Goal: Information Seeking & Learning: Check status

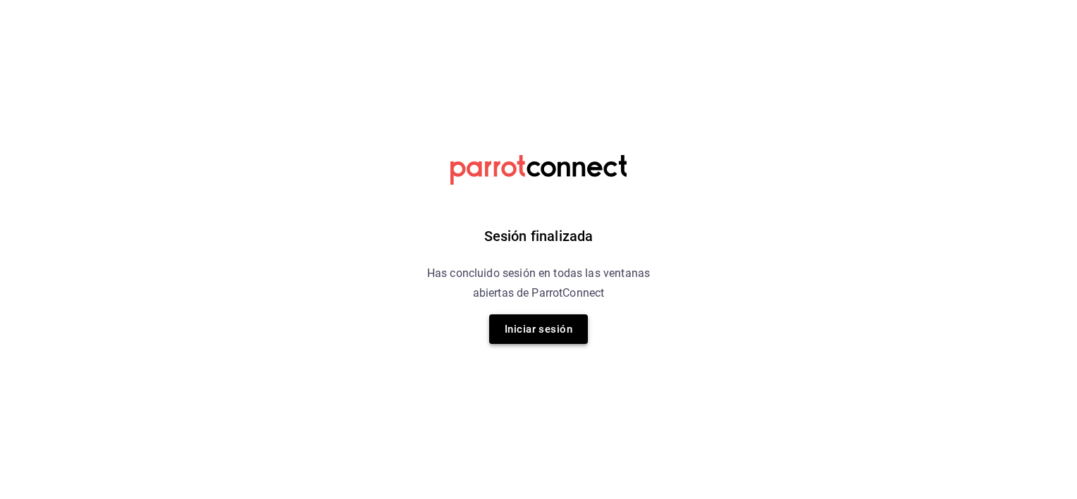
click at [528, 329] on button "Iniciar sesión" at bounding box center [538, 329] width 99 height 30
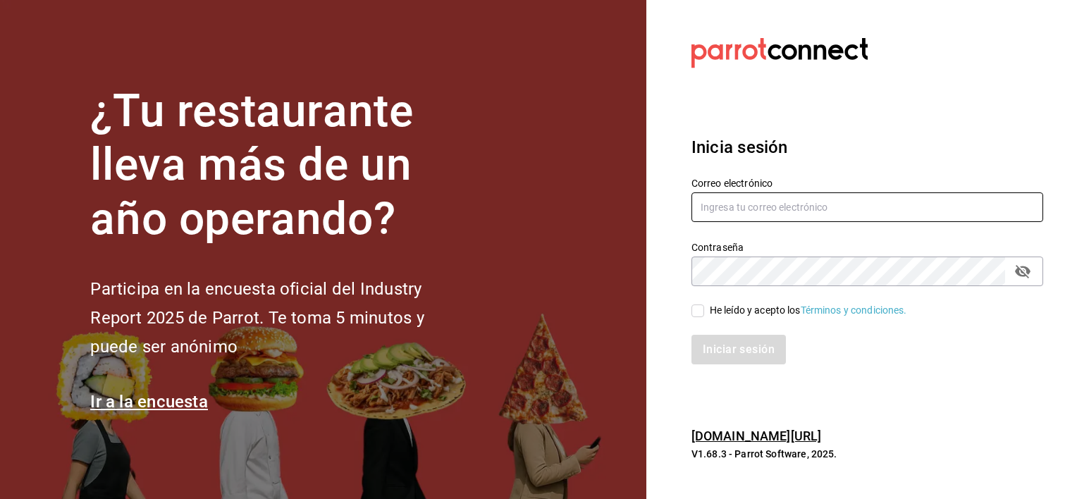
click at [801, 217] on input "text" at bounding box center [867, 207] width 352 height 30
type input "jochoa@sabalplaya.com"
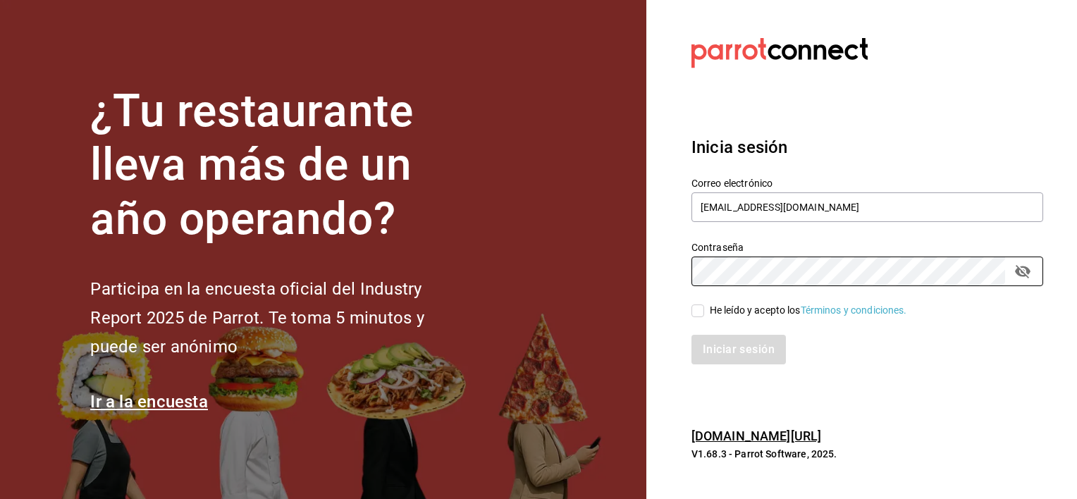
click at [699, 311] on input "He leído y acepto los Términos y condiciones." at bounding box center [697, 310] width 13 height 13
checkbox input "true"
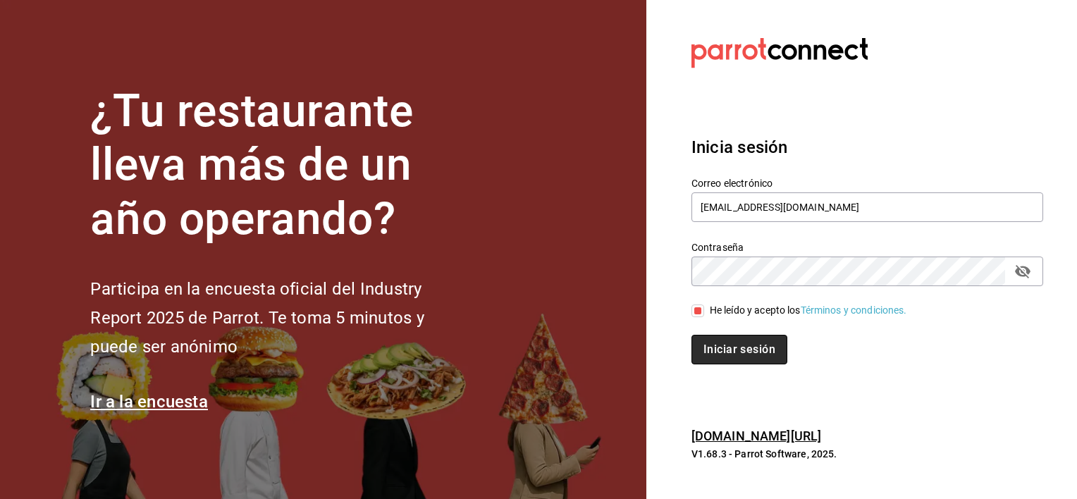
click at [711, 352] on button "Iniciar sesión" at bounding box center [739, 350] width 96 height 30
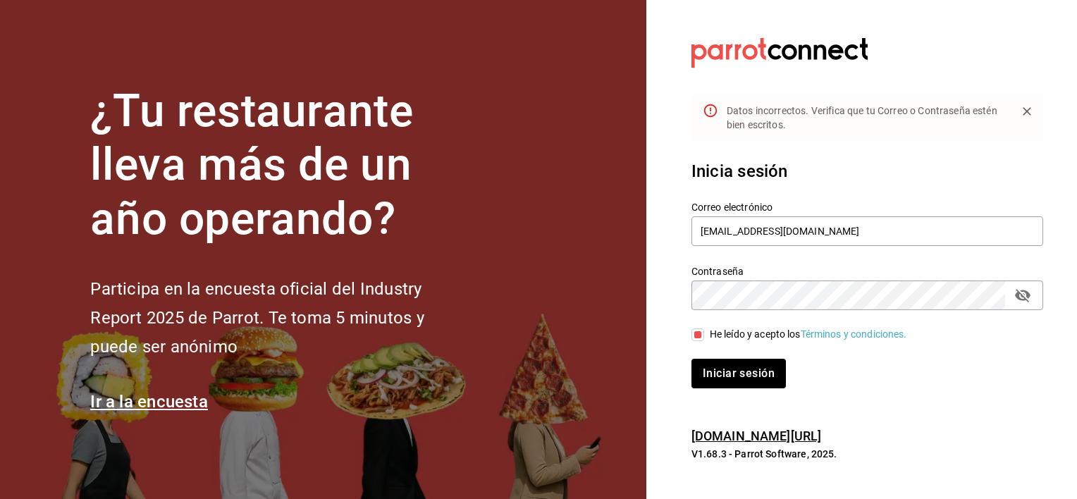
click at [1022, 295] on icon "passwordField" at bounding box center [1023, 295] width 16 height 13
click at [642, 299] on div "¿Tu restaurante lleva más de un año operando? Participa en la encuesta oficial …" at bounding box center [538, 249] width 1077 height 499
click at [1023, 293] on icon "passwordField" at bounding box center [1023, 295] width 16 height 11
click at [775, 378] on button "Iniciar sesión" at bounding box center [739, 374] width 96 height 30
click at [618, 308] on div "¿Tu restaurante lleva más de un año operando? Participa en la encuesta oficial …" at bounding box center [538, 249] width 1077 height 499
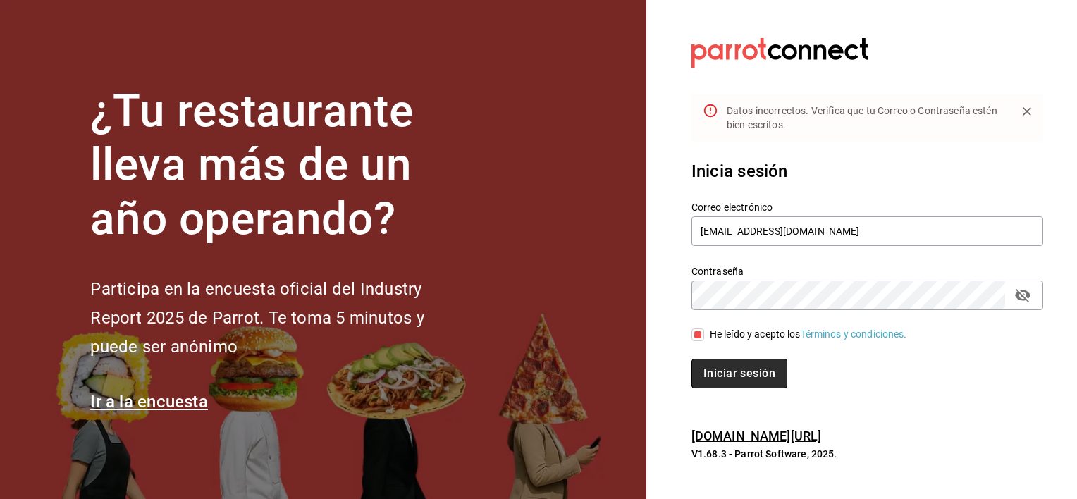
click at [753, 372] on button "Iniciar sesión" at bounding box center [739, 374] width 96 height 30
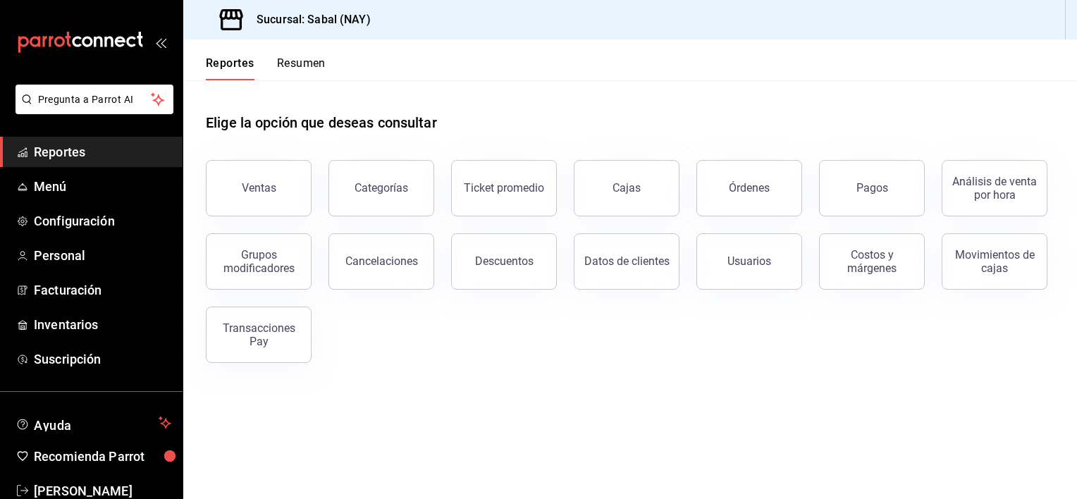
click at [296, 189] on button "Ventas" at bounding box center [259, 188] width 106 height 56
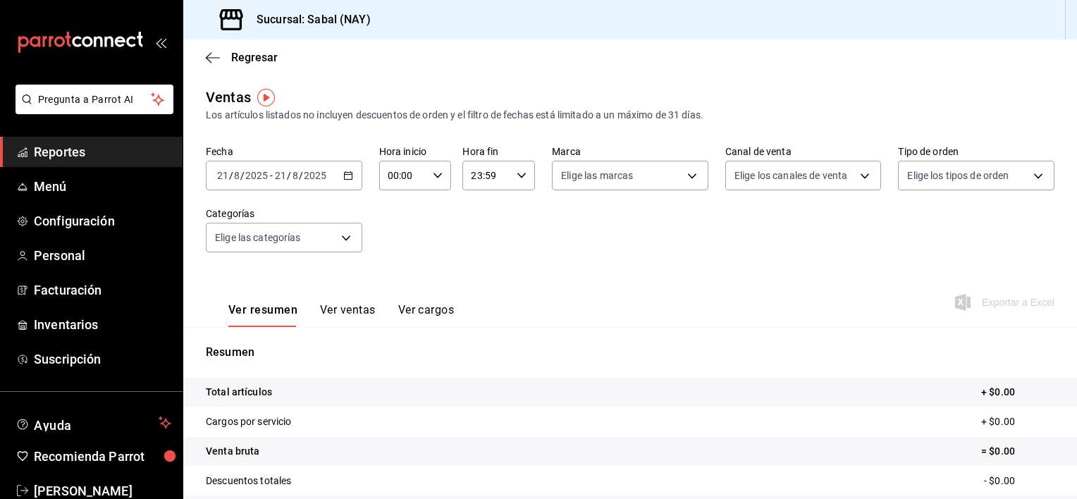
click at [343, 175] on icon "button" at bounding box center [348, 176] width 10 height 10
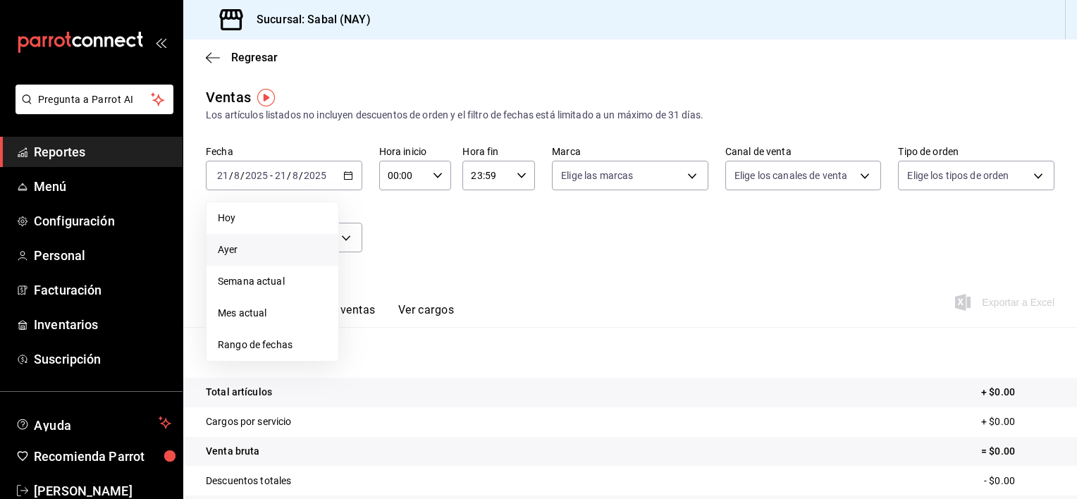
click at [240, 252] on span "Ayer" at bounding box center [272, 249] width 109 height 15
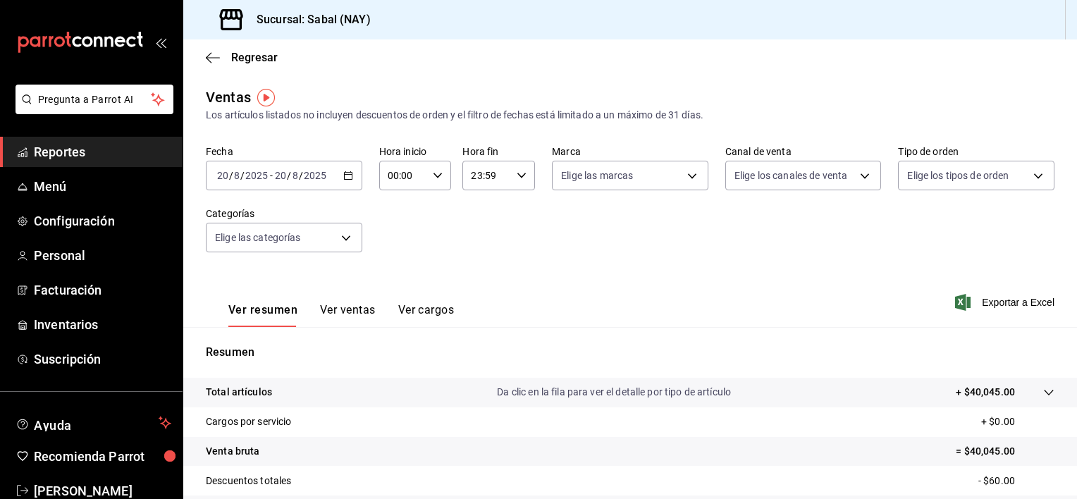
click at [860, 396] on div "Total artículos Da clic en la fila para ver el detalle por tipo de artículo + $…" at bounding box center [610, 392] width 809 height 15
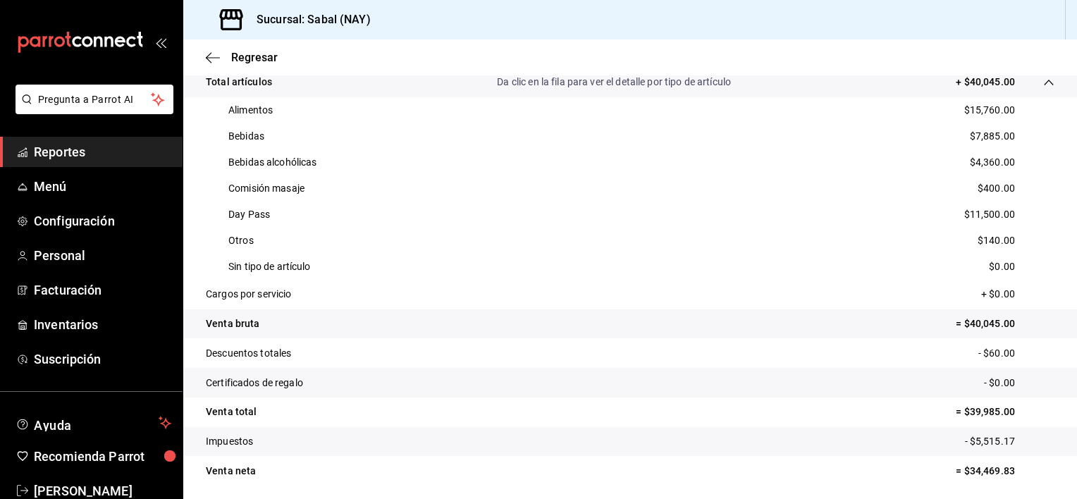
scroll to position [338, 0]
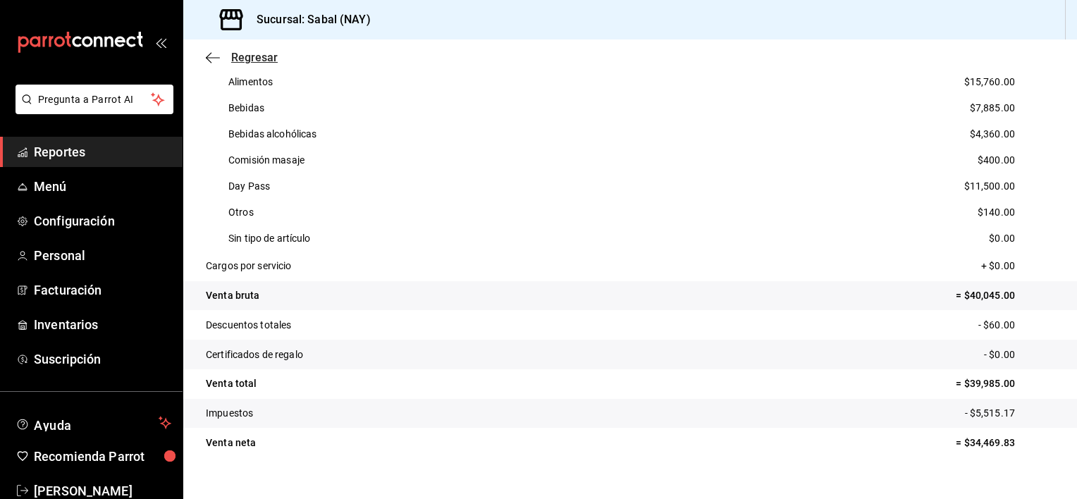
click at [214, 53] on icon "button" at bounding box center [213, 57] width 14 height 13
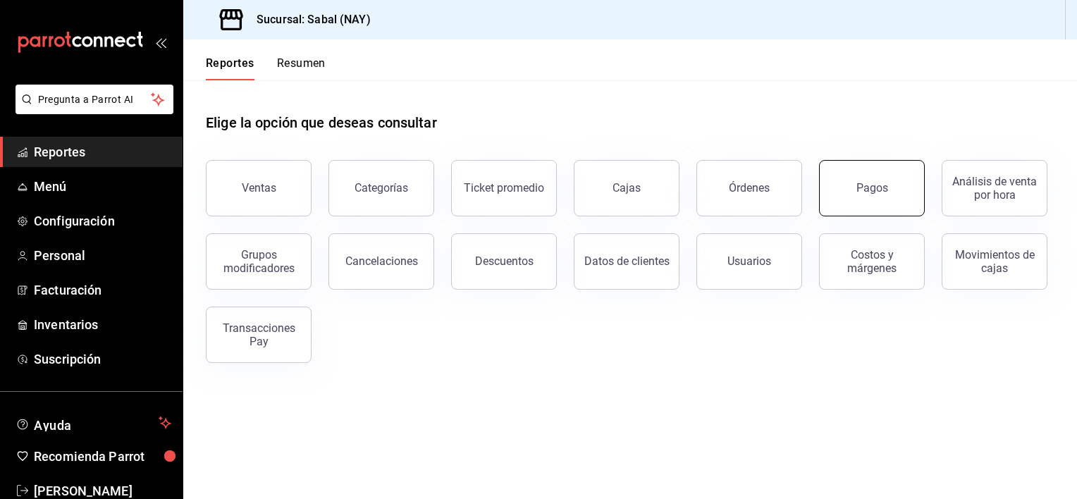
click at [888, 192] on button "Pagos" at bounding box center [872, 188] width 106 height 56
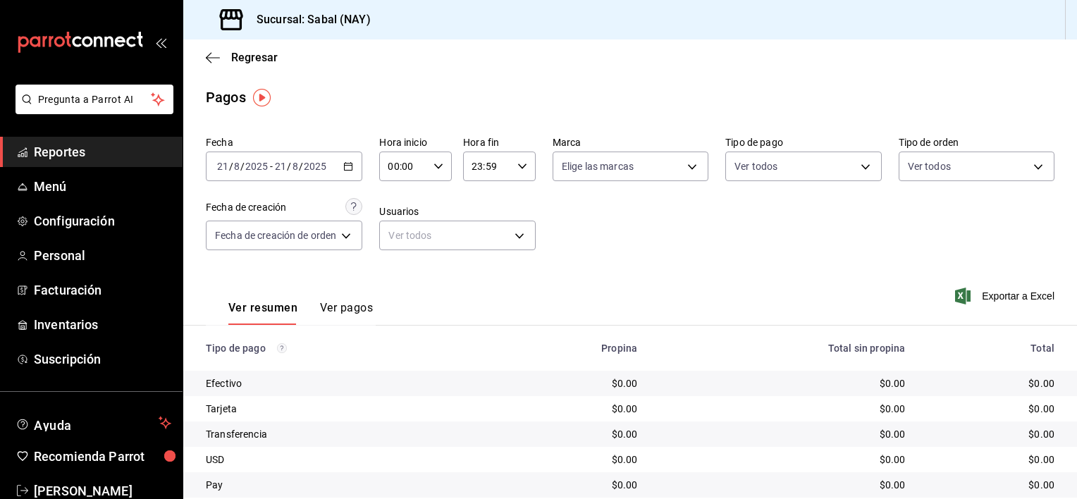
click at [349, 302] on button "Ver pagos" at bounding box center [346, 313] width 53 height 24
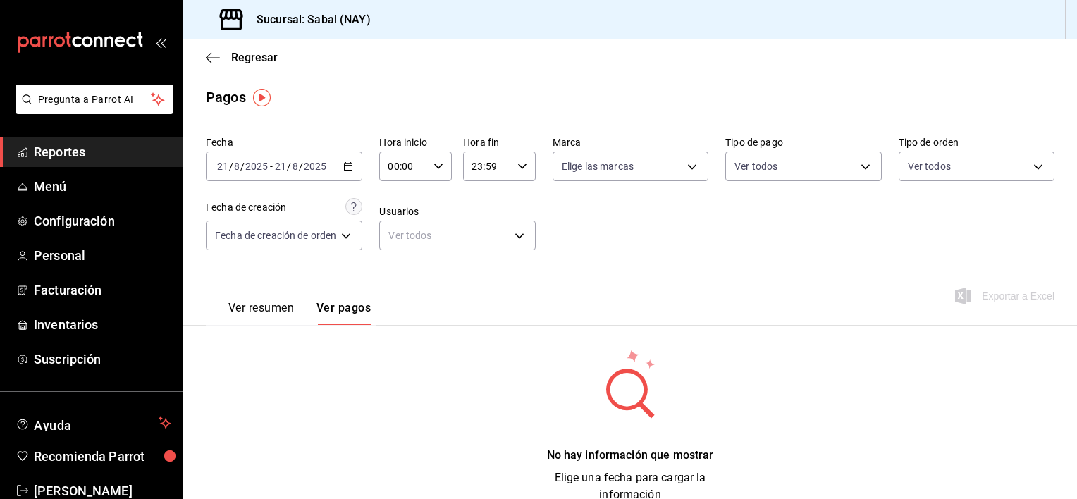
click at [352, 168] on icon "button" at bounding box center [348, 166] width 10 height 10
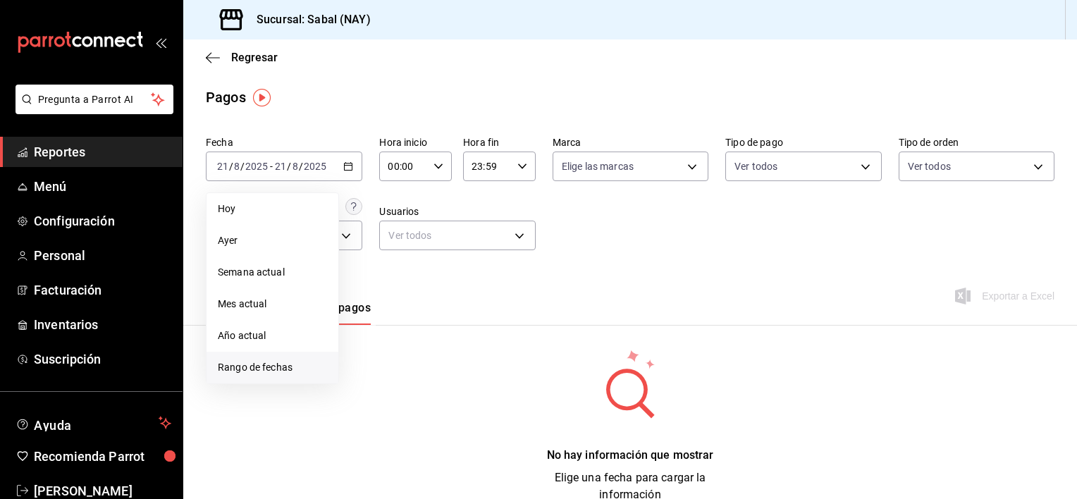
click at [262, 367] on span "Rango de fechas" at bounding box center [272, 367] width 109 height 15
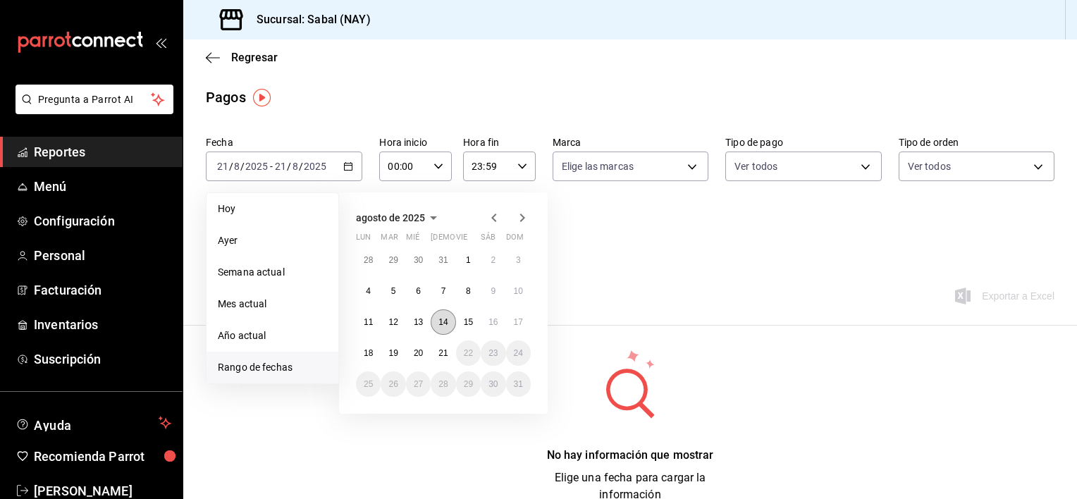
click at [441, 323] on abbr "14" at bounding box center [442, 322] width 9 height 10
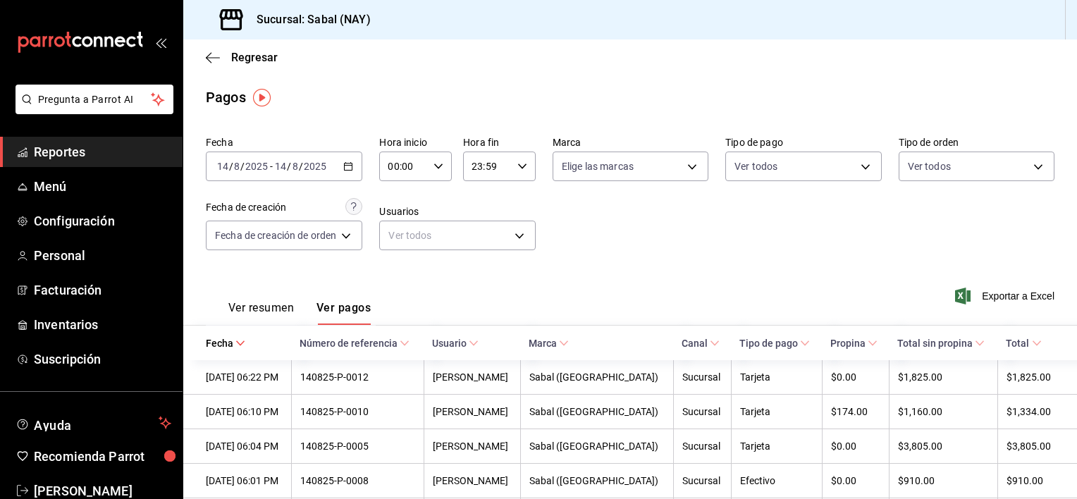
click at [251, 307] on button "Ver resumen" at bounding box center [261, 313] width 66 height 24
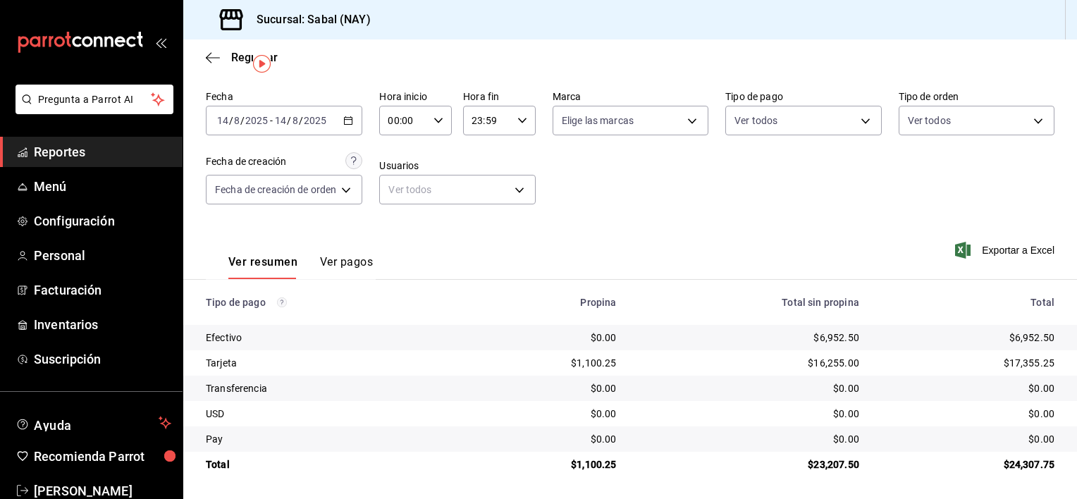
scroll to position [47, 0]
click at [350, 116] on icon "button" at bounding box center [348, 120] width 10 height 10
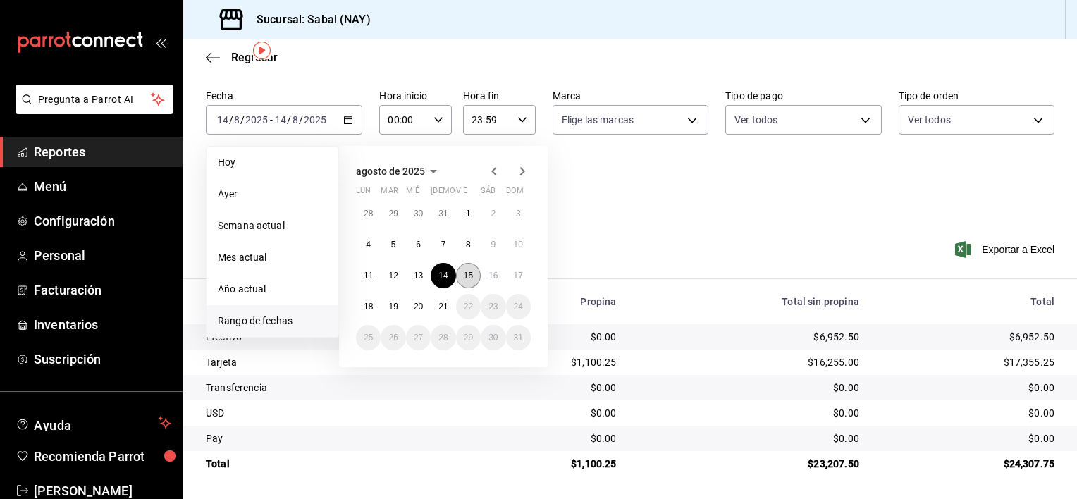
click at [471, 276] on abbr "15" at bounding box center [468, 276] width 9 height 10
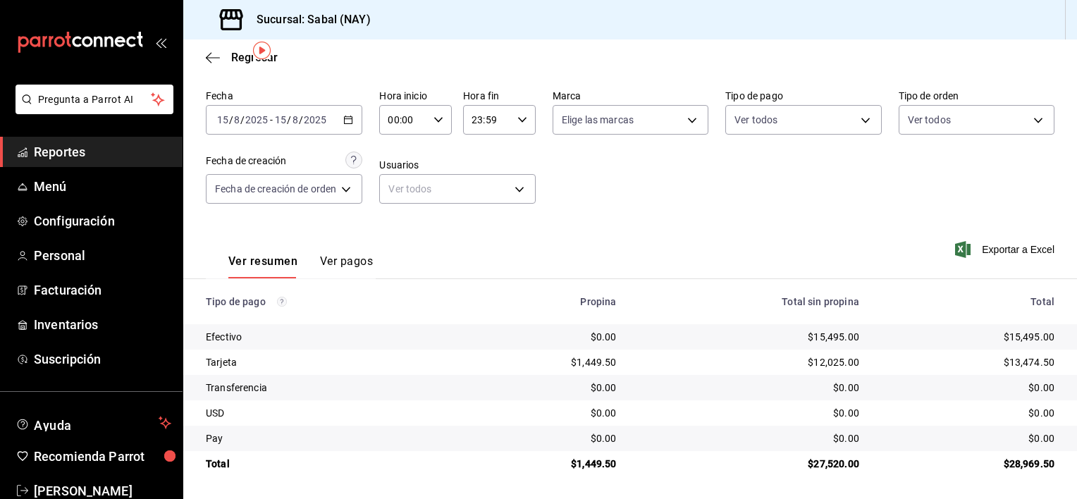
click at [347, 123] on \(Stroke\) "button" at bounding box center [348, 120] width 8 height 8
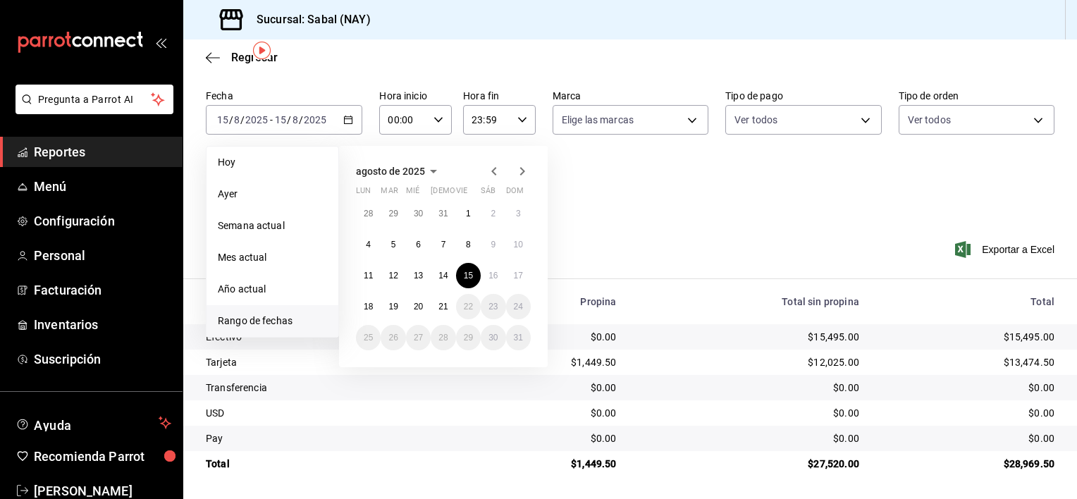
click at [564, 262] on div "agosto de 2025 lun mar mié jue vie sáb dom 28 29 30 31 1 2 3 4 5 6 7 8 9 10 11 …" at bounding box center [462, 251] width 247 height 233
click at [495, 276] on abbr "16" at bounding box center [492, 276] width 9 height 10
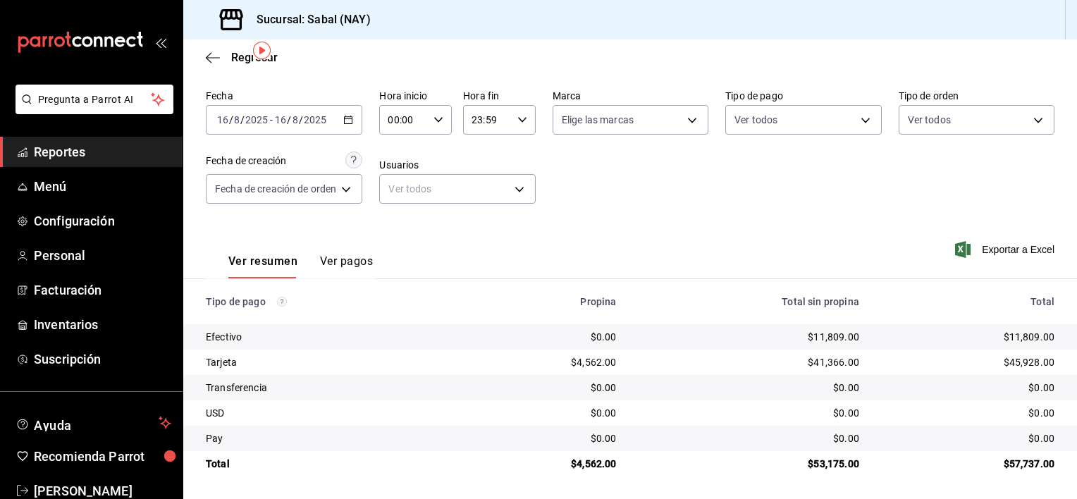
click at [353, 124] on div "2025-08-16 16 / 8 / 2025 - 2025-08-16 16 / 8 / 2025" at bounding box center [284, 120] width 156 height 30
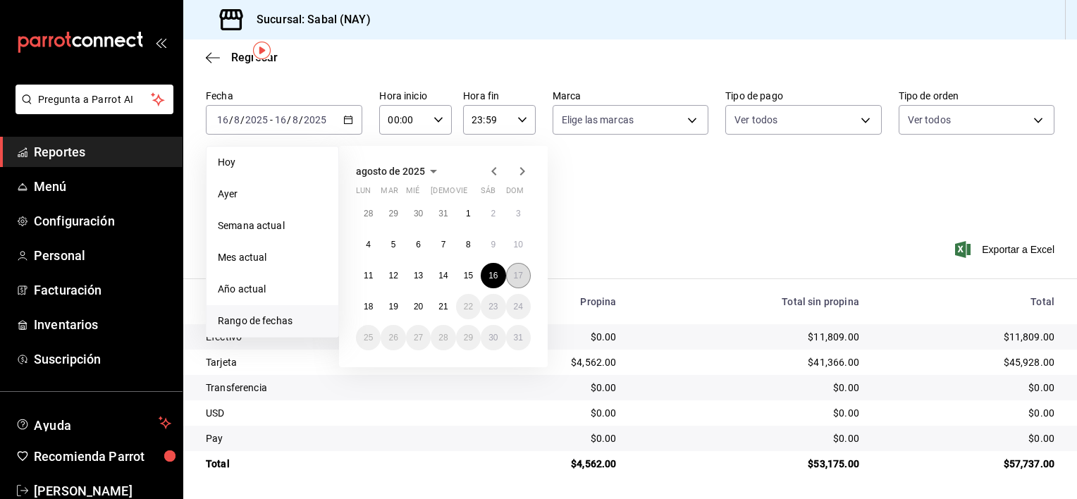
click at [517, 276] on abbr "17" at bounding box center [518, 276] width 9 height 10
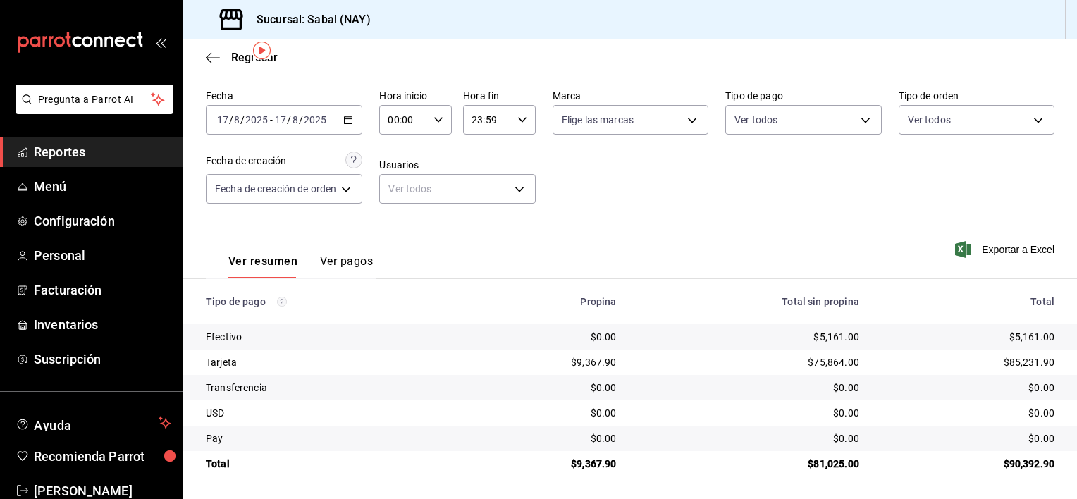
click at [347, 126] on div "2025-08-17 17 / 8 / 2025 - 2025-08-17 17 / 8 / 2025" at bounding box center [284, 120] width 156 height 30
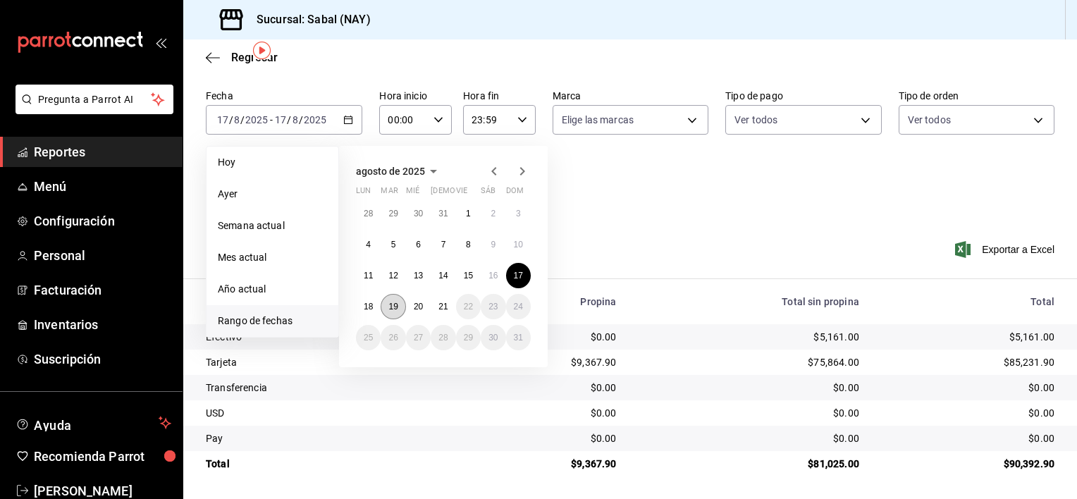
click at [395, 307] on abbr "19" at bounding box center [392, 307] width 9 height 10
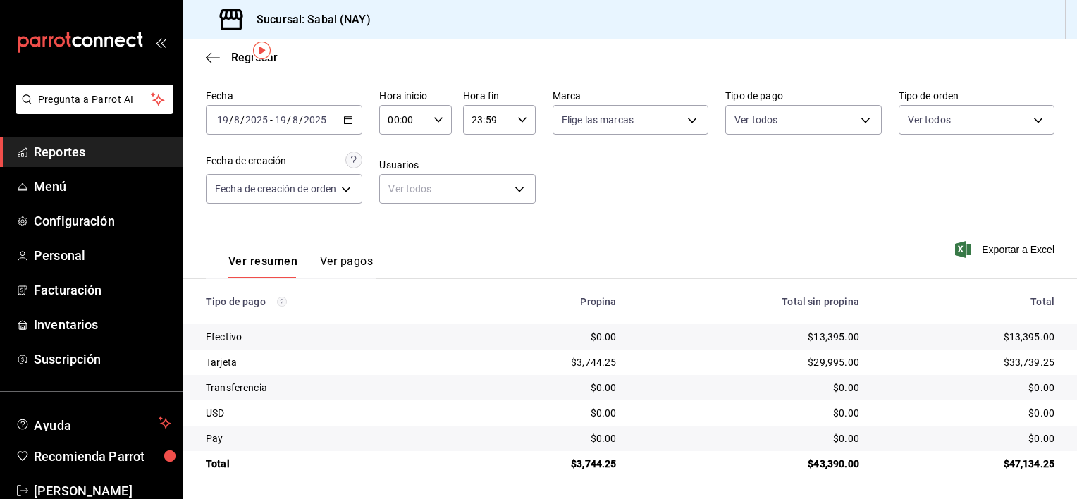
click at [623, 192] on div "Fecha 2025-08-19 19 / 8 / 2025 - 2025-08-19 19 / 8 / 2025 Hora inicio 00:00 Hor…" at bounding box center [630, 152] width 849 height 137
click at [49, 149] on span "Reportes" at bounding box center [102, 151] width 137 height 19
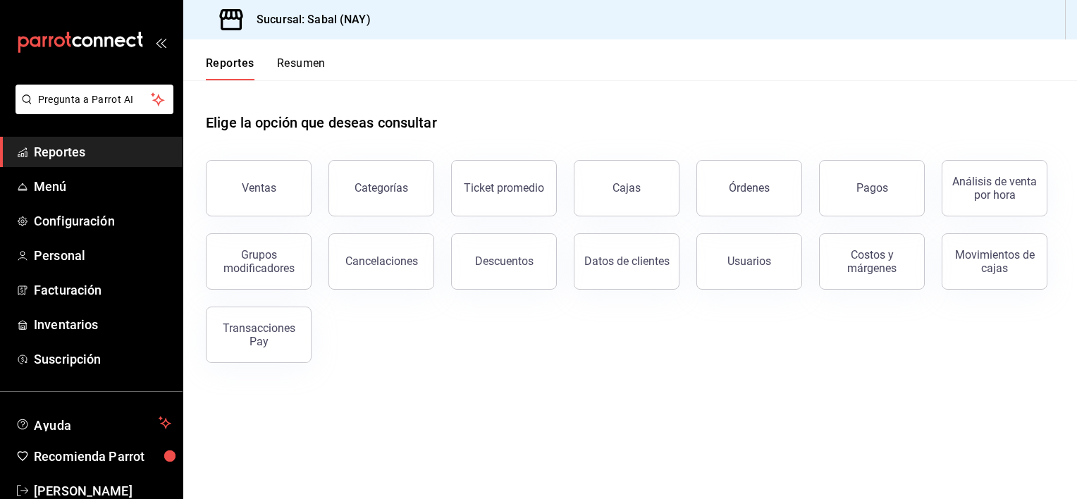
click at [609, 127] on div "Elige la opción que deseas consultar" at bounding box center [630, 111] width 849 height 63
click at [237, 178] on button "Ventas" at bounding box center [259, 188] width 106 height 56
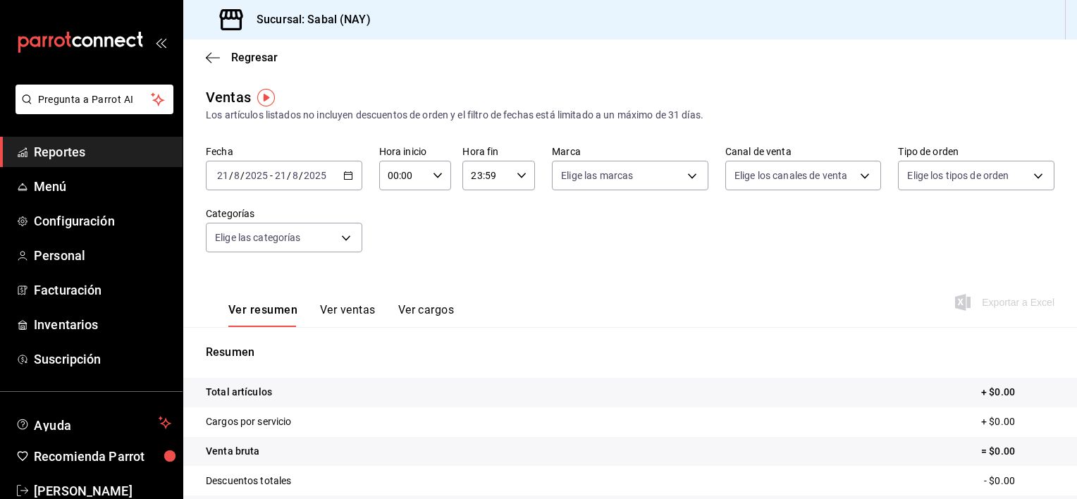
click at [344, 180] on \(Stroke\) "button" at bounding box center [348, 176] width 8 height 8
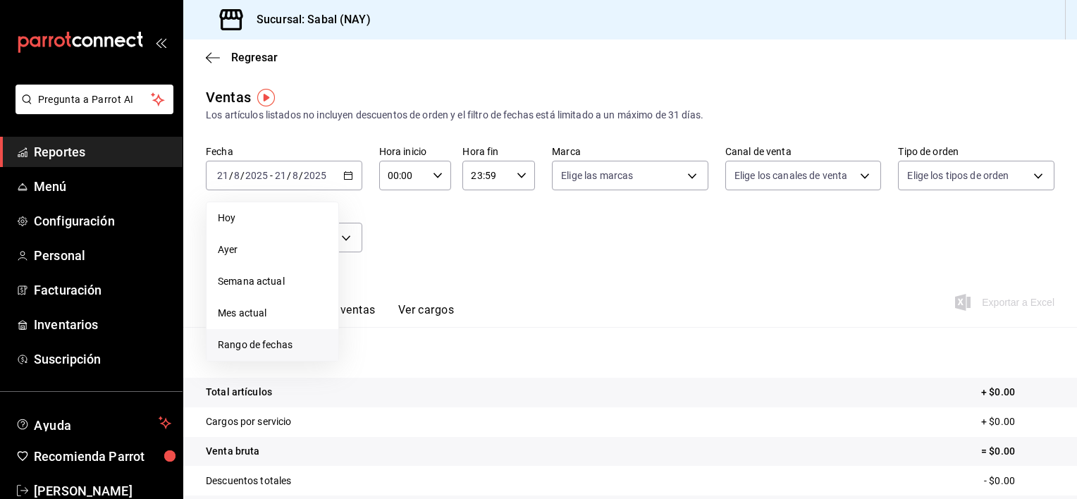
click at [272, 345] on span "Rango de fechas" at bounding box center [272, 345] width 109 height 15
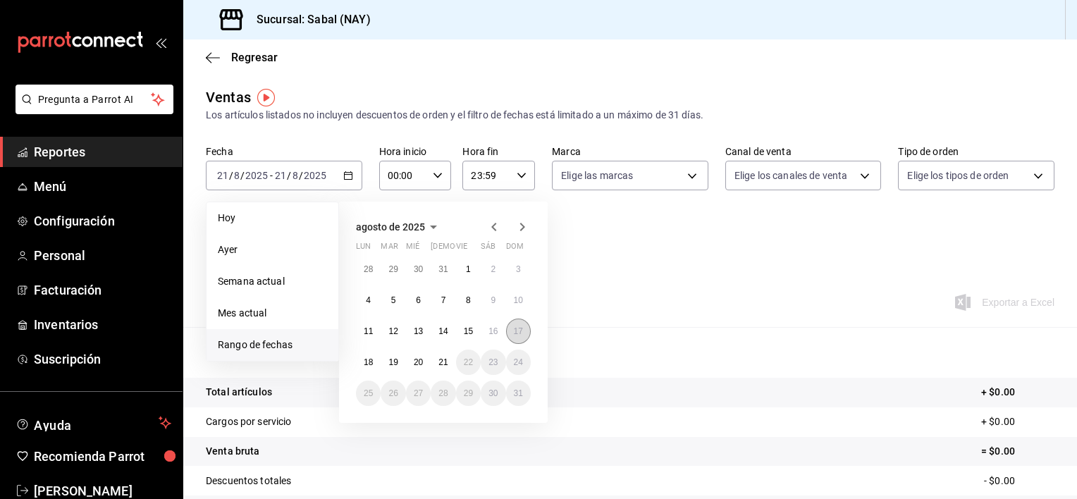
click at [518, 330] on abbr "17" at bounding box center [518, 331] width 9 height 10
click at [239, 242] on li "Ayer" at bounding box center [273, 250] width 132 height 32
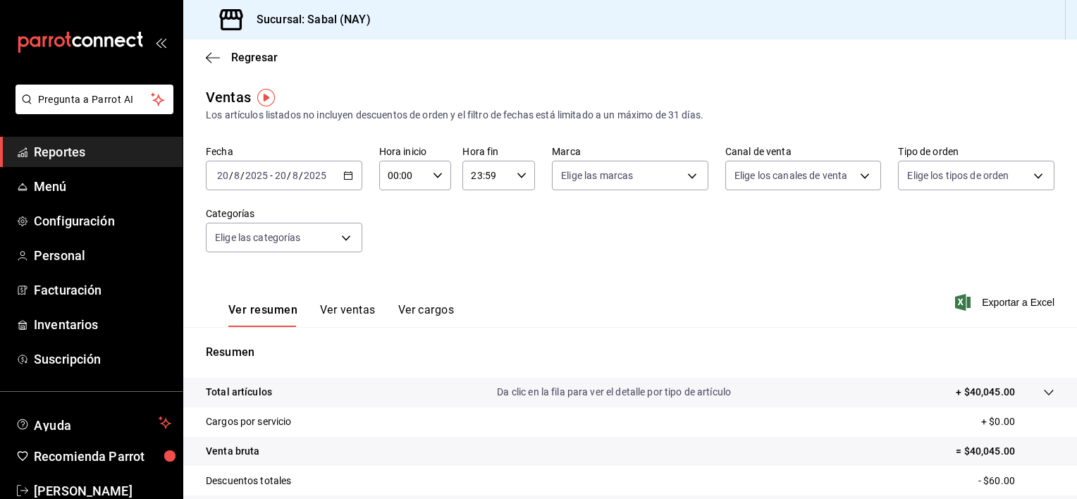
click at [839, 395] on div "Total artículos Da clic en la fila para ver el detalle por tipo de artículo + $…" at bounding box center [610, 392] width 809 height 15
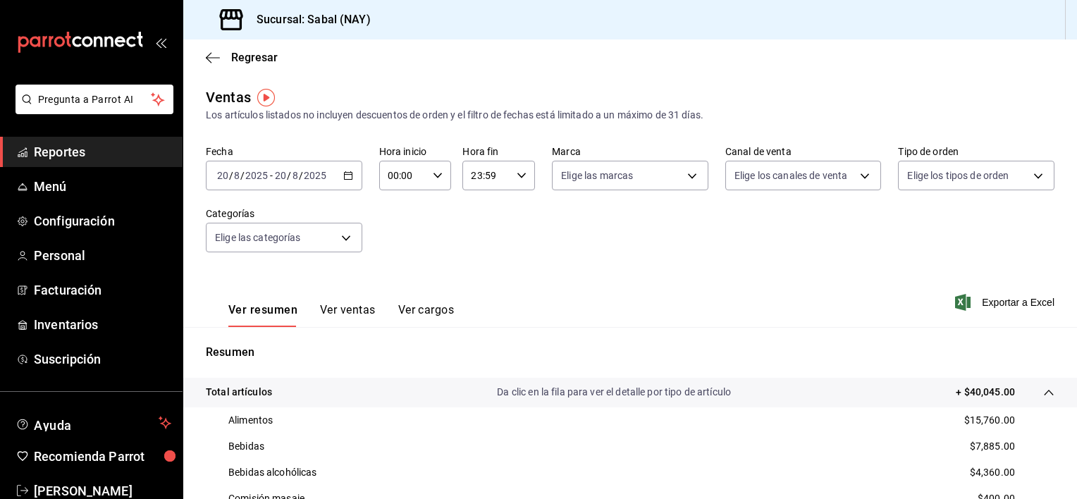
click at [54, 152] on span "Reportes" at bounding box center [102, 151] width 137 height 19
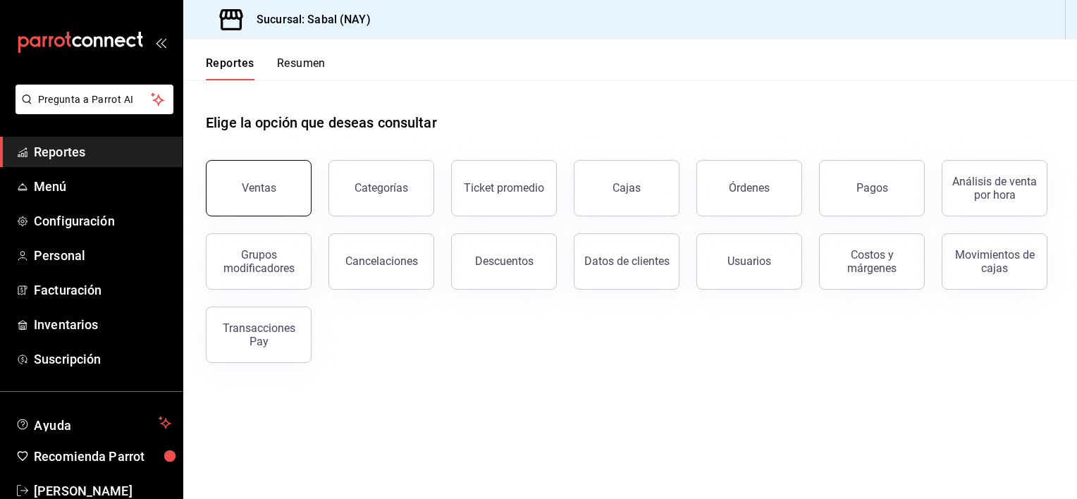
click at [264, 190] on div "Ventas" at bounding box center [259, 187] width 35 height 13
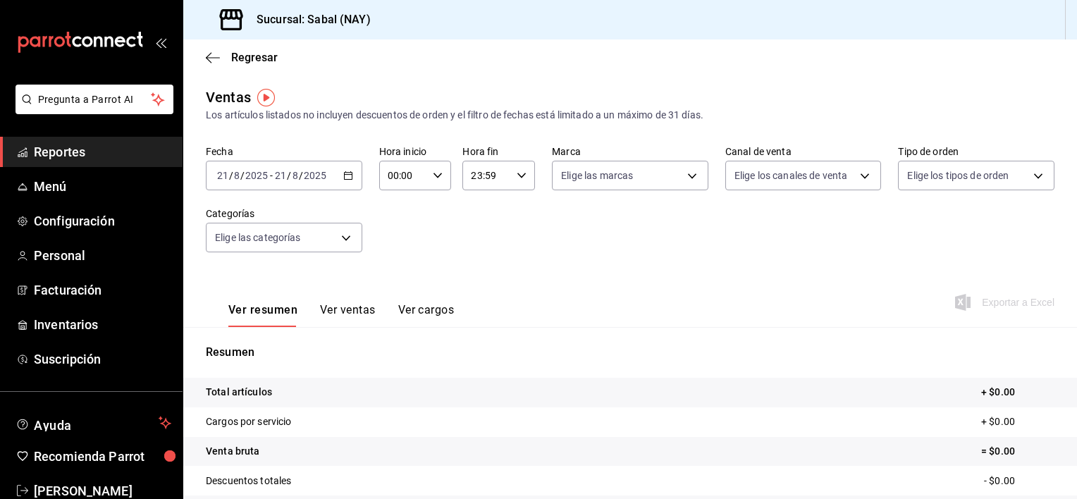
click at [347, 174] on icon "button" at bounding box center [348, 176] width 10 height 10
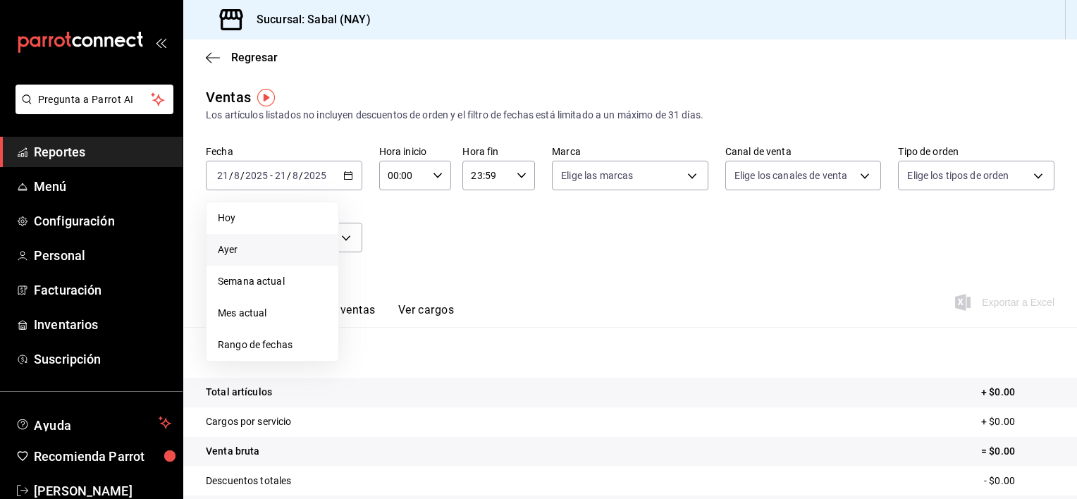
click at [234, 252] on span "Ayer" at bounding box center [272, 249] width 109 height 15
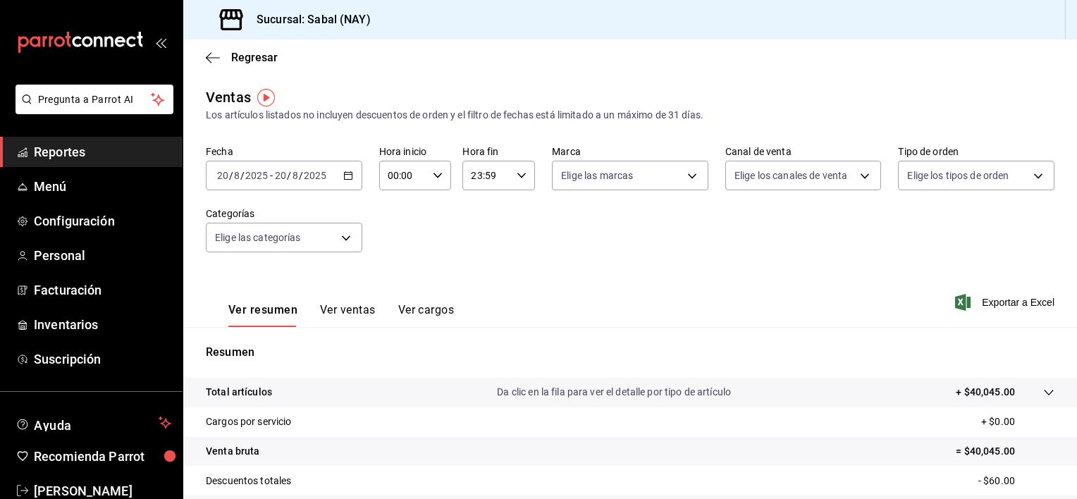
click at [474, 396] on div "Total artículos Da clic en la fila para ver el detalle por tipo de artículo + $…" at bounding box center [610, 392] width 809 height 15
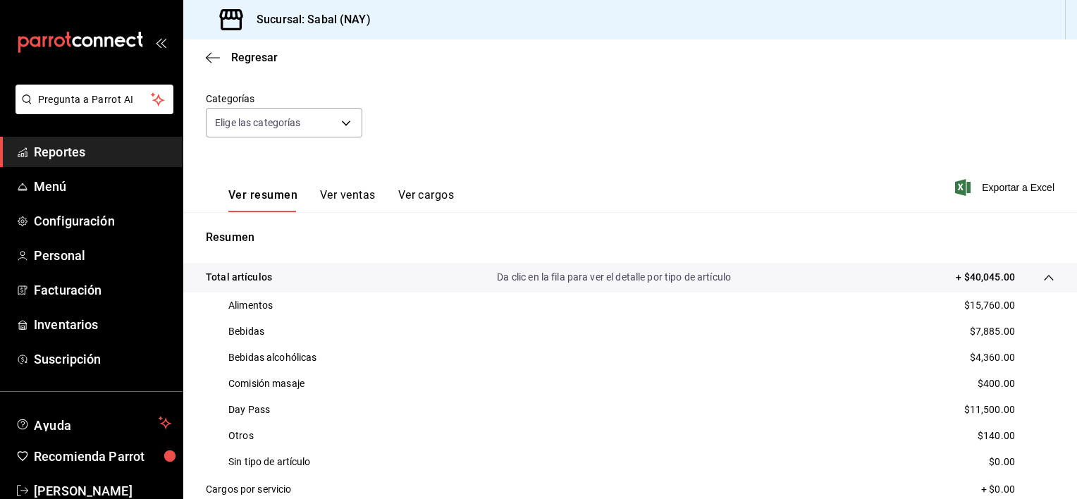
scroll to position [77, 0]
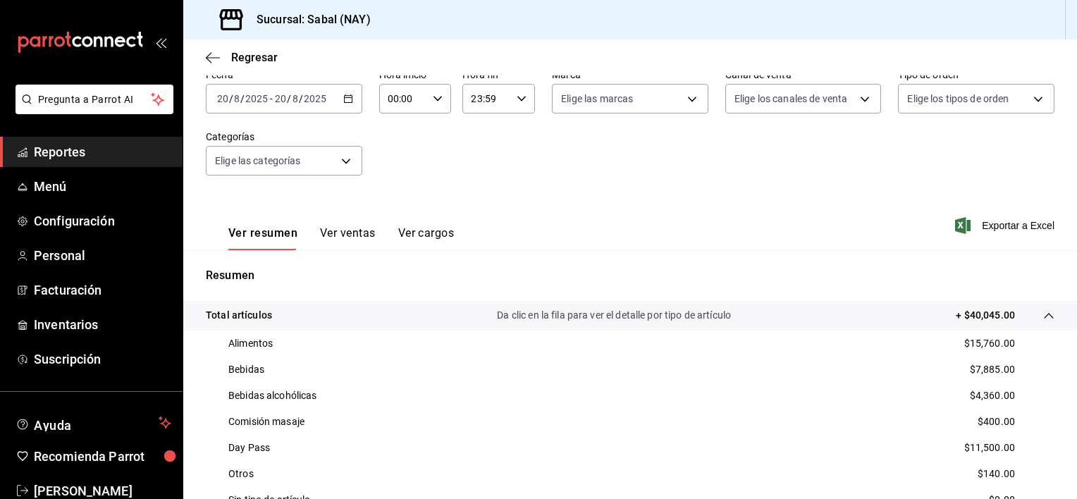
click at [344, 235] on button "Ver ventas" at bounding box center [348, 238] width 56 height 24
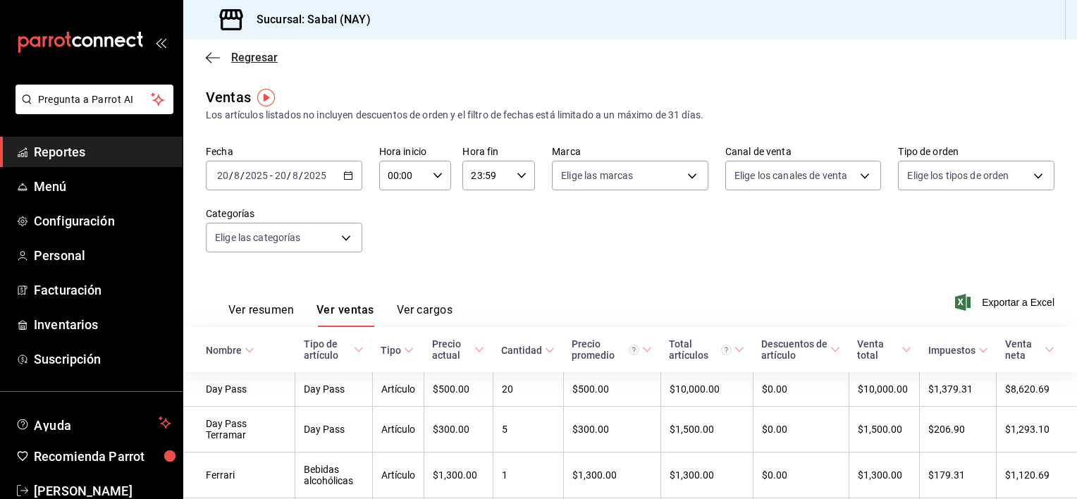
click at [208, 58] on icon "button" at bounding box center [213, 57] width 14 height 13
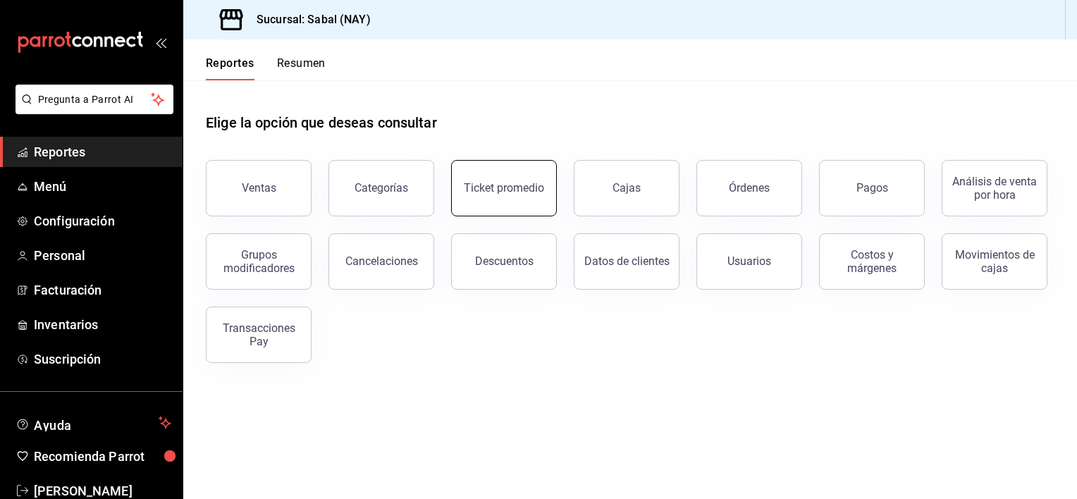
click at [485, 203] on button "Ticket promedio" at bounding box center [504, 188] width 106 height 56
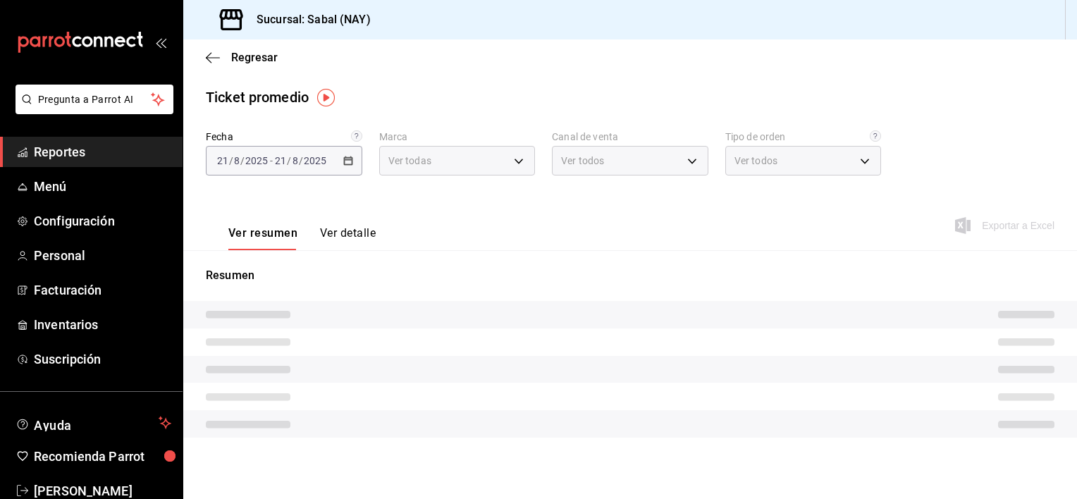
type input "7bb9fc4a-963e-4e00-9402-9ac56289446f"
type input "PARROT,UBER_EATS,RAPPI,DIDI_FOOD,ONLINE"
type input "dc4a329a-fcbf-4fa6-a40a-eb4151cc9adb,01dead97-7c83-45e3-99ab-5f2f54dd252f,EXTER…"
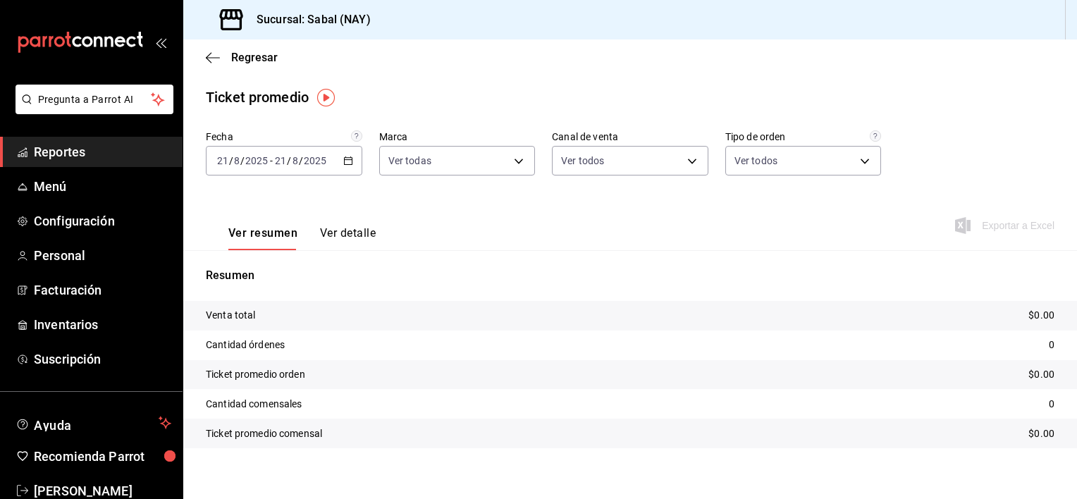
click at [352, 238] on button "Ver detalle" at bounding box center [348, 238] width 56 height 24
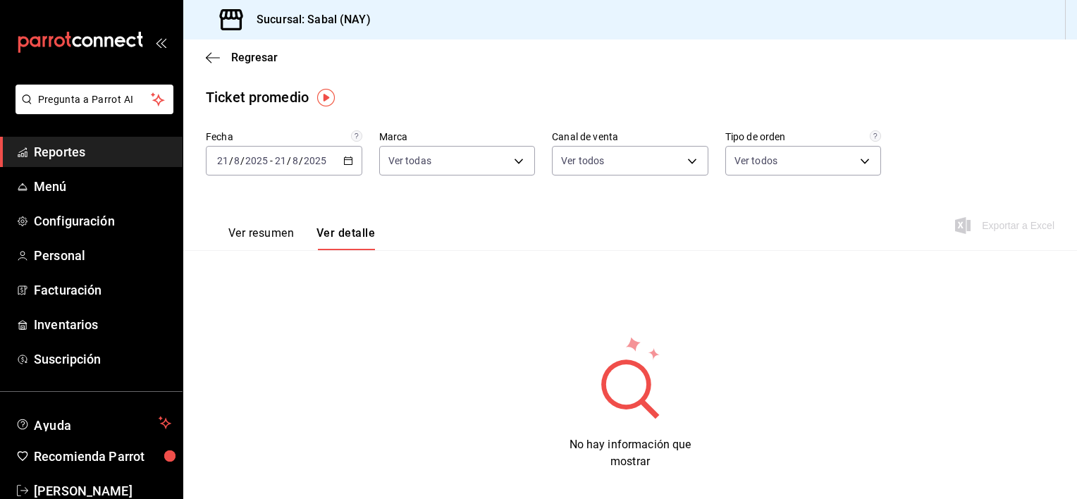
click at [347, 166] on div "2025-08-21 21 / 8 / 2025 - 2025-08-21 21 / 8 / 2025" at bounding box center [284, 161] width 156 height 30
click at [241, 238] on span "Ayer" at bounding box center [272, 235] width 109 height 15
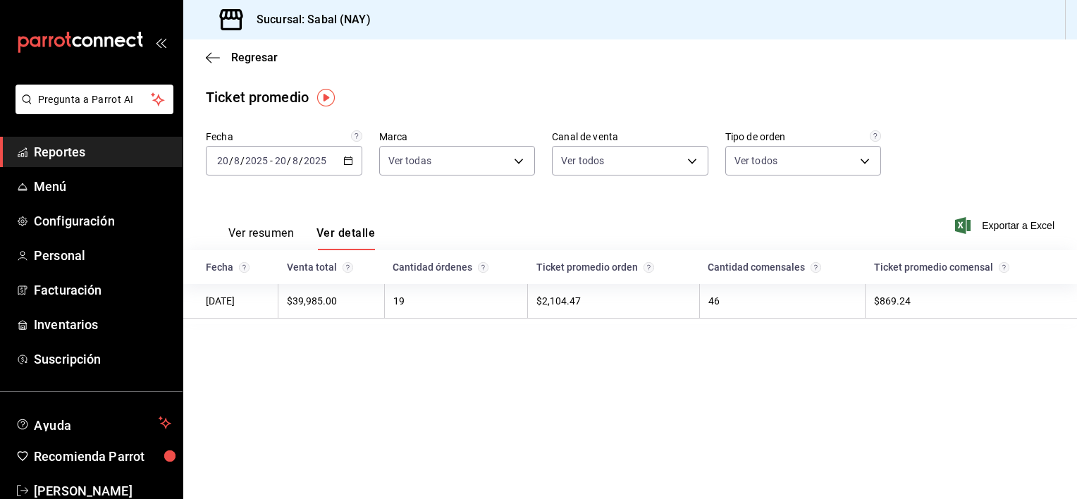
click at [244, 234] on button "Ver resumen" at bounding box center [261, 238] width 66 height 24
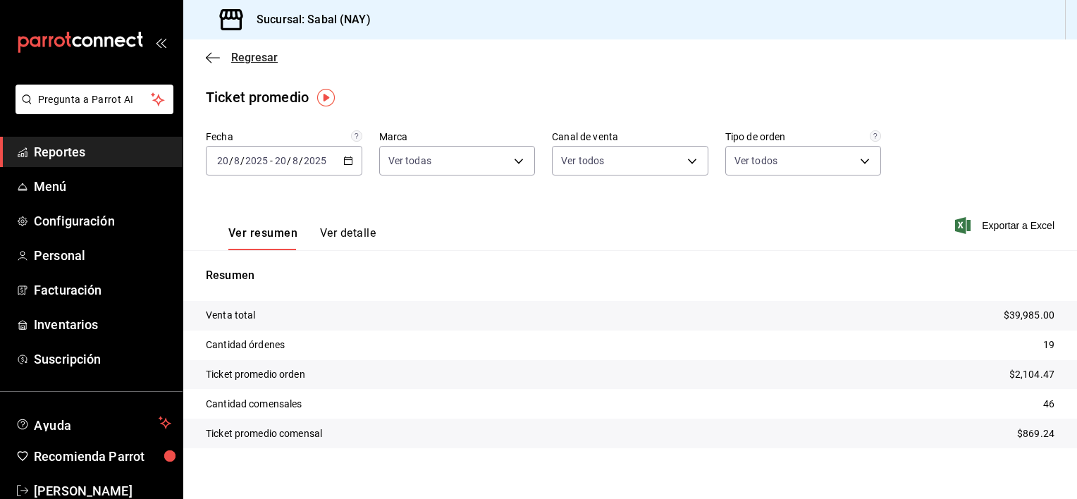
click at [214, 61] on icon "button" at bounding box center [213, 57] width 14 height 13
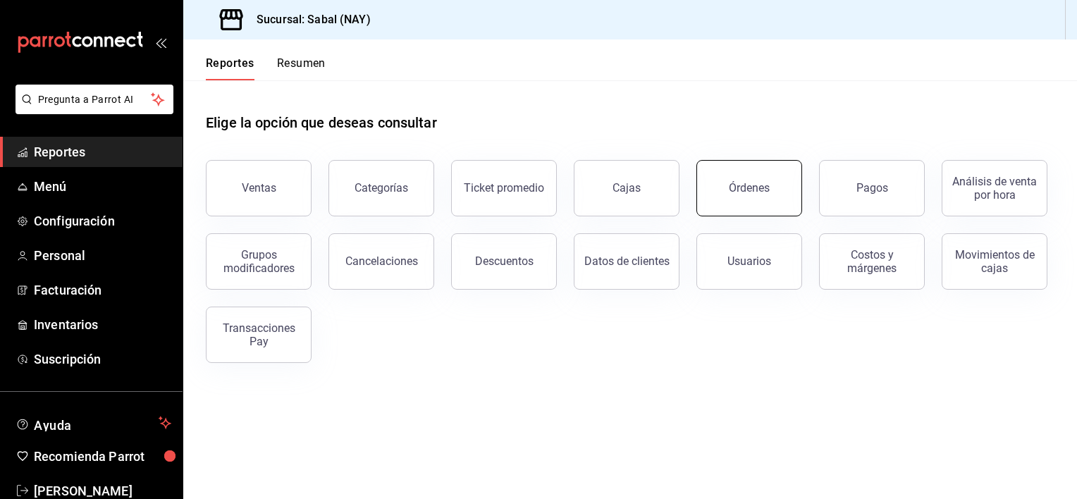
click at [746, 198] on button "Órdenes" at bounding box center [749, 188] width 106 height 56
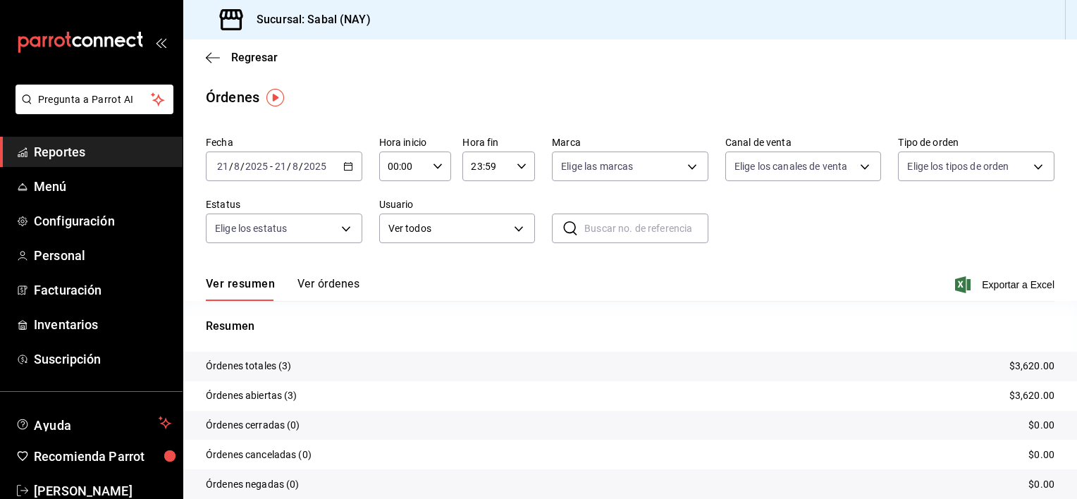
click at [350, 169] on icon "button" at bounding box center [348, 166] width 10 height 10
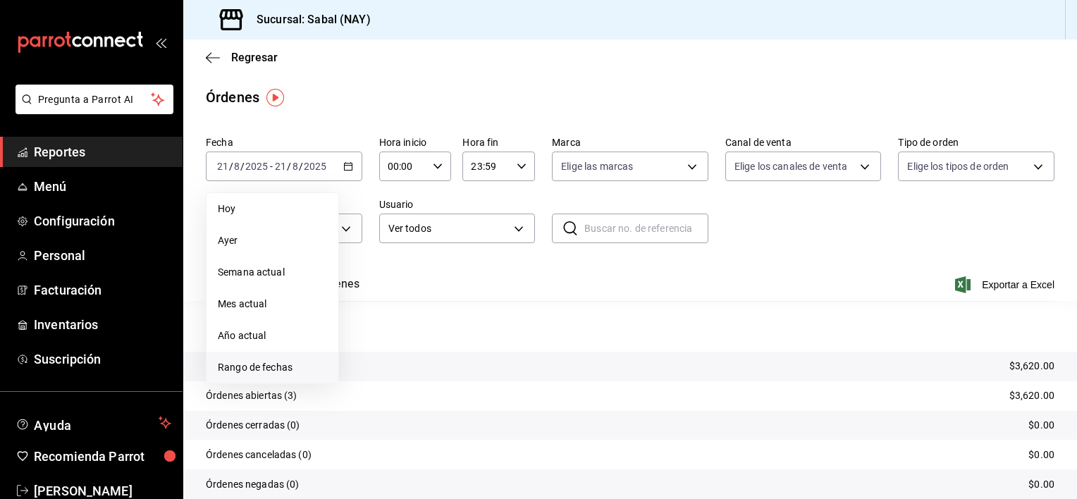
click at [266, 374] on span "Rango de fechas" at bounding box center [272, 367] width 109 height 15
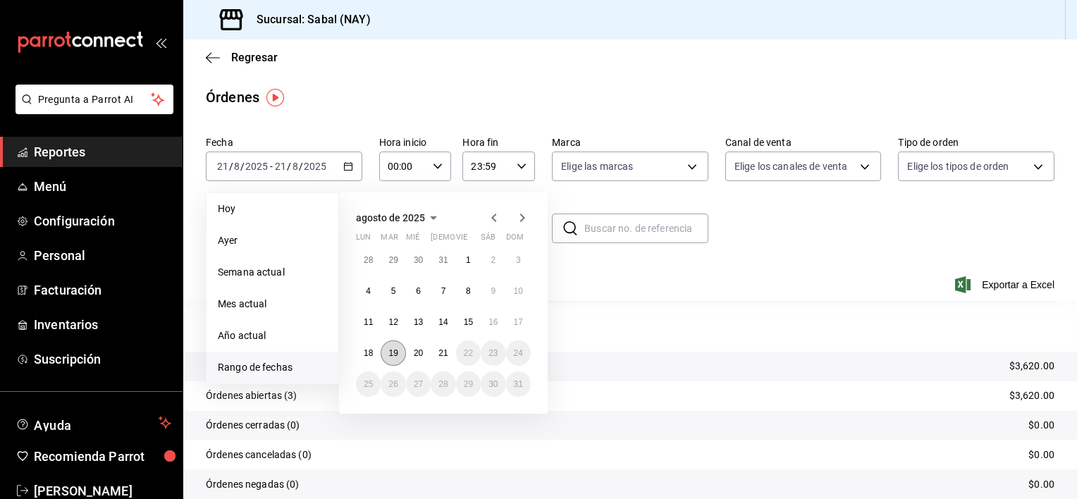
click at [398, 362] on button "19" at bounding box center [393, 352] width 25 height 25
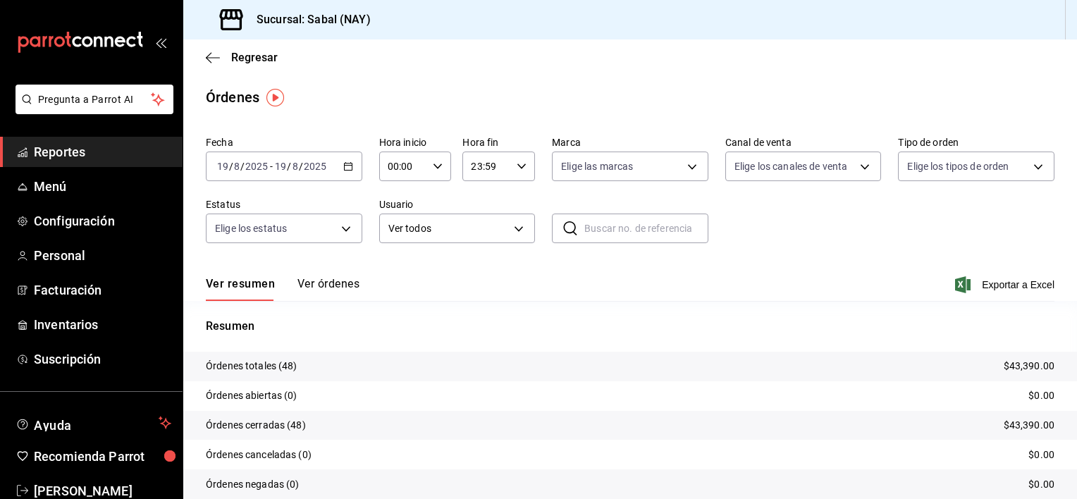
click at [339, 283] on button "Ver órdenes" at bounding box center [328, 289] width 62 height 24
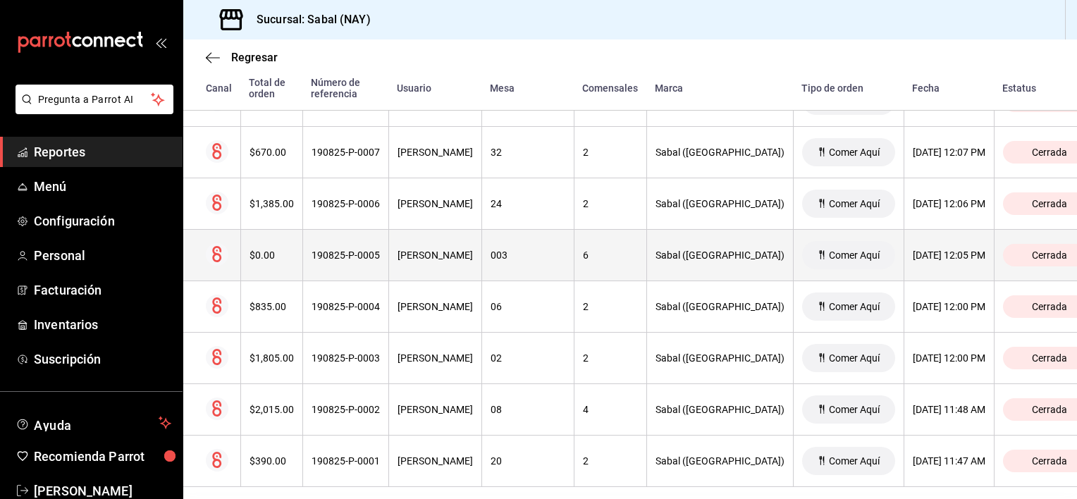
scroll to position [2365, 0]
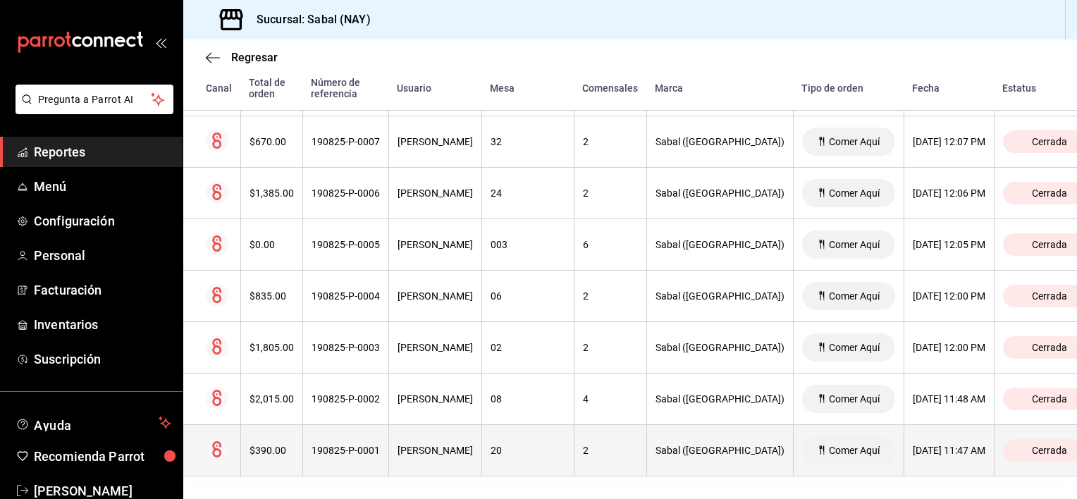
click at [467, 450] on div "Vanessa Salazar" at bounding box center [435, 450] width 75 height 11
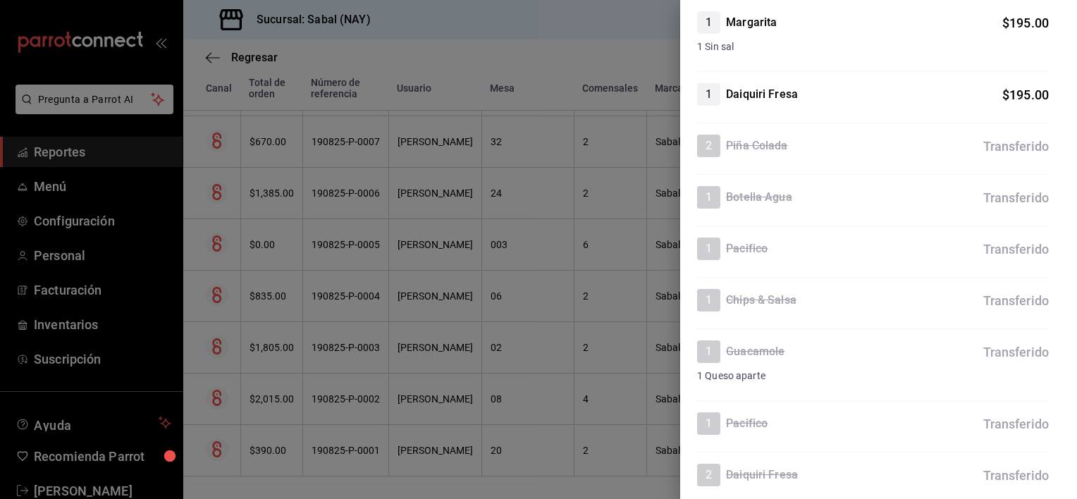
scroll to position [0, 0]
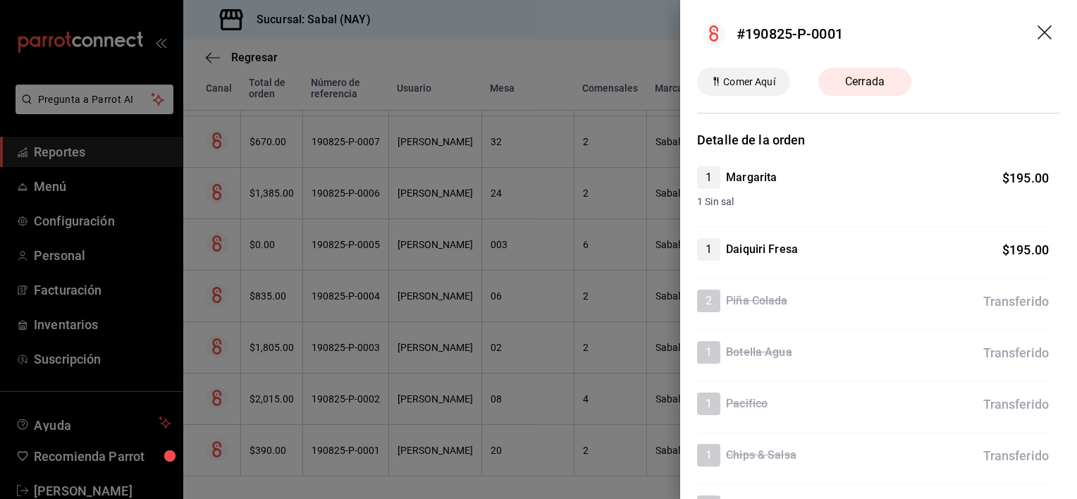
click at [1037, 37] on icon "drag" at bounding box center [1045, 33] width 17 height 17
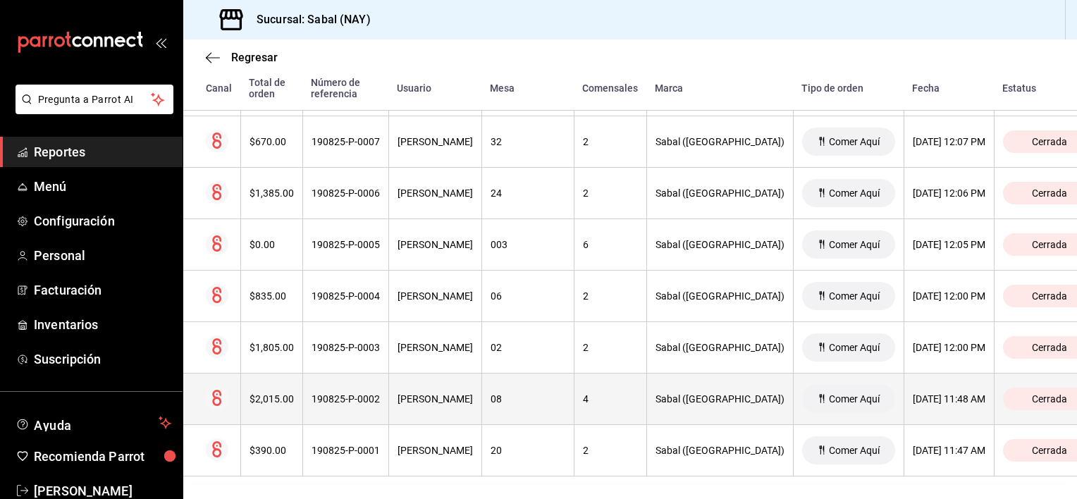
click at [457, 398] on div "Juan Carlos Barrón" at bounding box center [435, 398] width 75 height 11
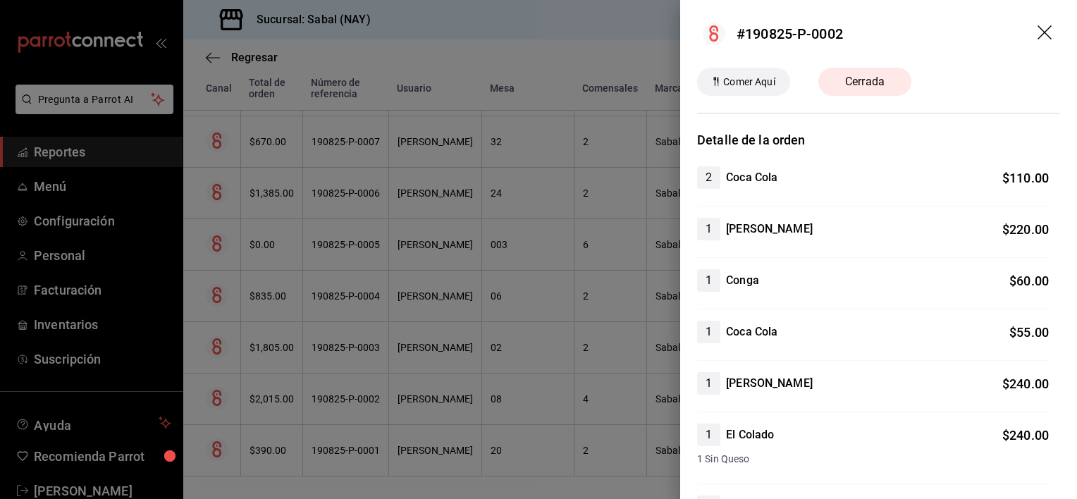
click at [1037, 36] on icon "drag" at bounding box center [1044, 32] width 14 height 14
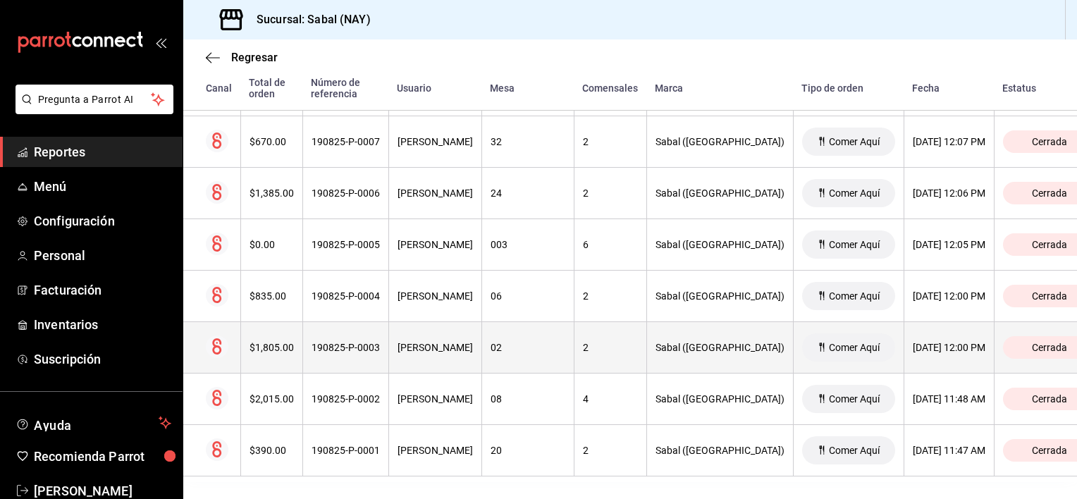
click at [388, 350] on th "190825-P-0003" at bounding box center [345, 347] width 86 height 51
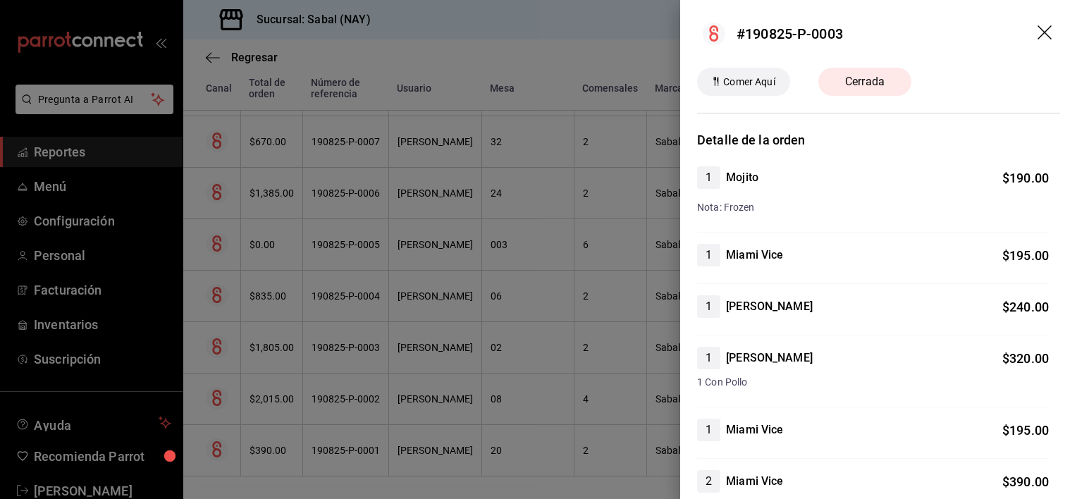
click at [1037, 32] on icon "drag" at bounding box center [1044, 32] width 14 height 14
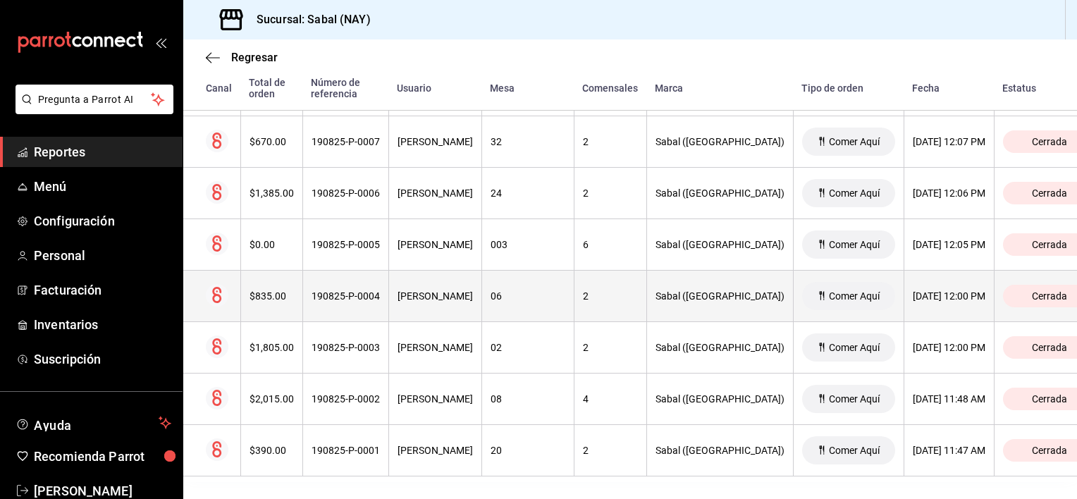
click at [477, 279] on th "Juan Carlos Barrón" at bounding box center [434, 296] width 93 height 51
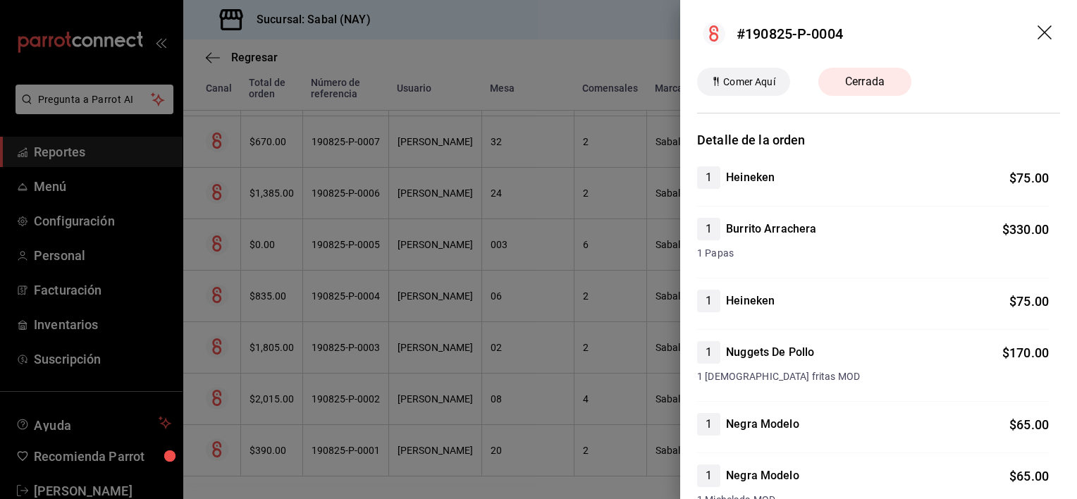
click at [1039, 33] on icon "drag" at bounding box center [1045, 33] width 17 height 17
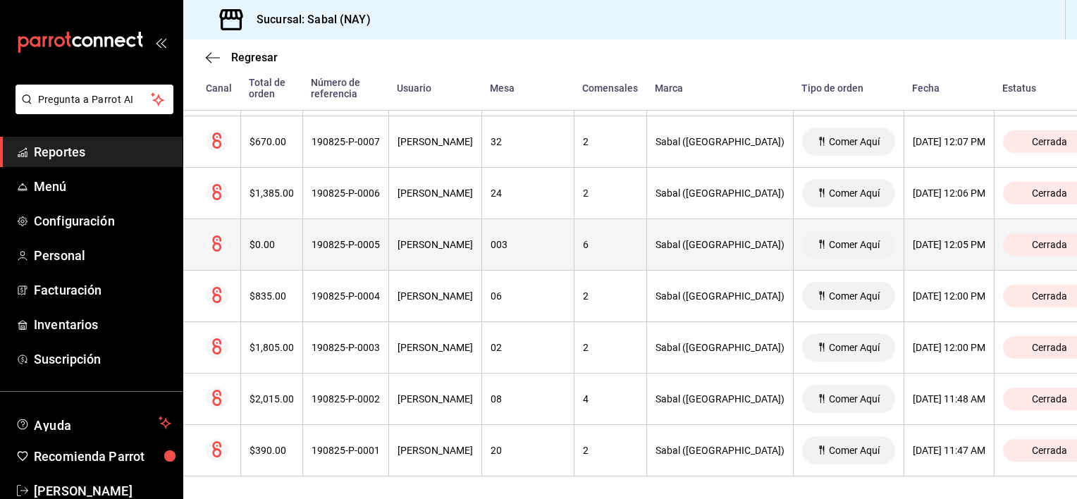
click at [480, 254] on th "Vanessa Salazar" at bounding box center [434, 244] width 93 height 51
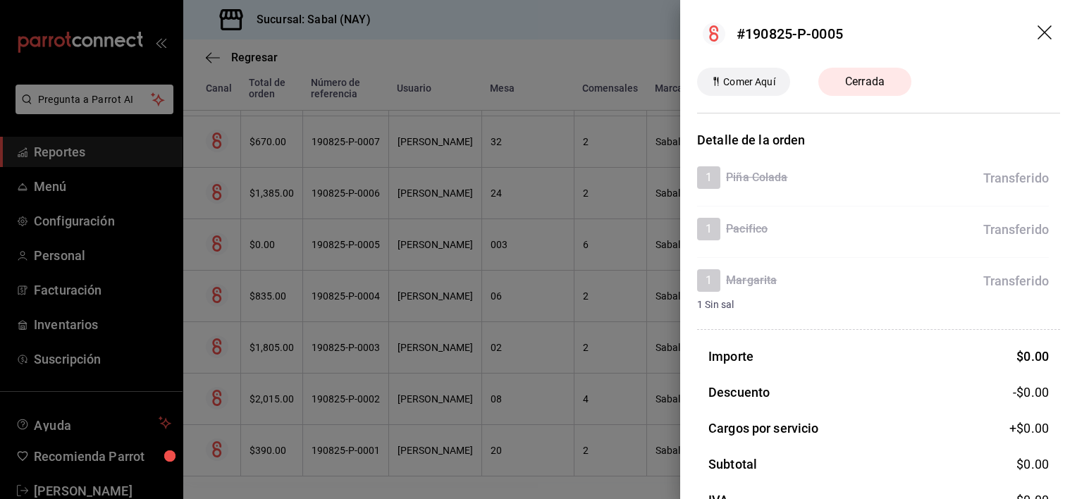
click at [1037, 36] on icon "drag" at bounding box center [1044, 32] width 14 height 14
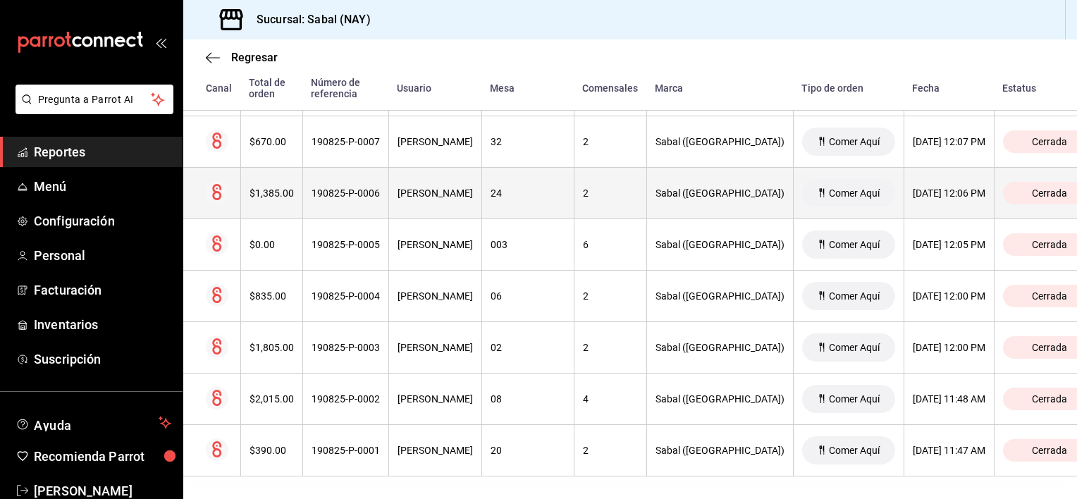
click at [366, 187] on div "190825-P-0006" at bounding box center [346, 192] width 68 height 11
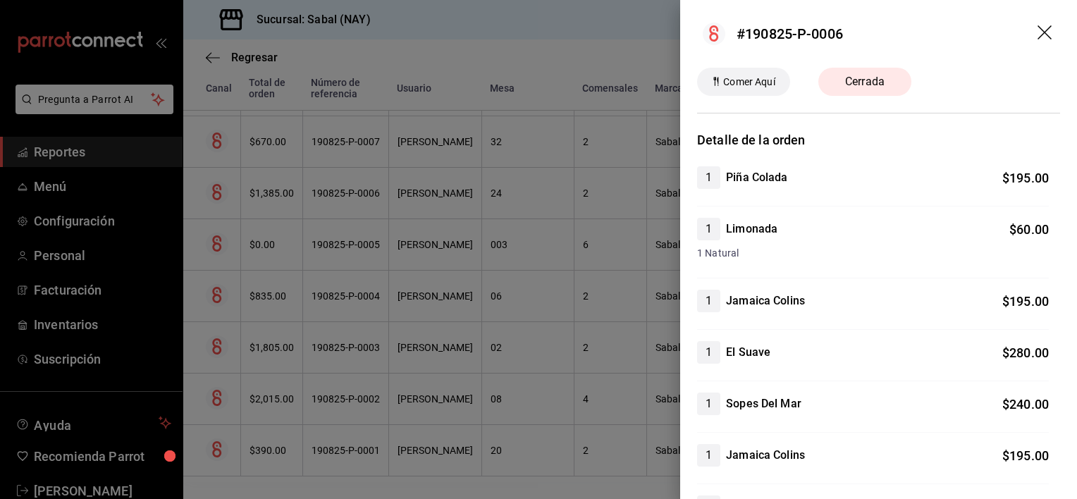
click at [1037, 37] on icon "drag" at bounding box center [1044, 32] width 14 height 14
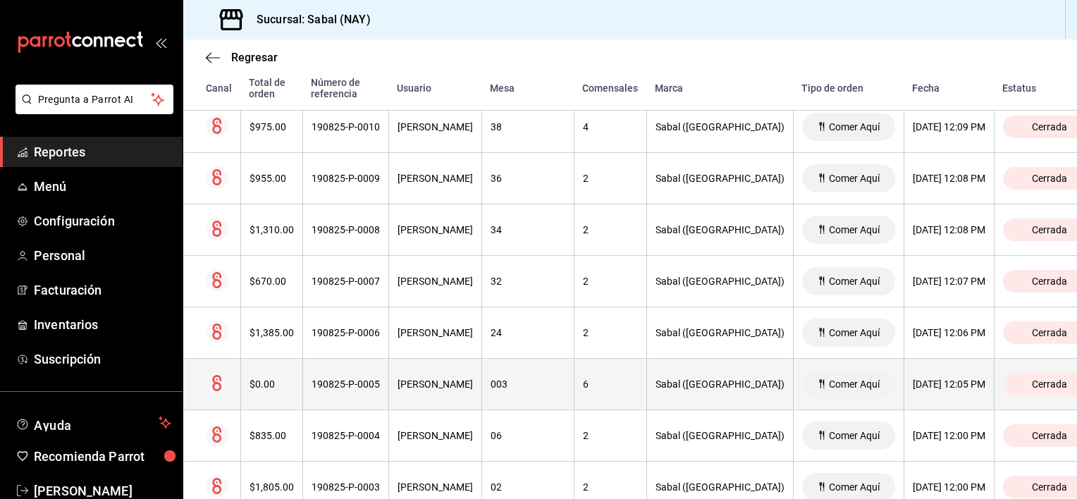
scroll to position [2224, 0]
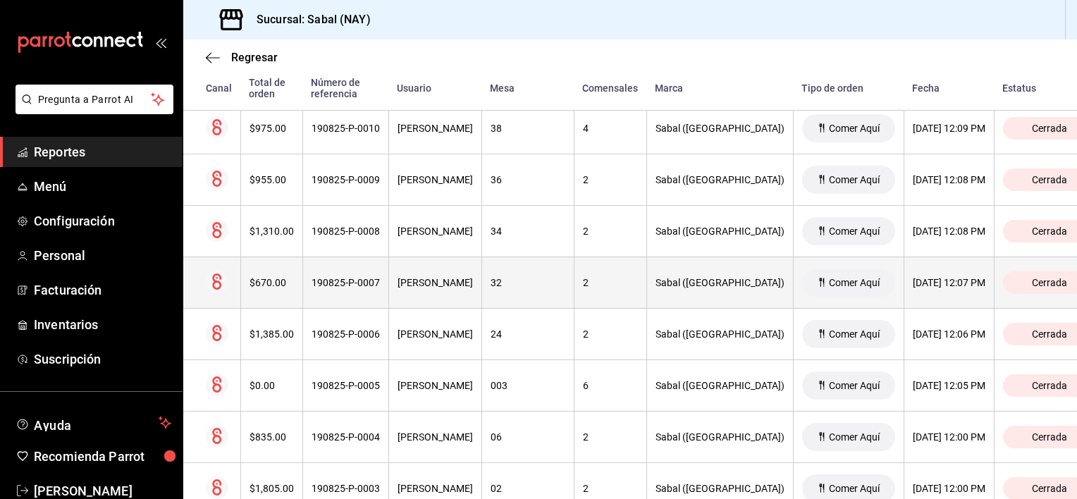
click at [354, 290] on th "190825-P-0007" at bounding box center [345, 282] width 86 height 51
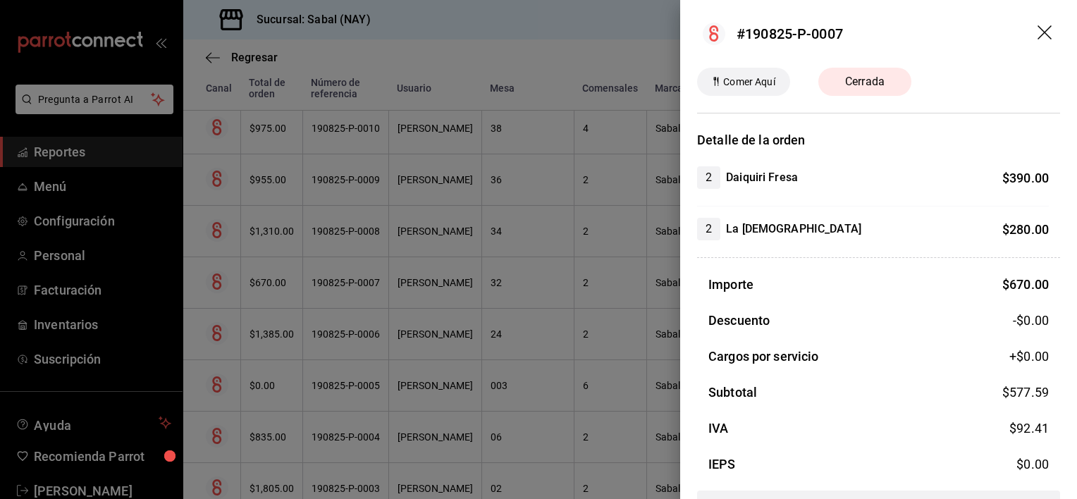
click at [1037, 38] on icon "drag" at bounding box center [1045, 33] width 17 height 17
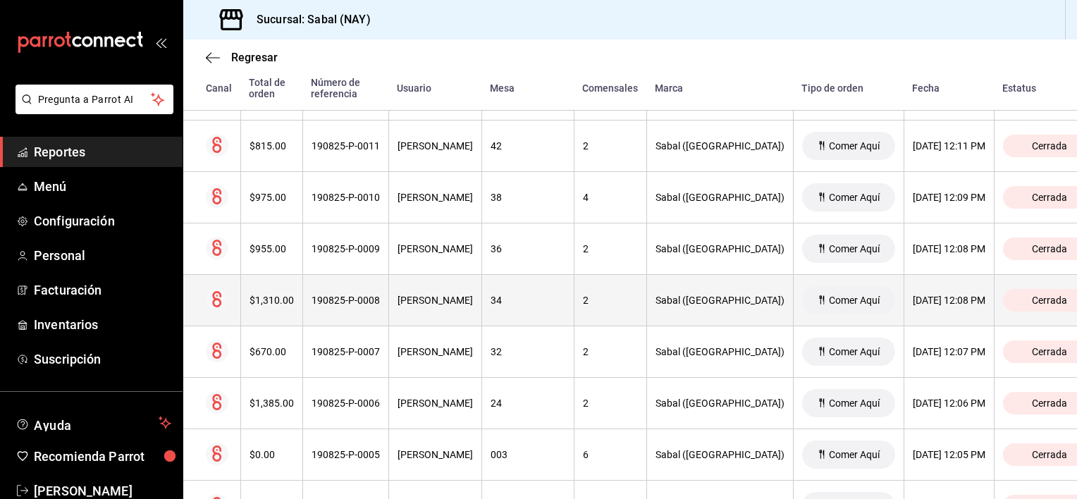
scroll to position [2154, 0]
click at [466, 307] on th "Vanessa Salazar" at bounding box center [434, 301] width 93 height 51
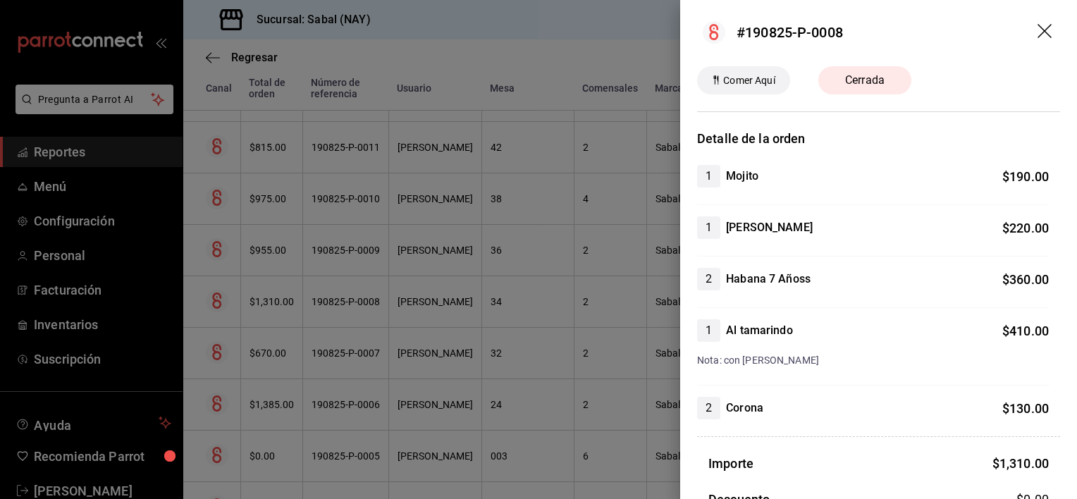
scroll to position [0, 0]
click at [1037, 34] on icon "drag" at bounding box center [1045, 33] width 17 height 17
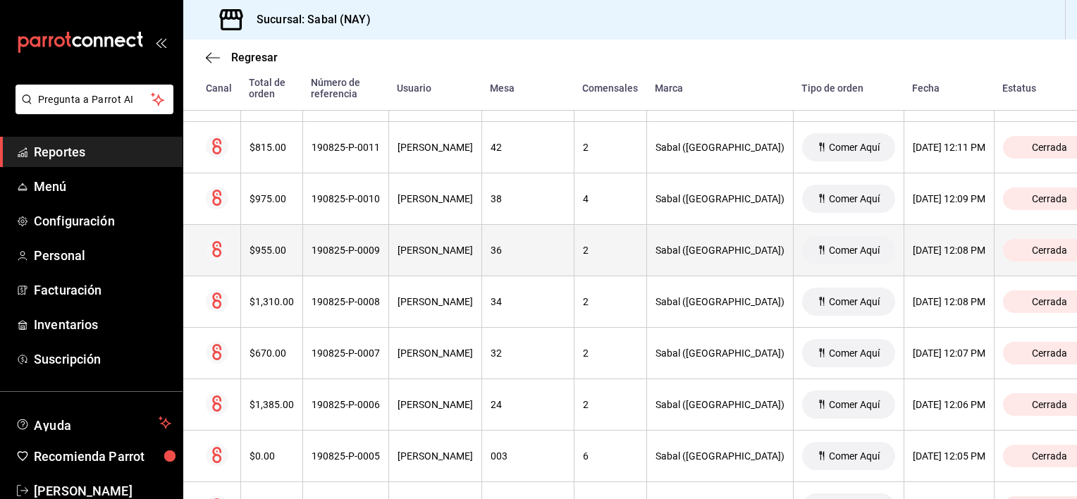
click at [380, 238] on th "190825-P-0009" at bounding box center [345, 250] width 86 height 51
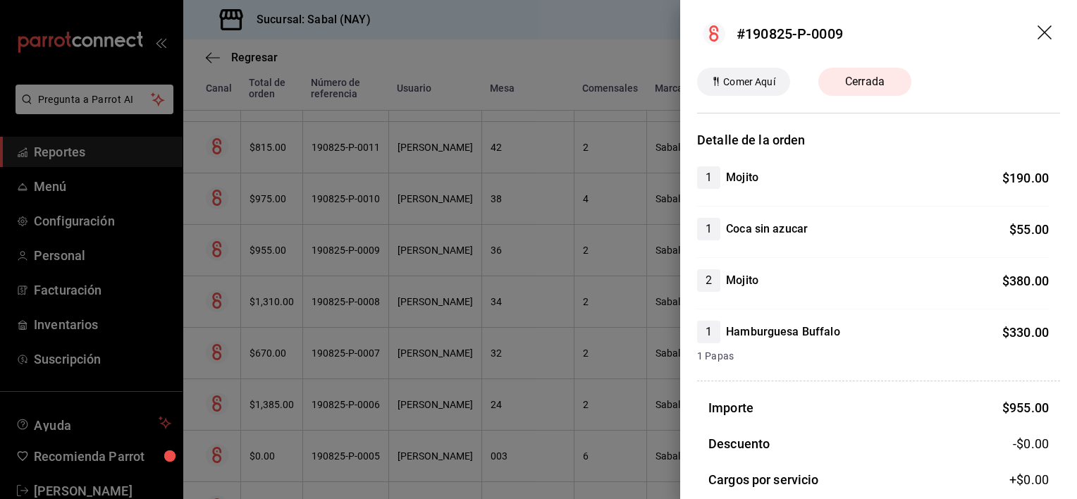
click at [1037, 36] on icon "drag" at bounding box center [1045, 33] width 17 height 17
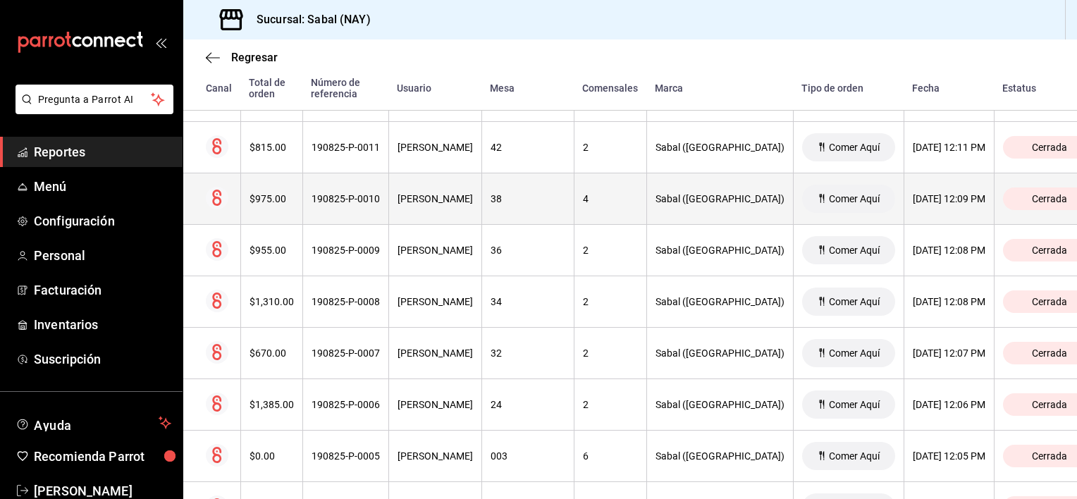
click at [540, 204] on th "38" at bounding box center [527, 198] width 92 height 51
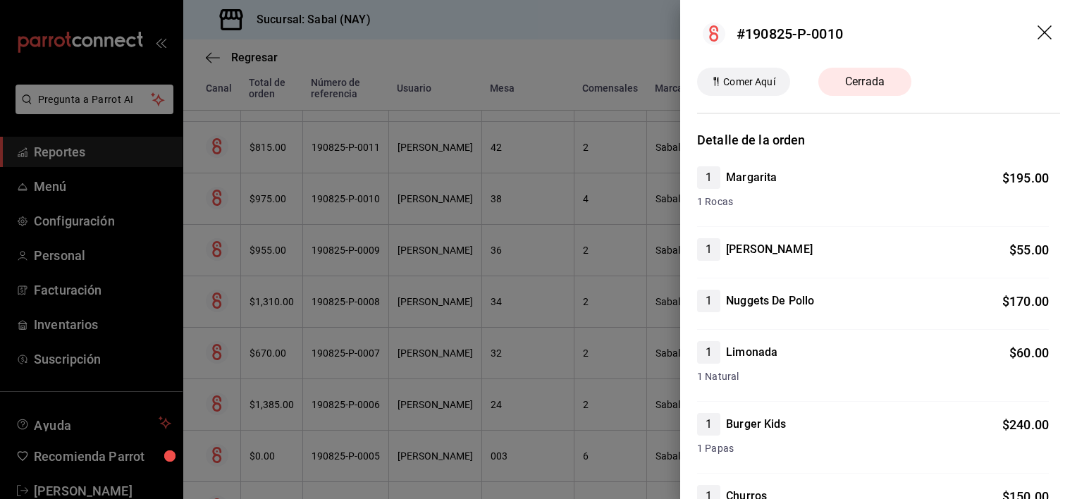
click at [1037, 36] on icon "drag" at bounding box center [1045, 33] width 17 height 17
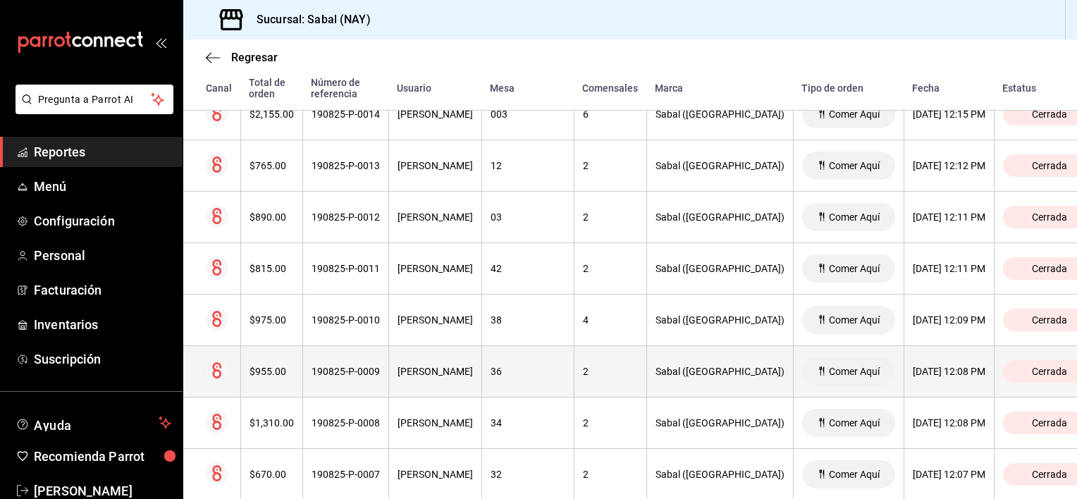
scroll to position [2013, 0]
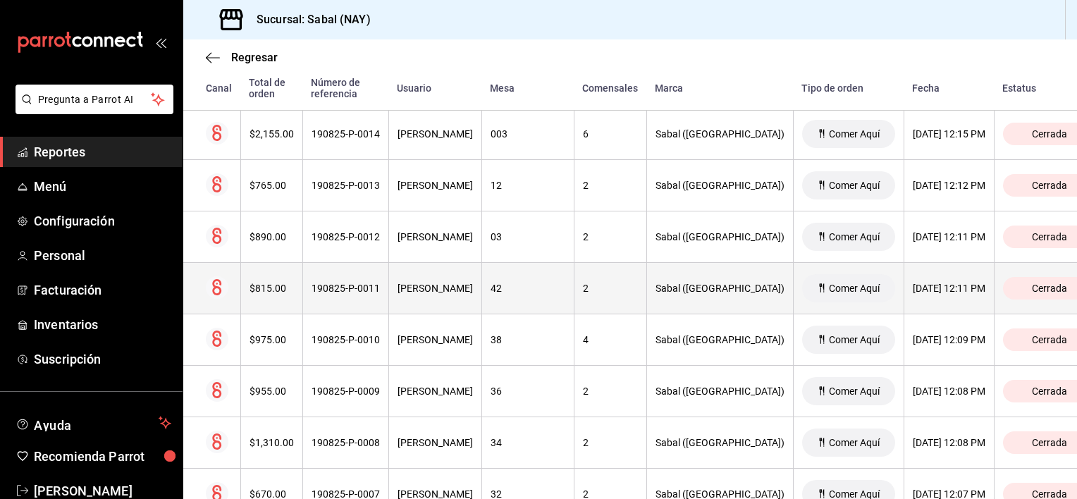
click at [471, 283] on div "Vanessa Salazar" at bounding box center [435, 288] width 75 height 11
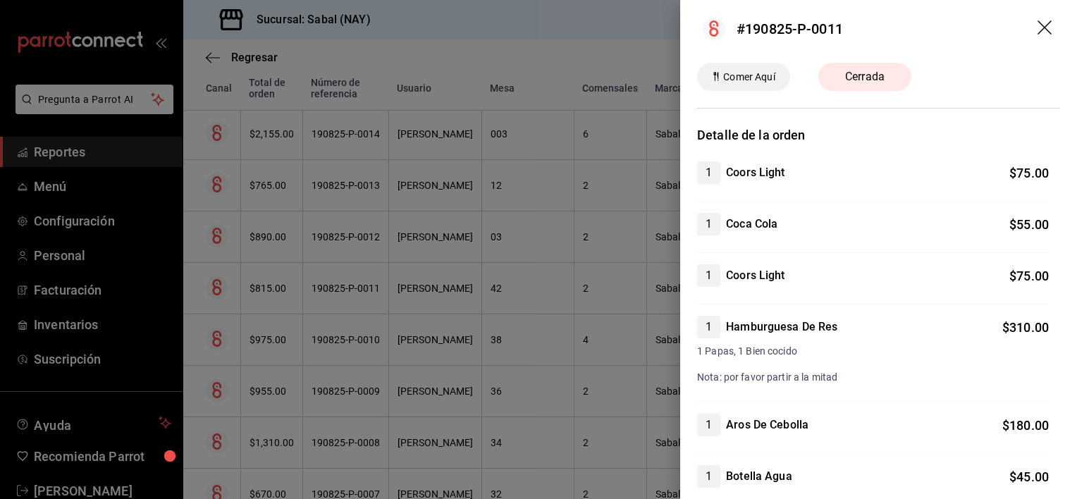
scroll to position [0, 0]
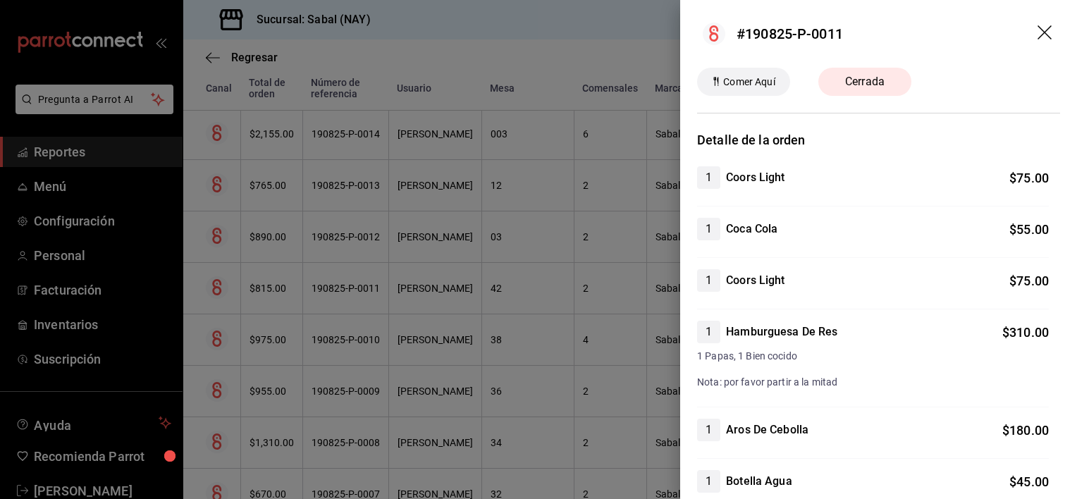
click at [1037, 35] on icon "drag" at bounding box center [1044, 32] width 14 height 14
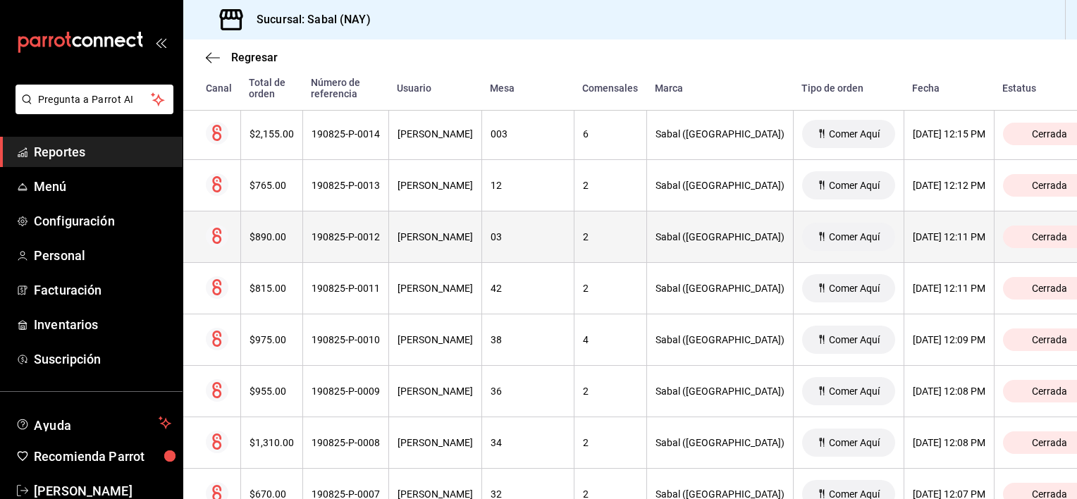
click at [481, 242] on th "Vanessa Salazar" at bounding box center [434, 236] width 93 height 51
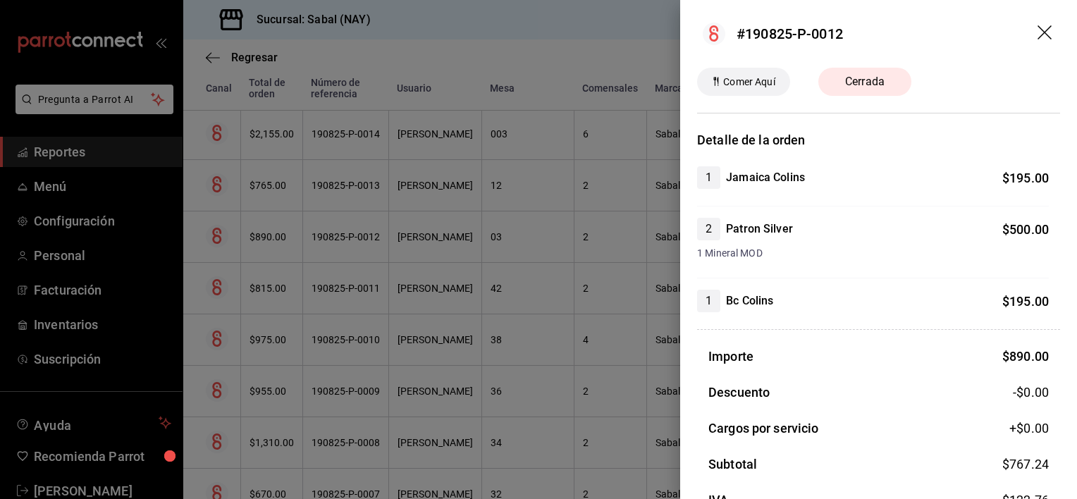
click at [1037, 35] on icon "drag" at bounding box center [1045, 33] width 17 height 17
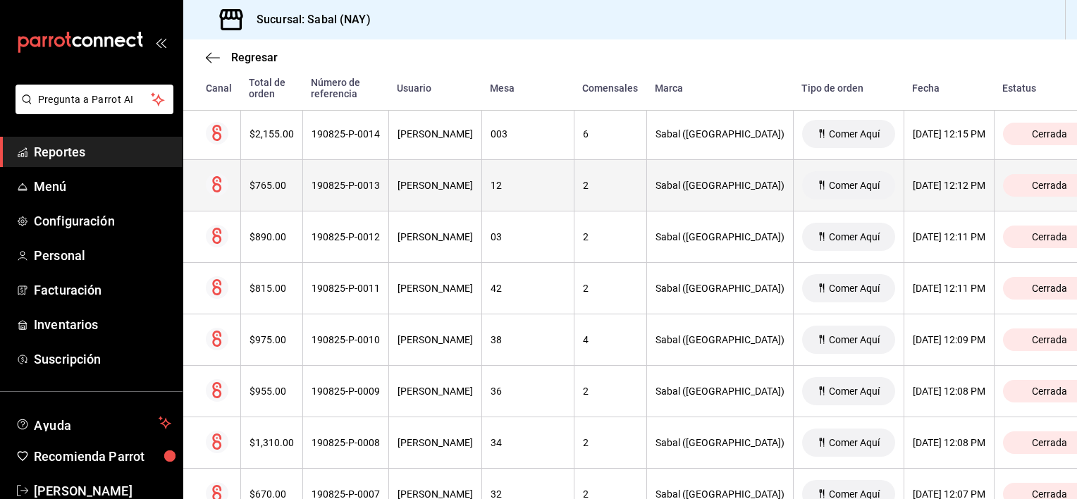
click at [380, 185] on div "190825-P-0013" at bounding box center [346, 185] width 68 height 11
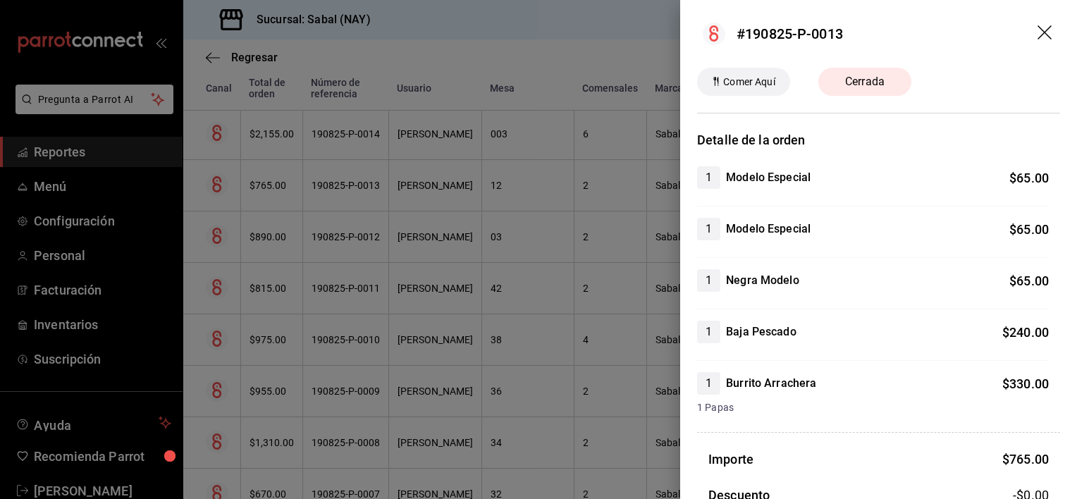
click at [1037, 32] on icon "drag" at bounding box center [1045, 33] width 17 height 17
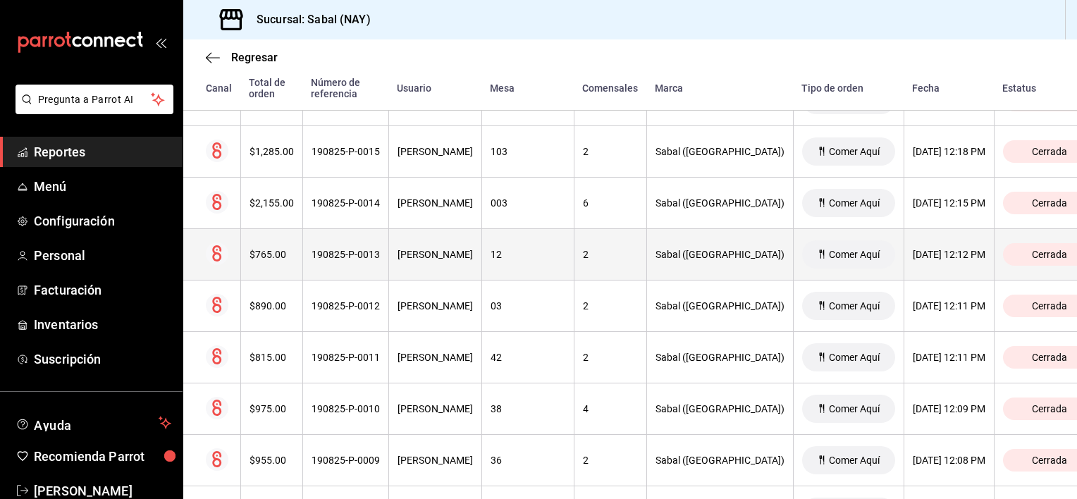
scroll to position [1942, 0]
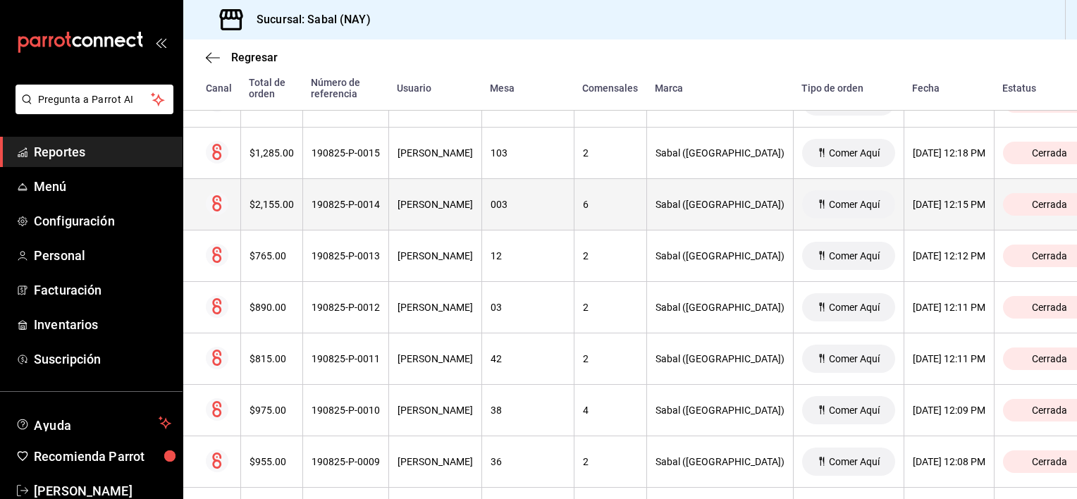
click at [388, 215] on th "190825-P-0014" at bounding box center [345, 204] width 86 height 51
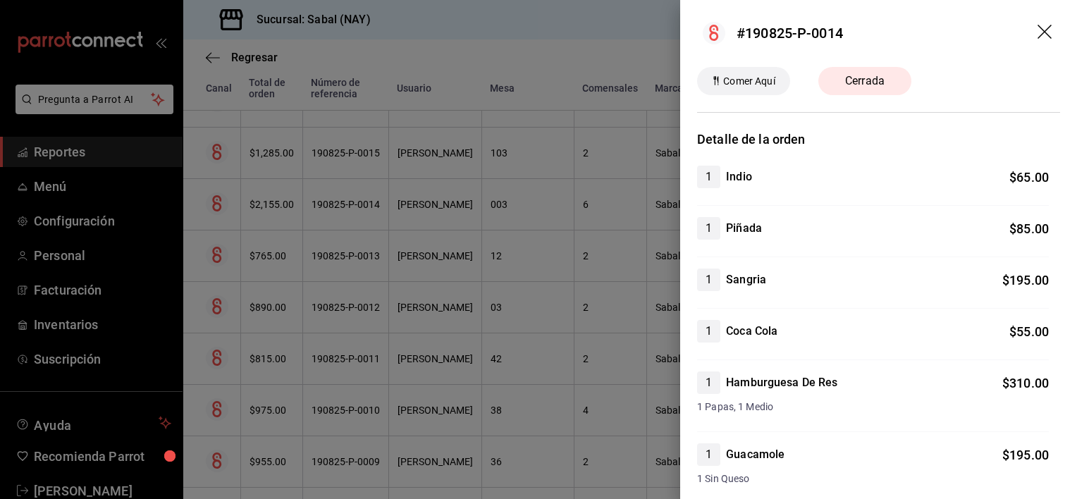
scroll to position [0, 0]
click at [1037, 37] on icon "drag" at bounding box center [1045, 33] width 17 height 17
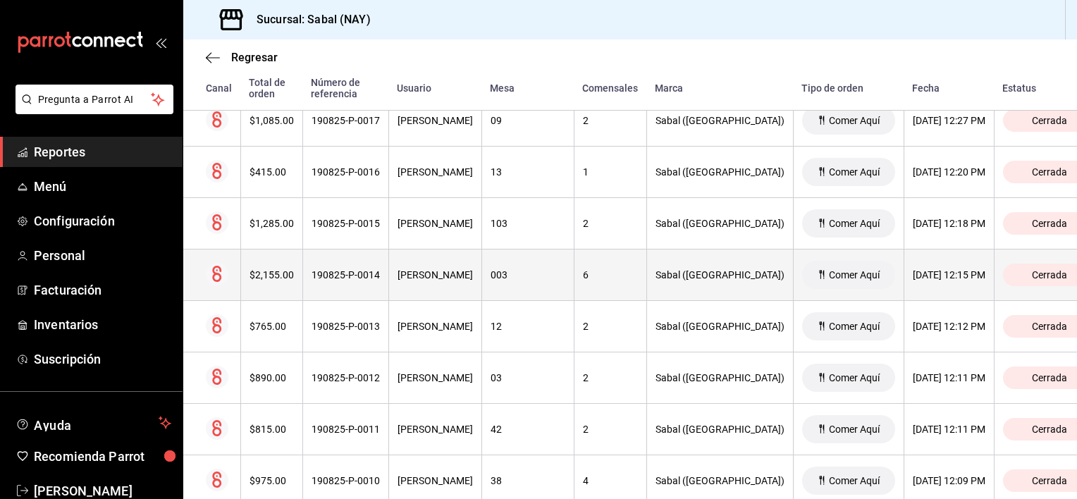
scroll to position [1872, 0]
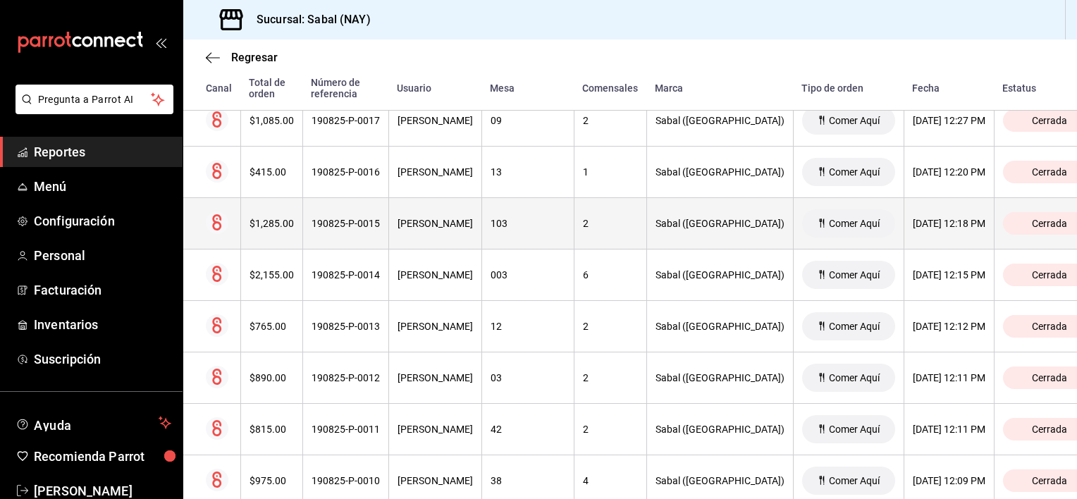
click at [469, 218] on div "Mara Alarcon" at bounding box center [435, 223] width 75 height 11
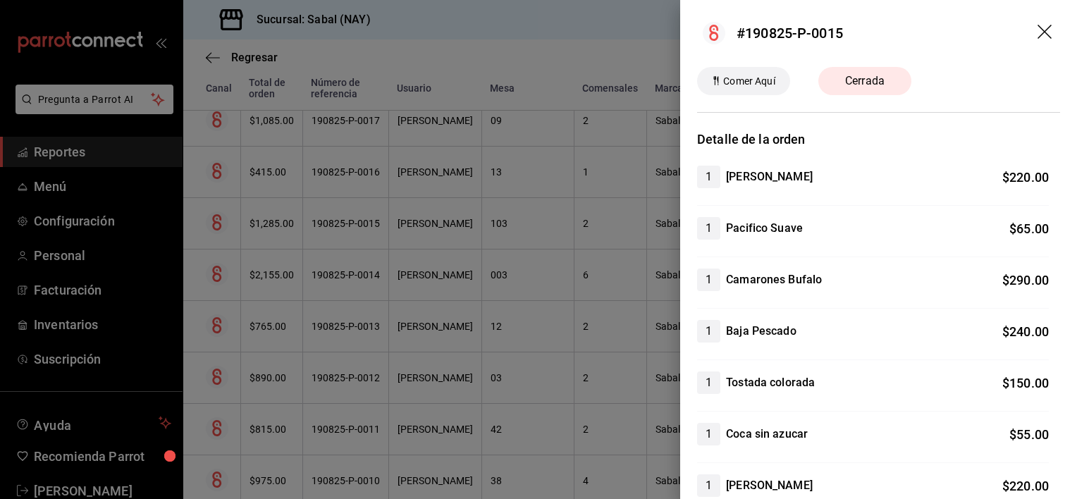
scroll to position [0, 0]
click at [1037, 32] on icon "drag" at bounding box center [1045, 33] width 17 height 17
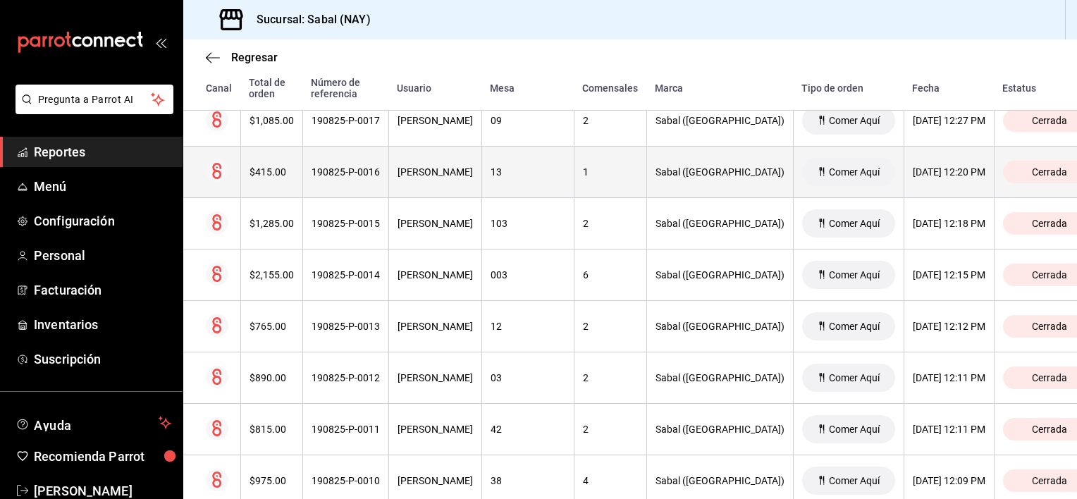
click at [380, 168] on div "190825-P-0016" at bounding box center [346, 171] width 68 height 11
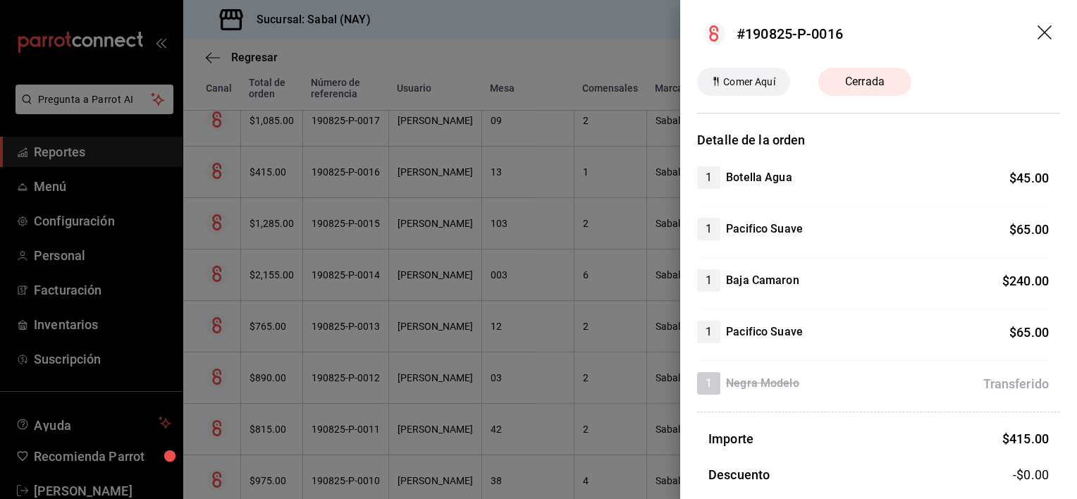
click at [1037, 34] on icon "drag" at bounding box center [1045, 33] width 17 height 17
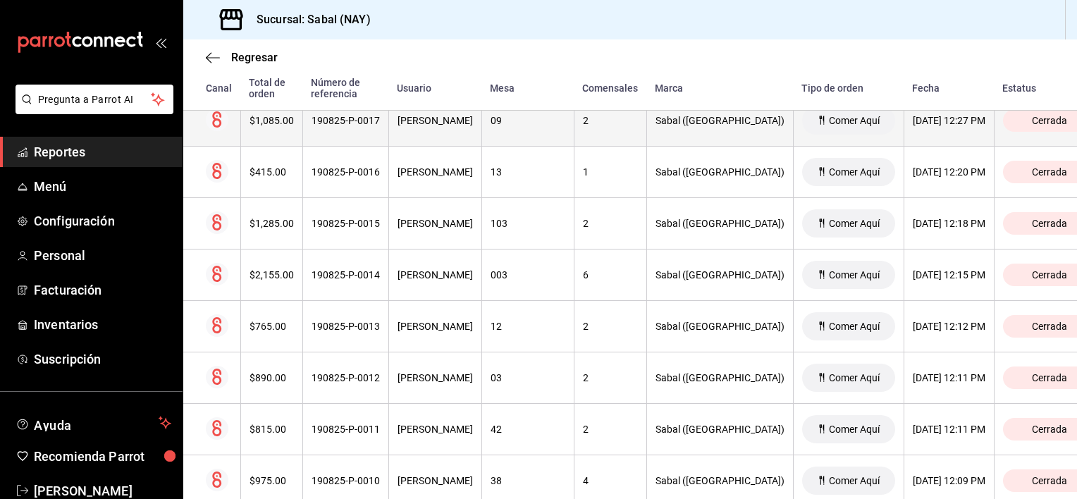
click at [459, 137] on th "Juan Carlos Barrón" at bounding box center [434, 120] width 93 height 51
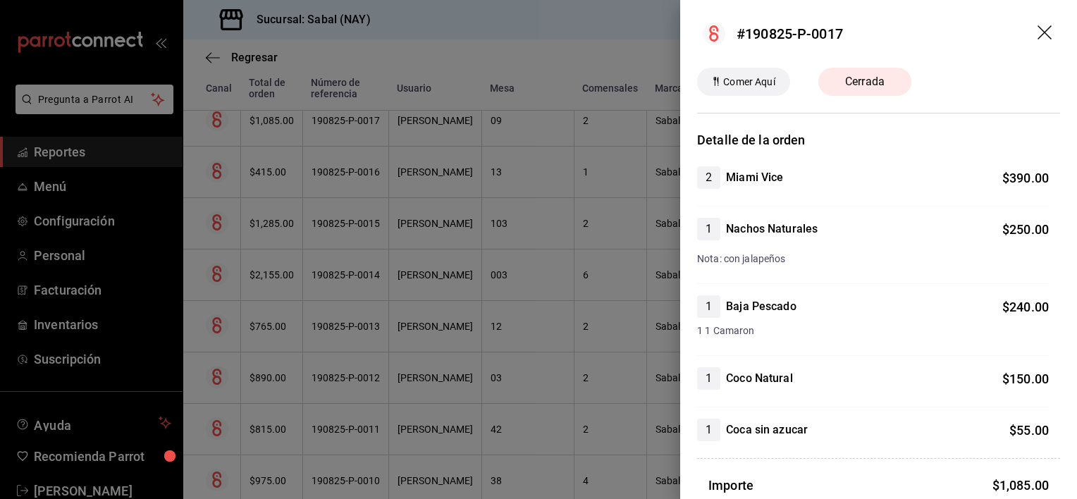
click at [1037, 32] on icon "drag" at bounding box center [1045, 33] width 17 height 17
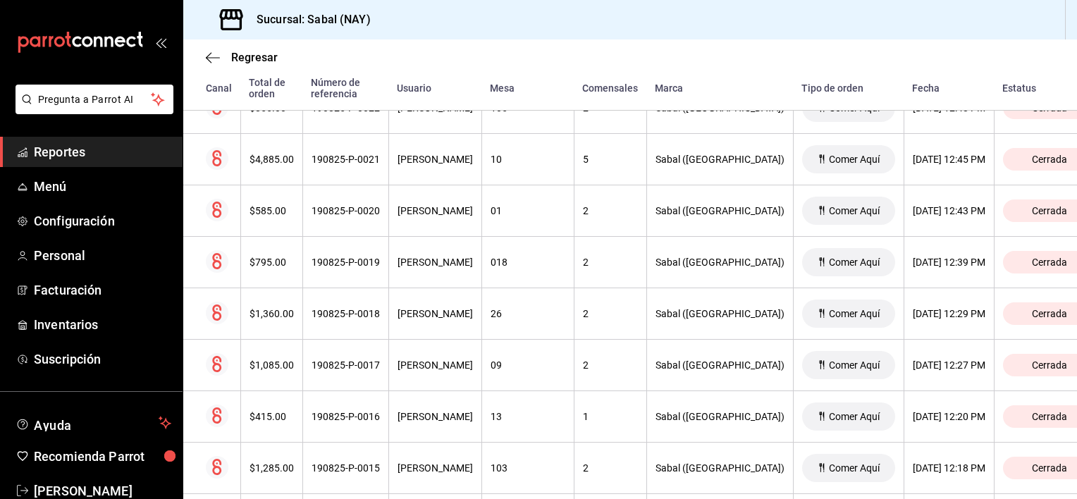
scroll to position [1618, 0]
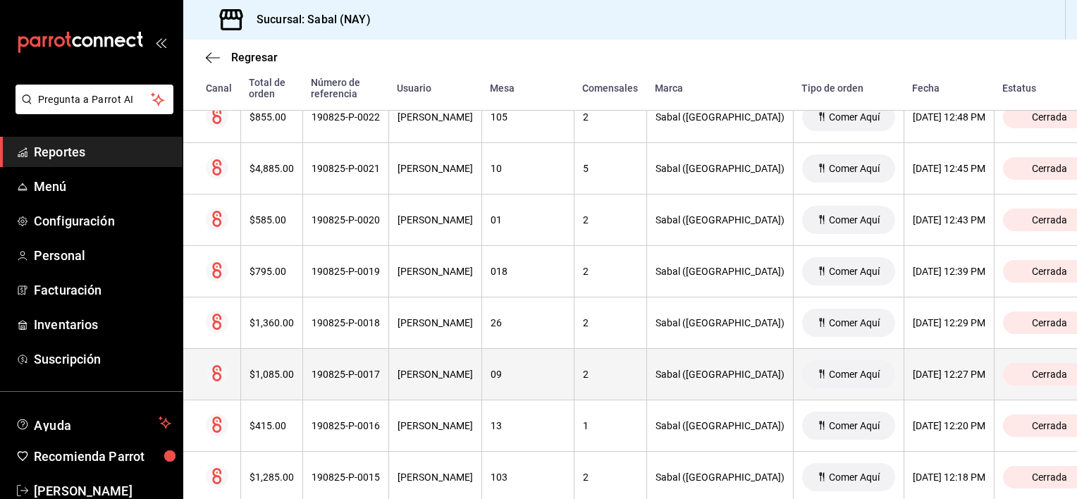
click at [367, 381] on th "190825-P-0017" at bounding box center [345, 374] width 86 height 51
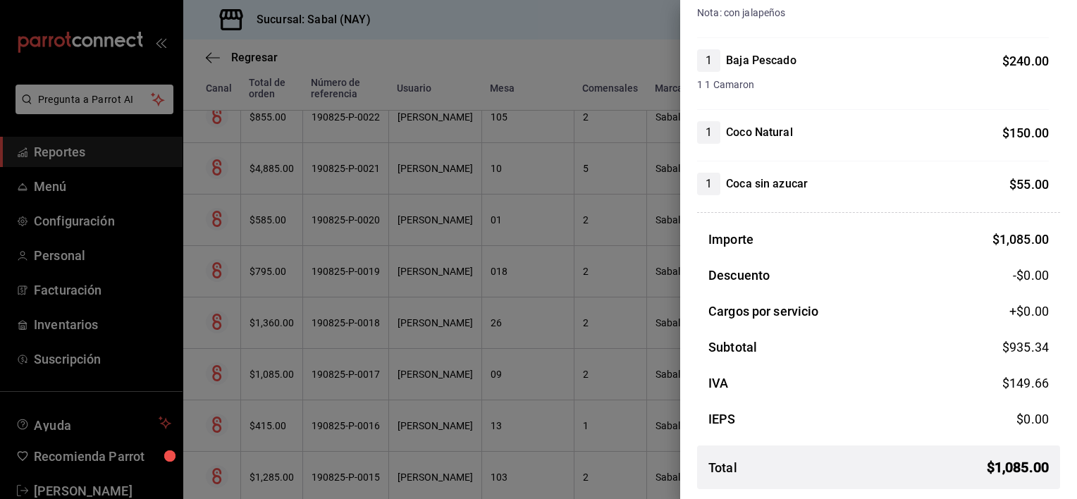
scroll to position [0, 0]
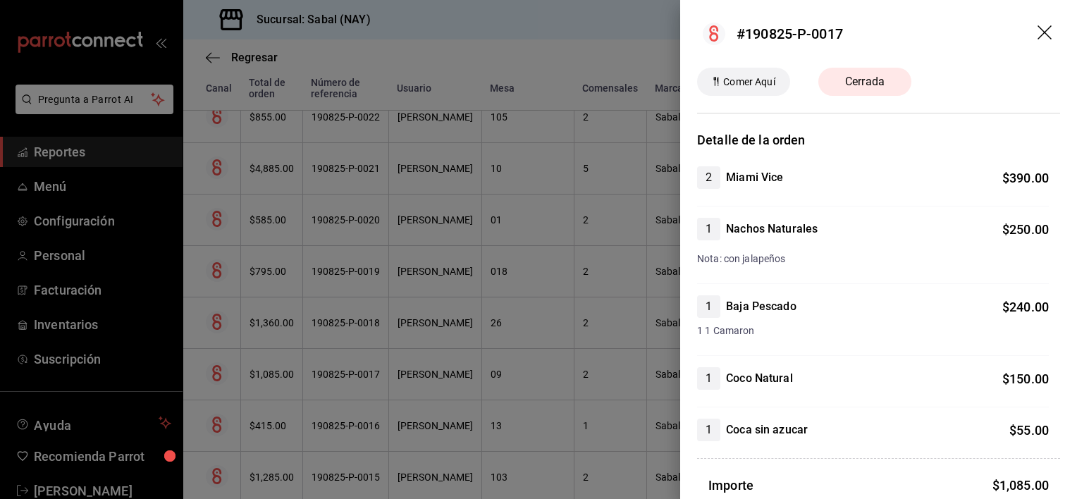
click at [1037, 32] on icon "drag" at bounding box center [1044, 32] width 14 height 14
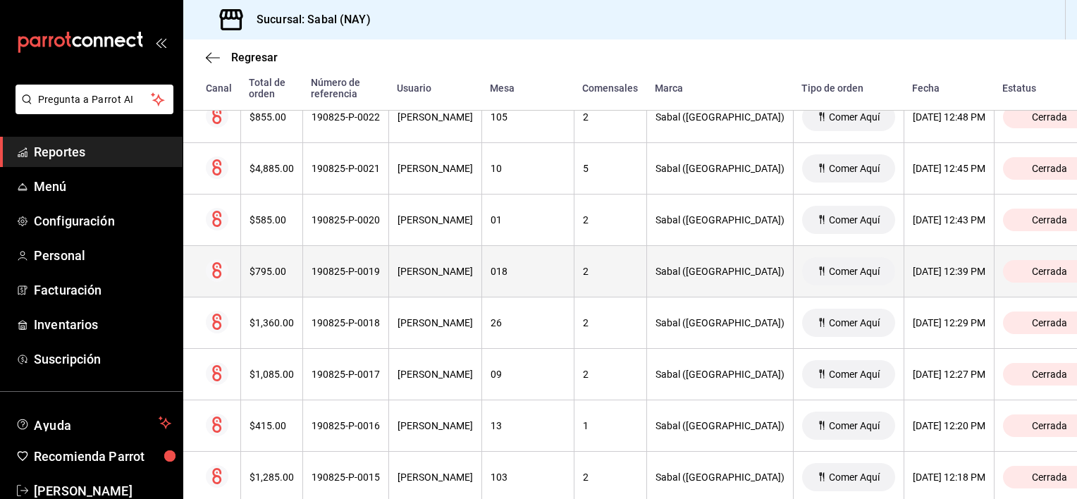
click at [359, 279] on th "190825-P-0019" at bounding box center [345, 271] width 86 height 51
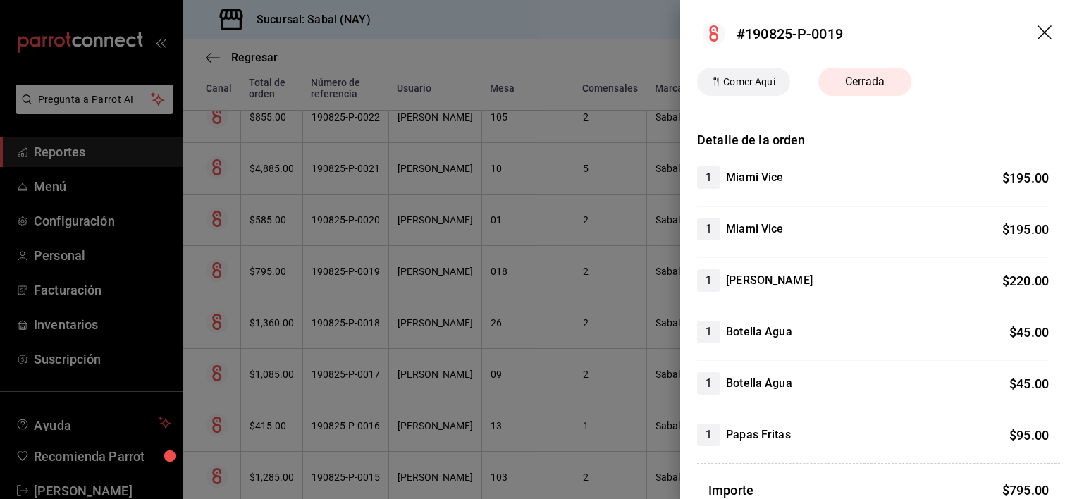
click at [1037, 35] on icon "drag" at bounding box center [1045, 33] width 17 height 17
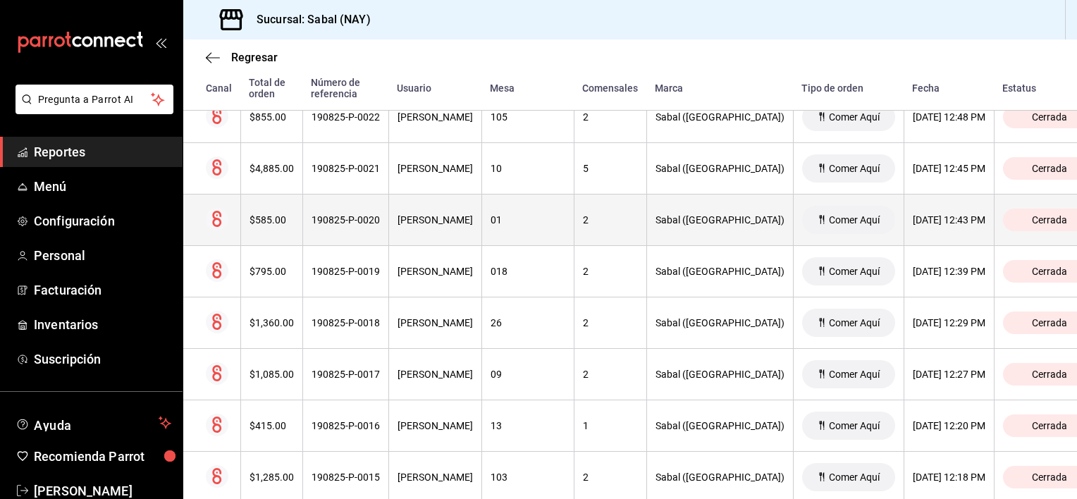
click at [372, 227] on th "190825-P-0020" at bounding box center [345, 220] width 86 height 51
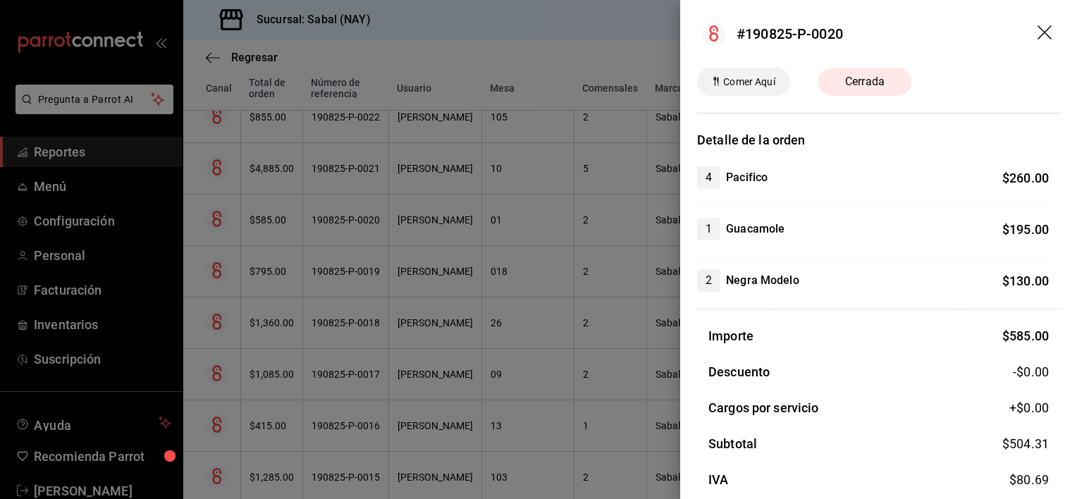
click at [1037, 31] on icon "drag" at bounding box center [1044, 32] width 14 height 14
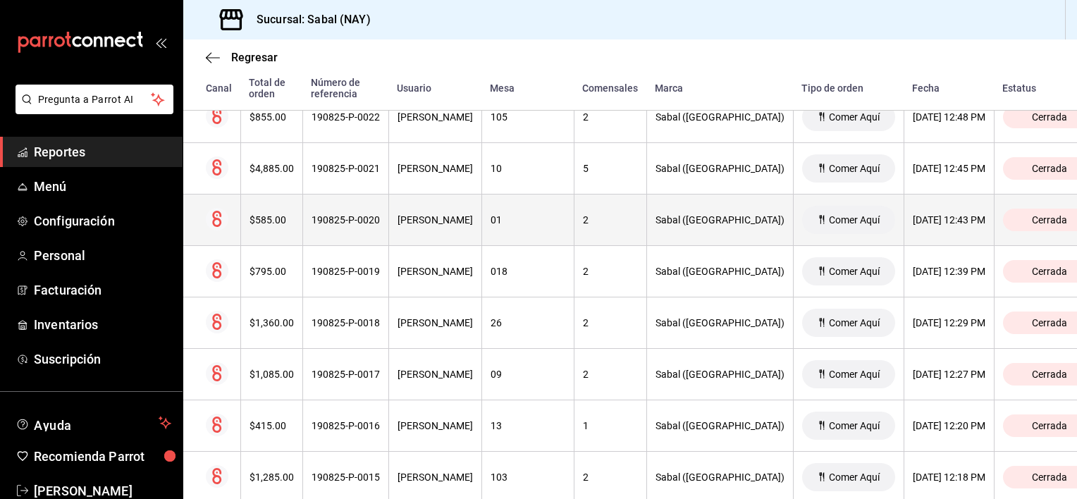
click at [429, 229] on th "Juan Carlos Barrón" at bounding box center [434, 220] width 93 height 51
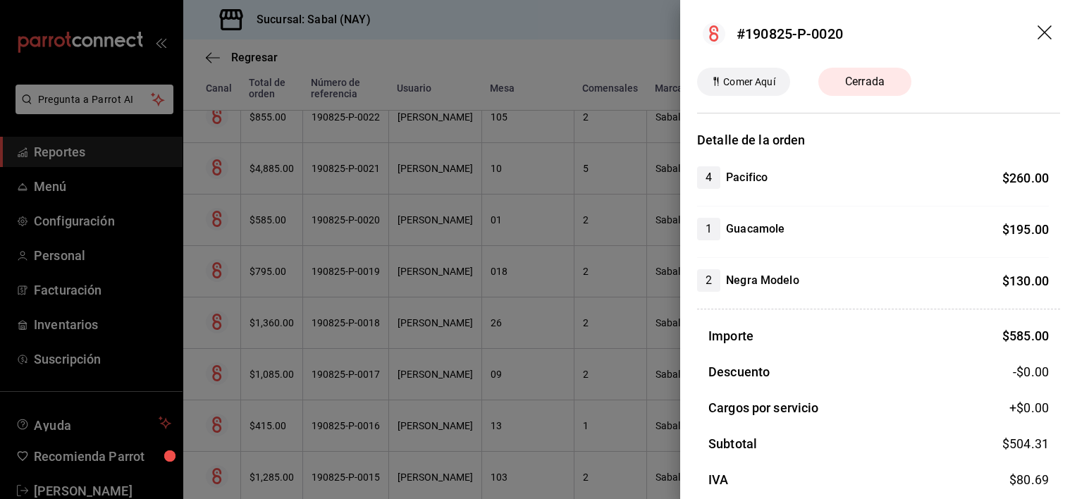
click at [1037, 33] on icon "drag" at bounding box center [1044, 32] width 14 height 14
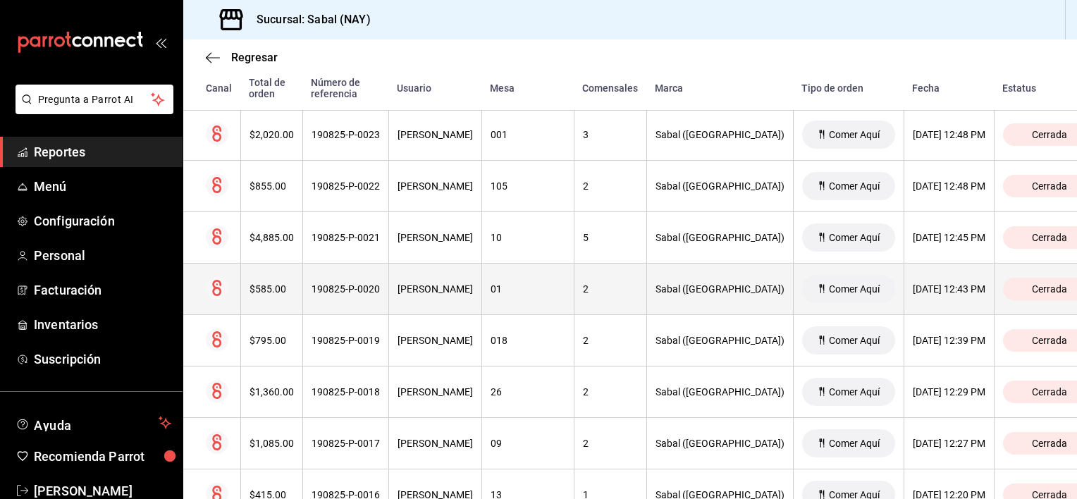
scroll to position [1548, 0]
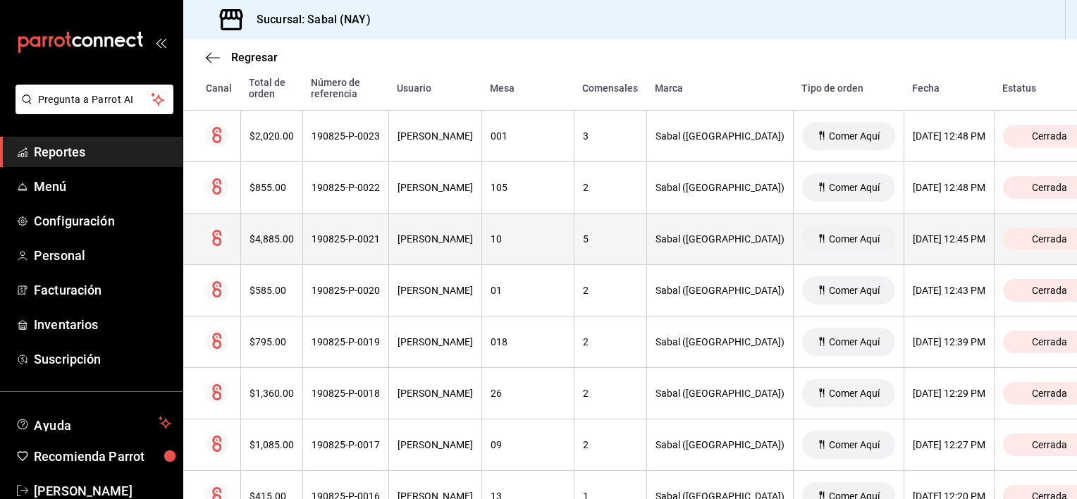
click at [380, 239] on div "190825-P-0021" at bounding box center [346, 238] width 68 height 11
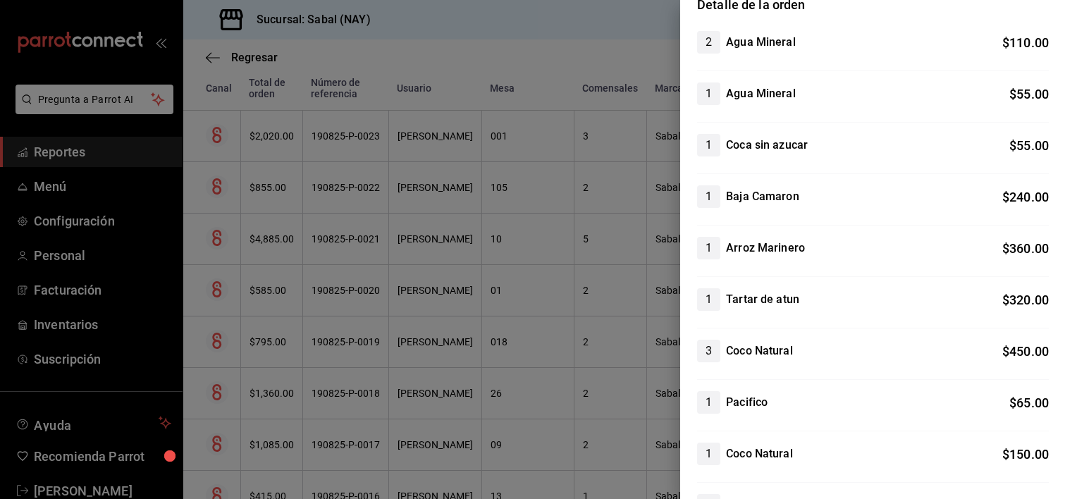
scroll to position [0, 0]
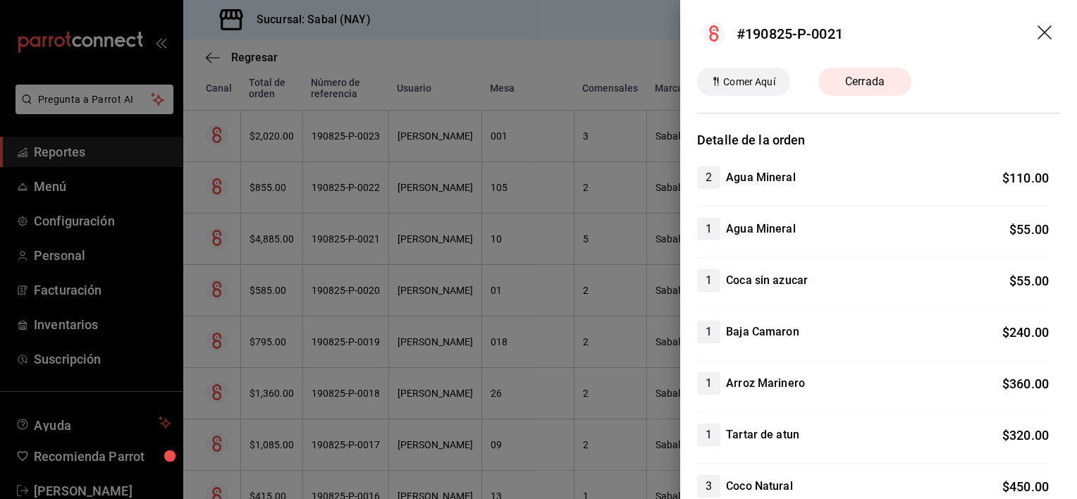
click at [1037, 33] on icon "drag" at bounding box center [1045, 33] width 17 height 17
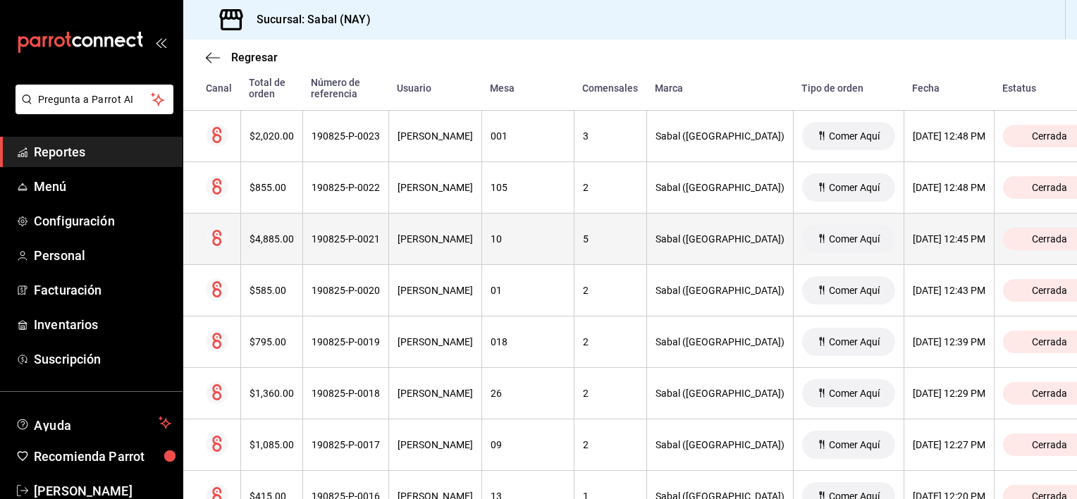
click at [451, 244] on th "Vanessa Salazar" at bounding box center [434, 239] width 93 height 51
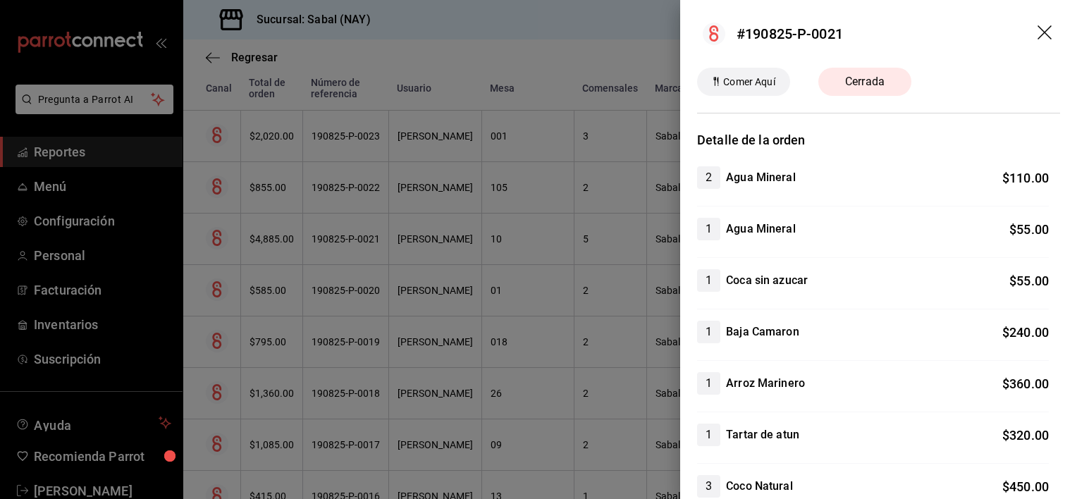
click at [1037, 28] on icon "drag" at bounding box center [1045, 33] width 17 height 17
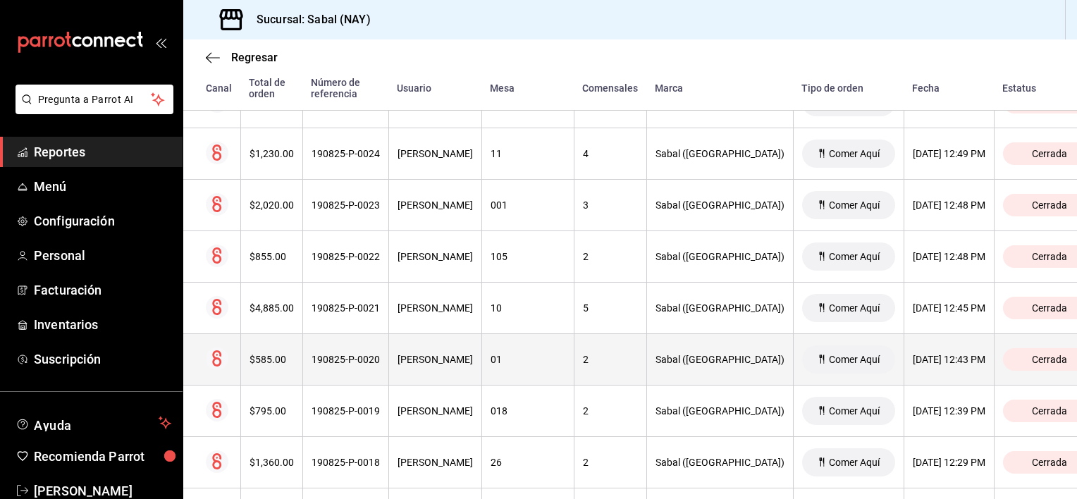
scroll to position [1477, 0]
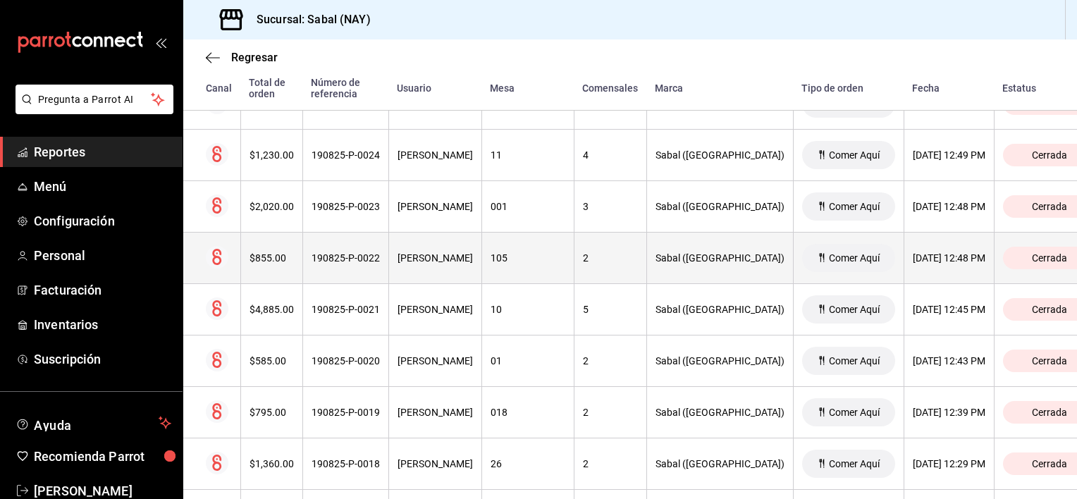
click at [330, 252] on div "190825-P-0022" at bounding box center [346, 257] width 68 height 11
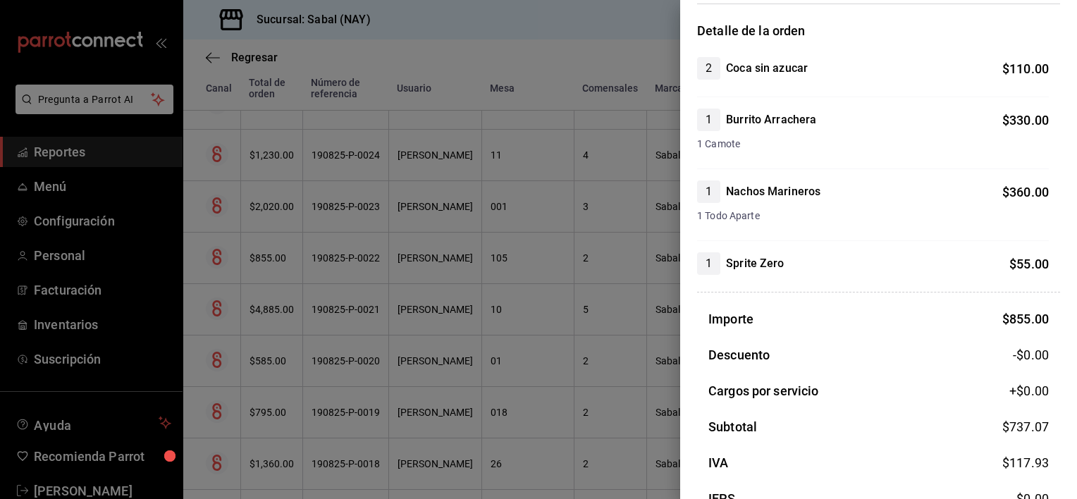
scroll to position [0, 0]
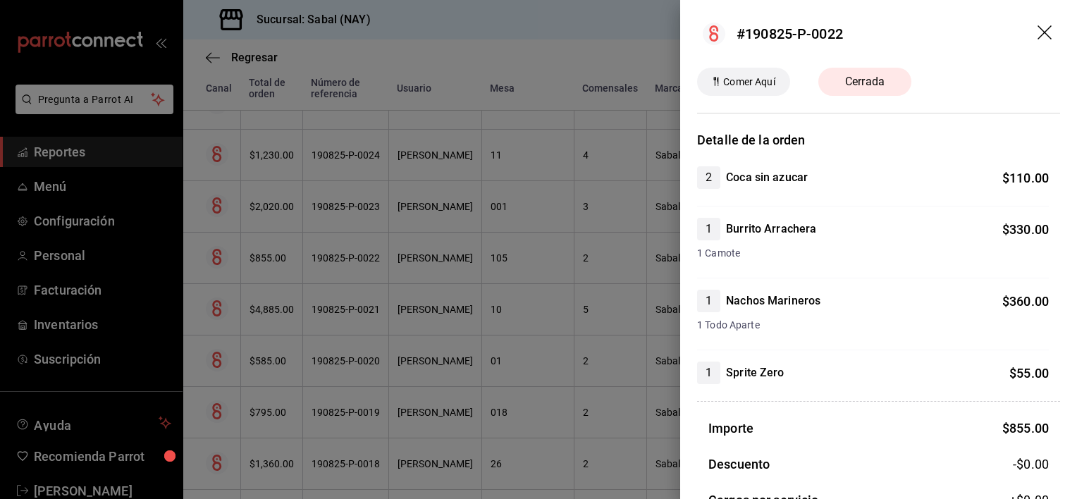
click at [1037, 34] on icon "drag" at bounding box center [1045, 33] width 17 height 17
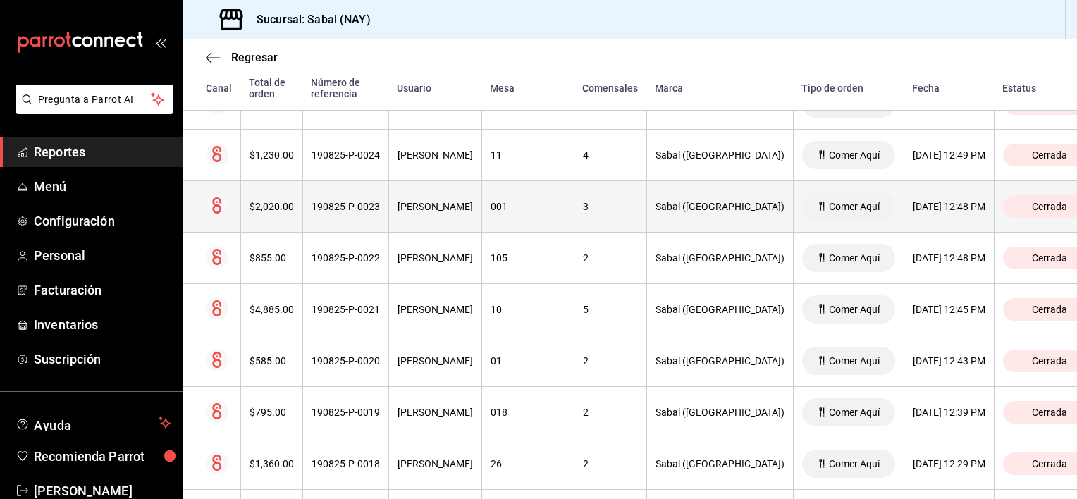
click at [355, 211] on th "190825-P-0023" at bounding box center [345, 206] width 86 height 51
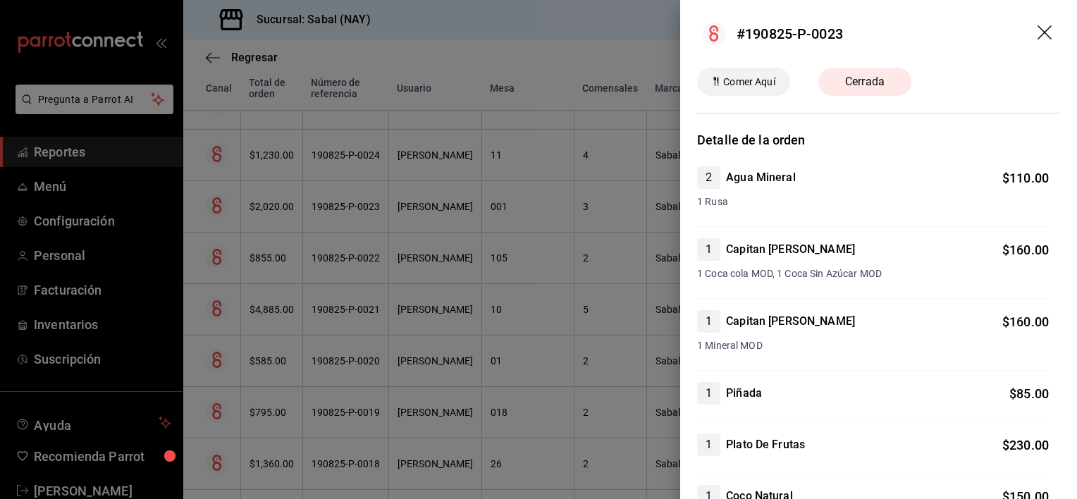
click at [1037, 32] on icon "drag" at bounding box center [1044, 32] width 14 height 14
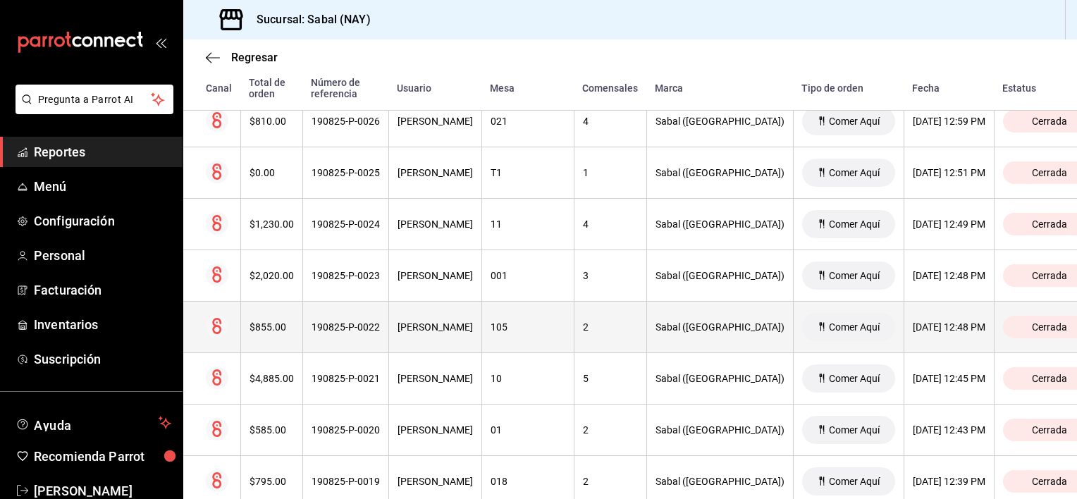
scroll to position [1407, 0]
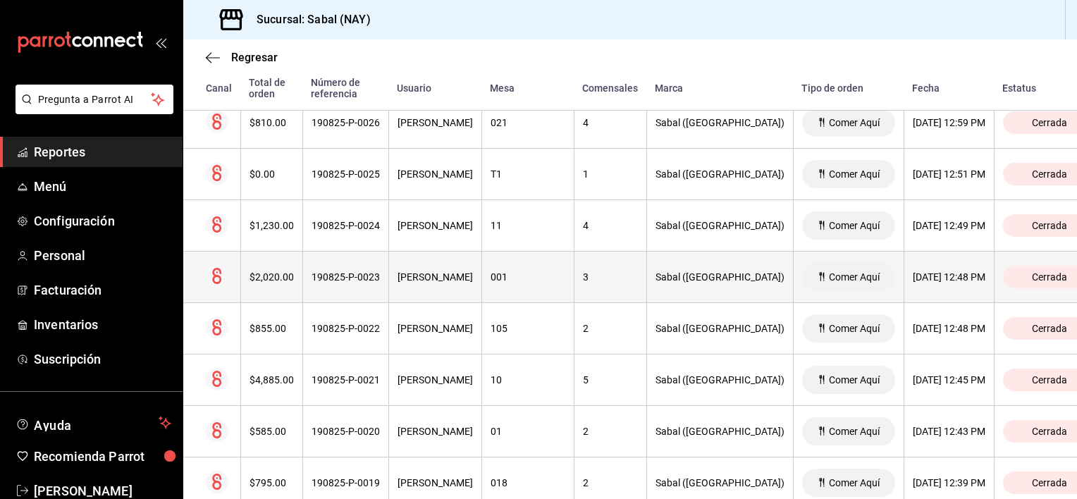
click at [448, 272] on div "Vanessa Salazar" at bounding box center [435, 276] width 75 height 11
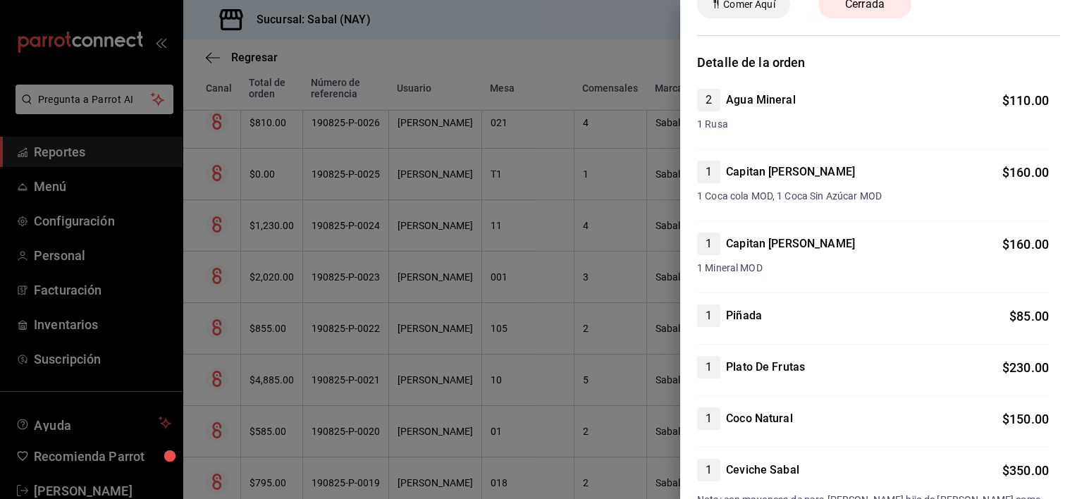
scroll to position [0, 0]
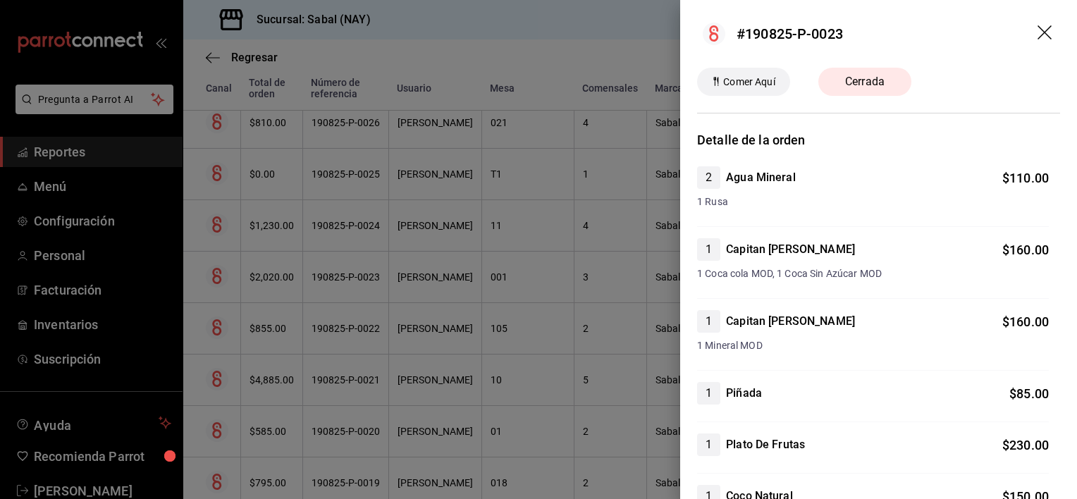
click at [1037, 37] on icon "drag" at bounding box center [1045, 33] width 17 height 17
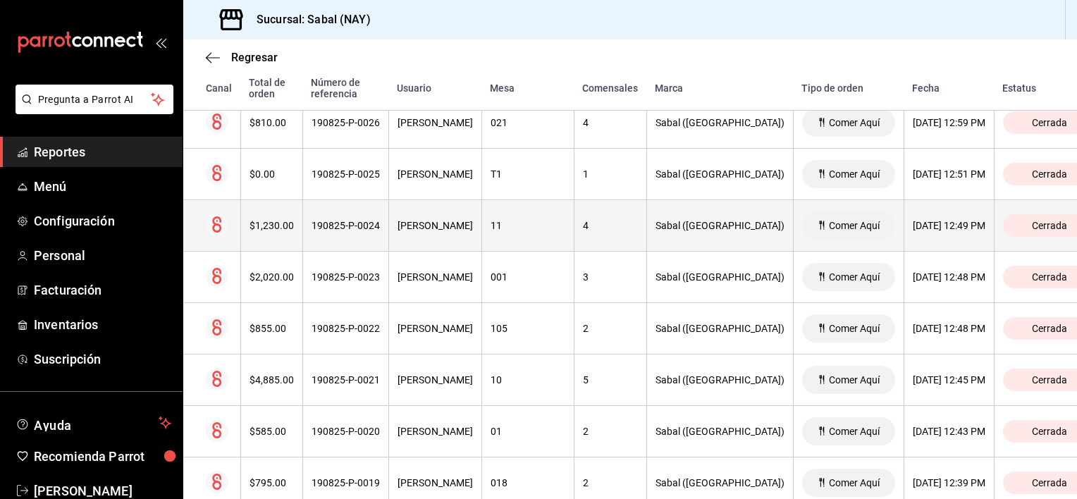
click at [474, 236] on th "Vanessa Salazar" at bounding box center [434, 225] width 93 height 51
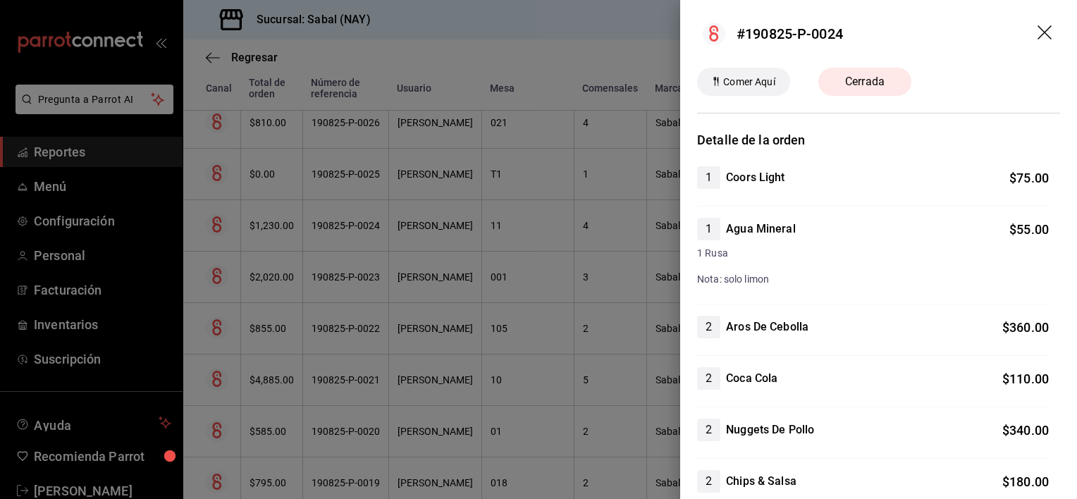
click at [1037, 27] on icon "drag" at bounding box center [1045, 33] width 17 height 17
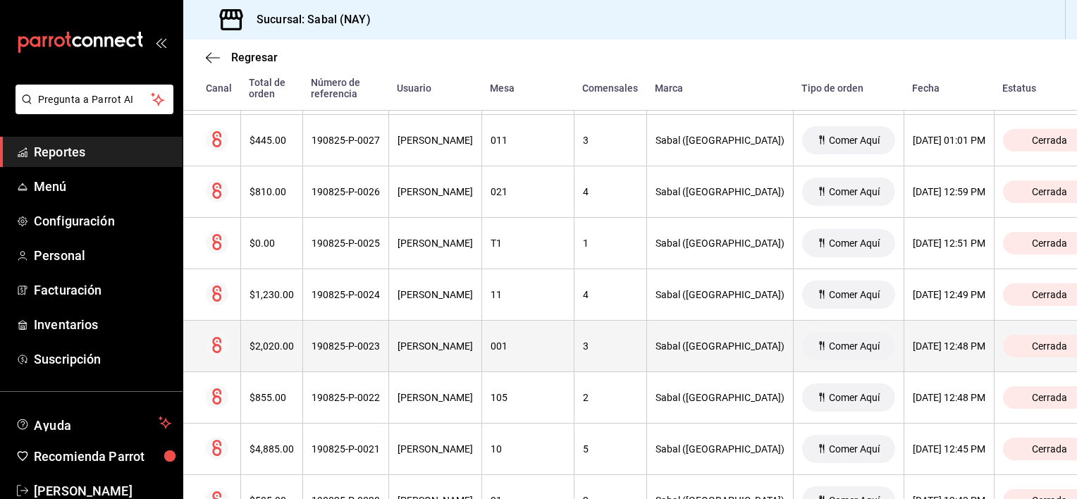
scroll to position [1336, 0]
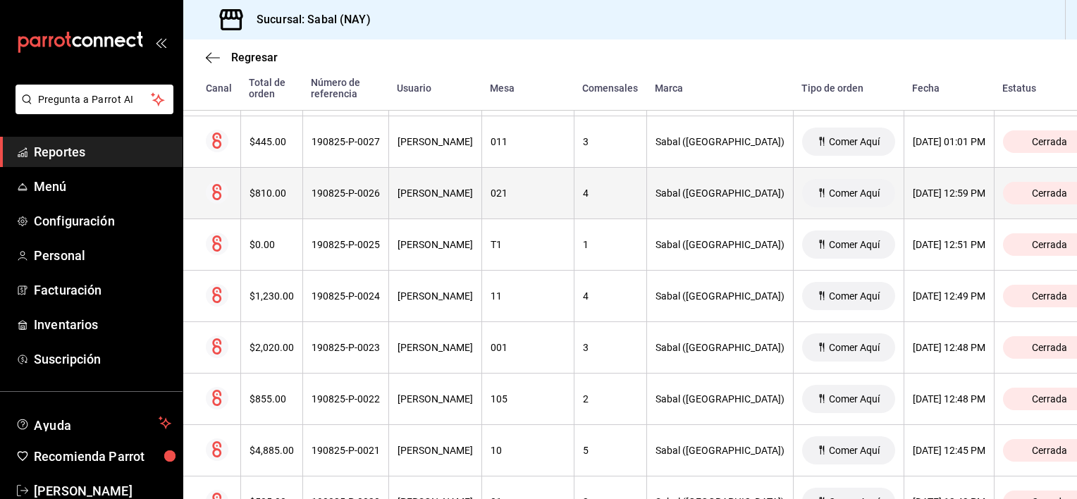
click at [541, 203] on th "021" at bounding box center [527, 193] width 92 height 51
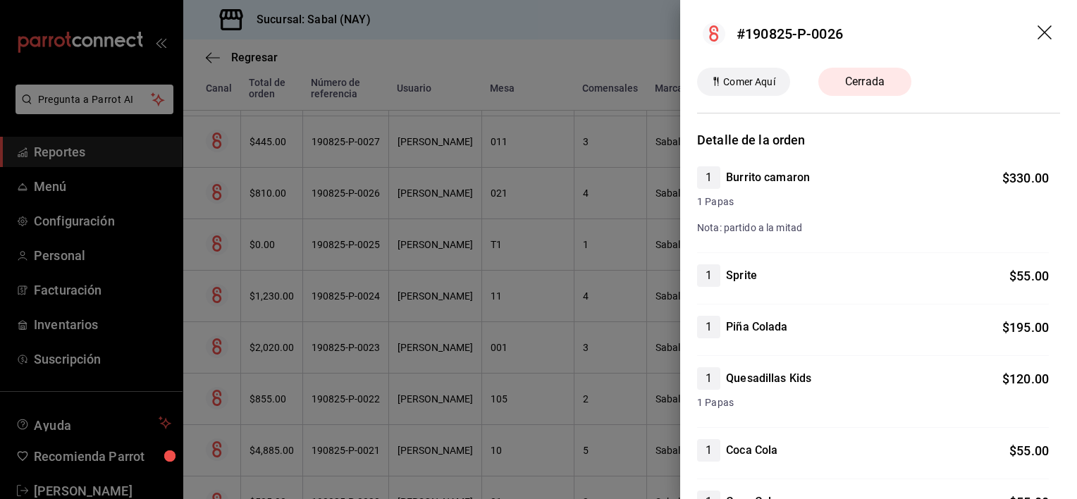
click at [1038, 30] on icon "drag" at bounding box center [1045, 33] width 17 height 17
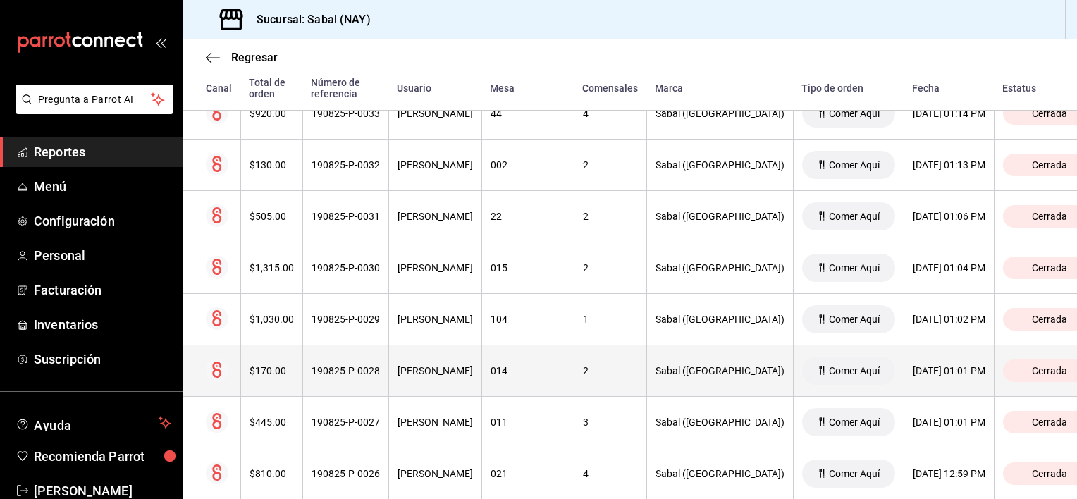
scroll to position [1054, 0]
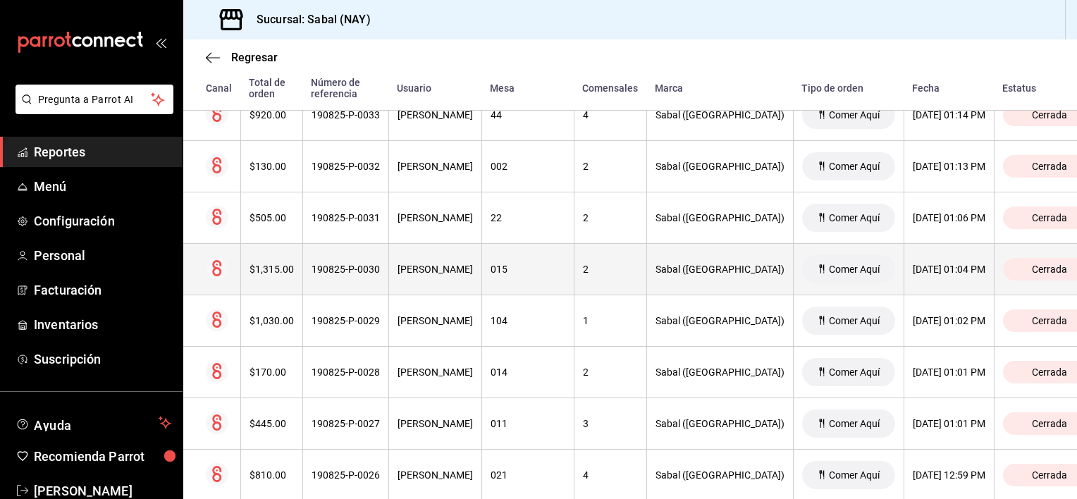
click at [380, 264] on div "190825-P-0030" at bounding box center [346, 269] width 68 height 11
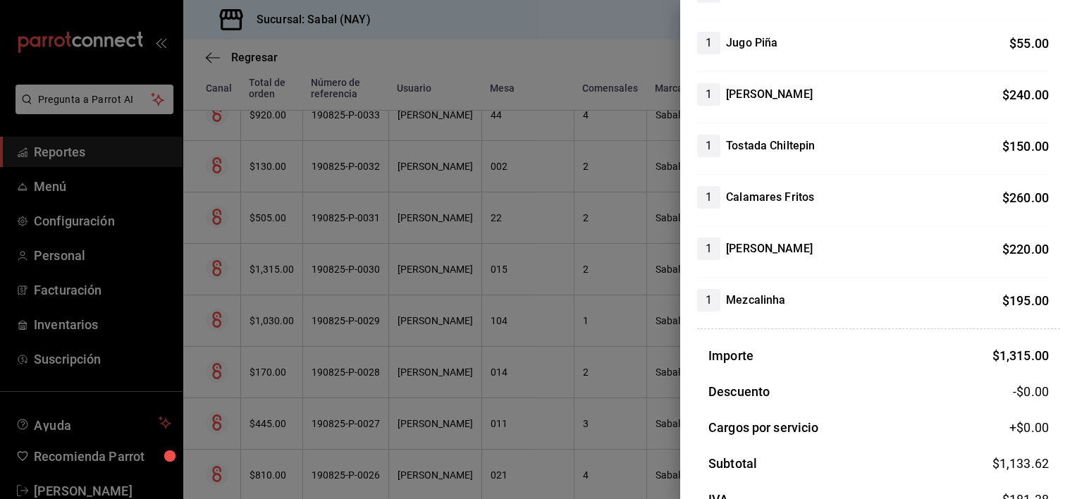
scroll to position [0, 0]
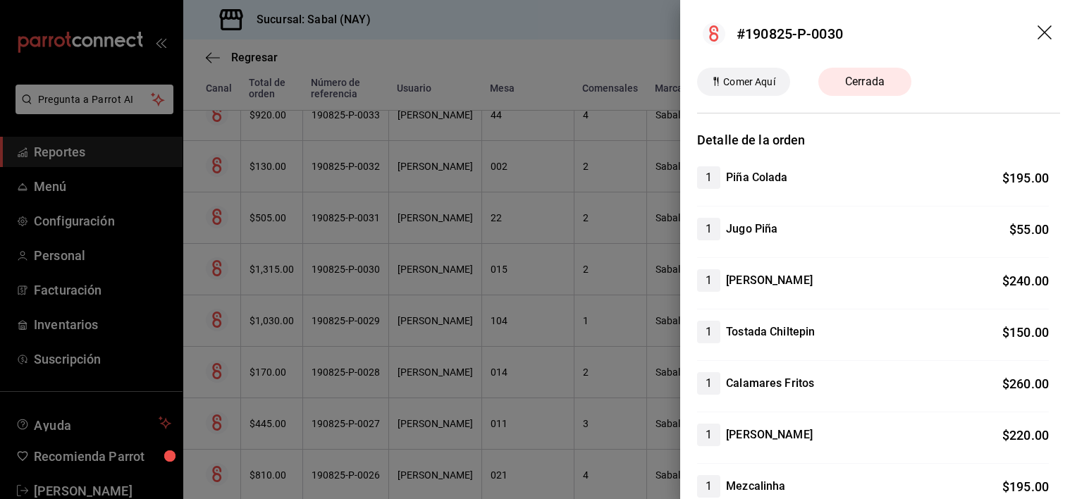
click at [1037, 31] on icon "drag" at bounding box center [1045, 33] width 17 height 17
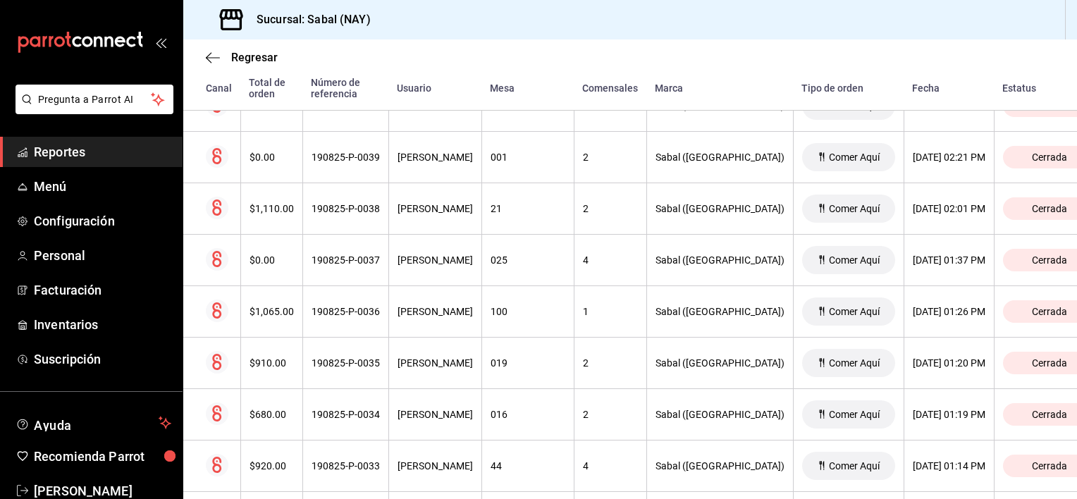
scroll to position [702, 0]
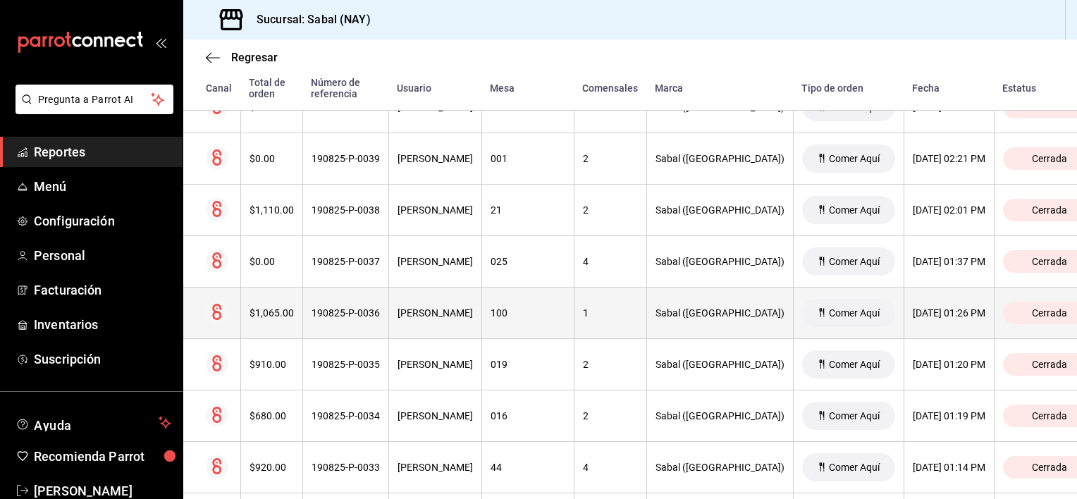
click at [297, 322] on th "$1,065.00" at bounding box center [271, 313] width 62 height 51
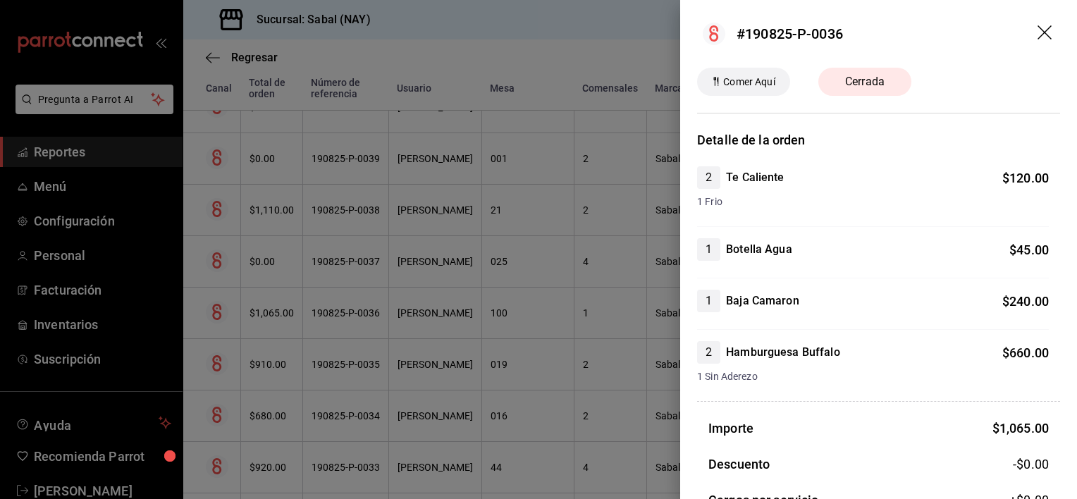
click at [1040, 29] on icon "drag" at bounding box center [1045, 33] width 17 height 17
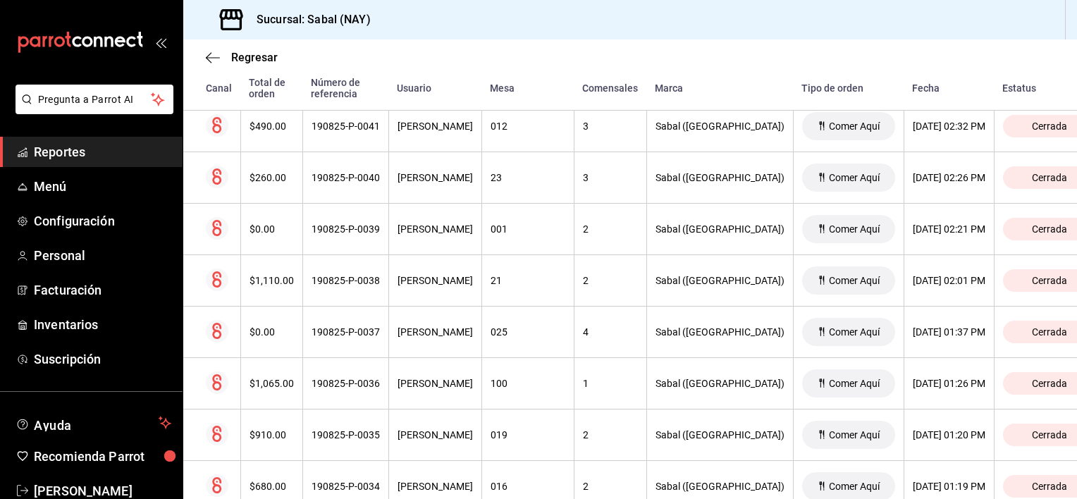
scroll to position [0, 0]
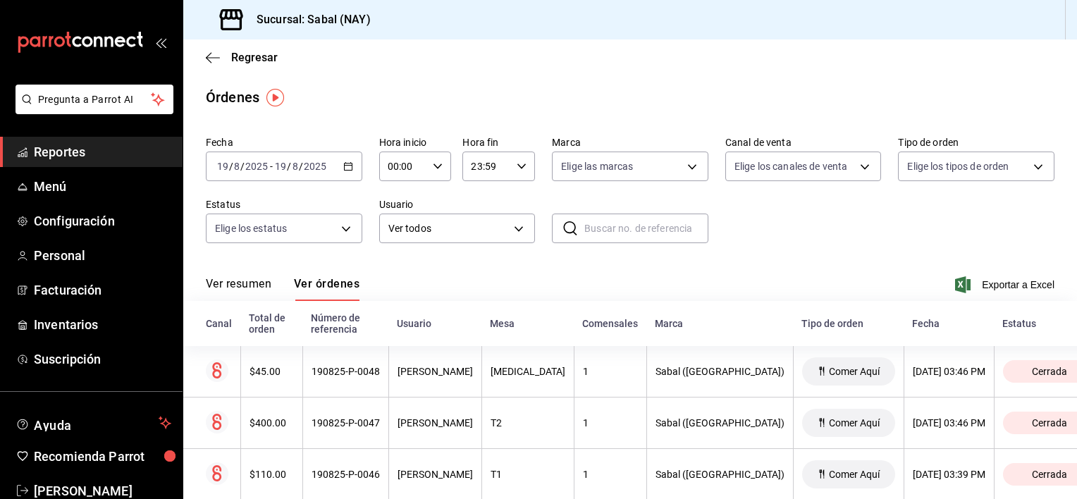
click at [764, 214] on div "Fecha 2025-08-19 19 / 8 / 2025 - 2025-08-19 19 / 8 / 2025 Hora inicio 00:00 Hor…" at bounding box center [630, 195] width 849 height 130
click at [995, 286] on span "Exportar a Excel" at bounding box center [1006, 284] width 97 height 17
click at [788, 207] on div "Fecha 2025-08-19 19 / 8 / 2025 - 2025-08-19 19 / 8 / 2025 Hora inicio 00:00 Hor…" at bounding box center [630, 195] width 849 height 130
click at [225, 284] on button "Ver resumen" at bounding box center [239, 289] width 66 height 24
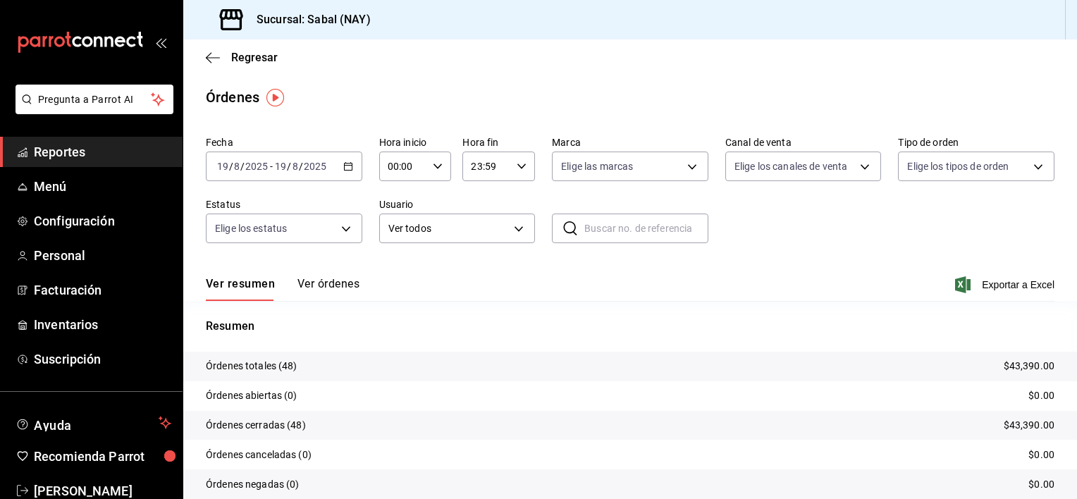
click at [316, 288] on button "Ver órdenes" at bounding box center [328, 289] width 62 height 24
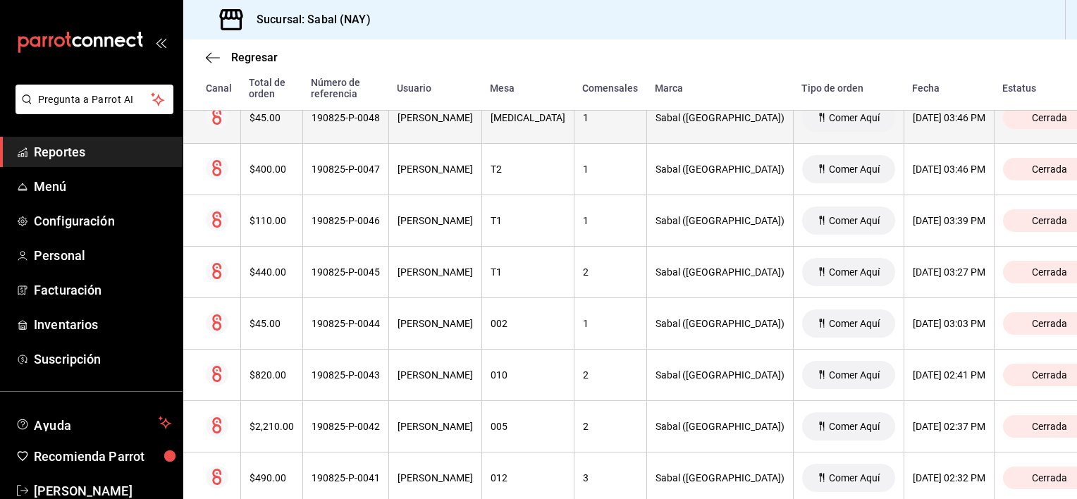
scroll to position [282, 0]
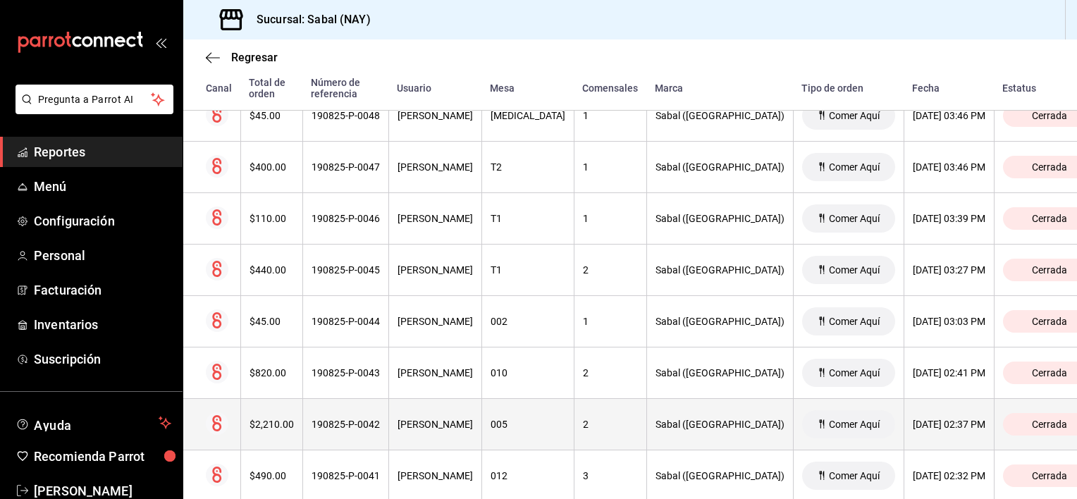
click at [388, 440] on th "190825-P-0042" at bounding box center [345, 424] width 86 height 51
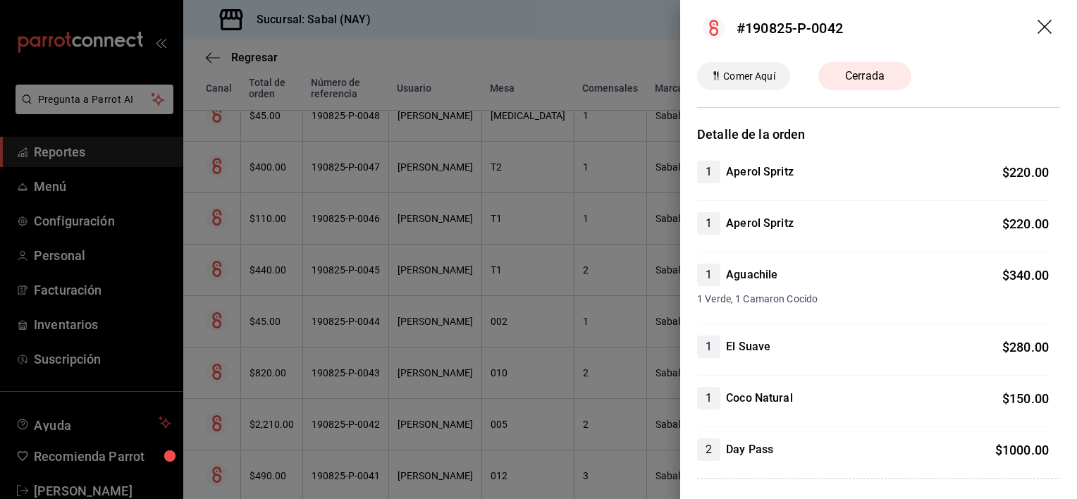
scroll to position [0, 0]
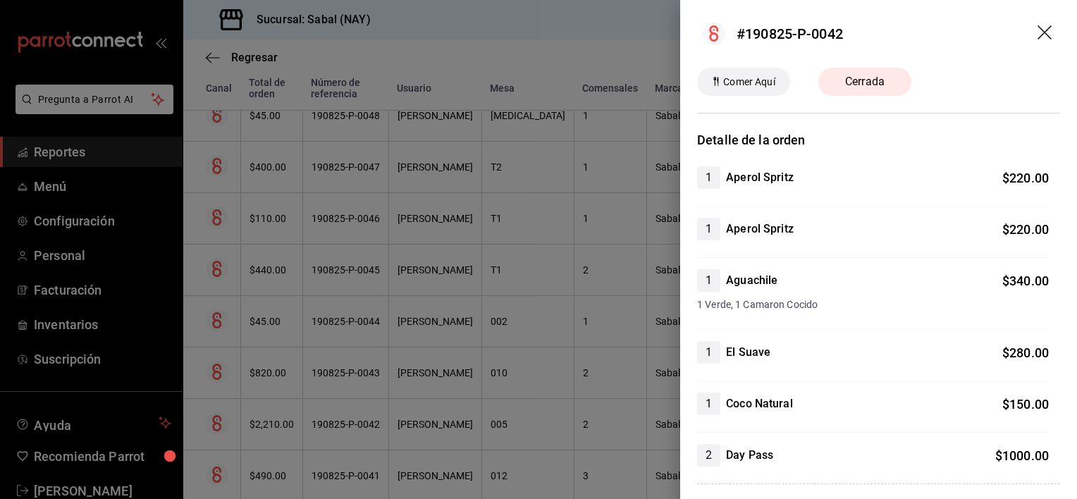
click at [1024, 35] on header "#190825-P-0042" at bounding box center [878, 34] width 397 height 68
click at [1037, 32] on icon "drag" at bounding box center [1045, 33] width 17 height 17
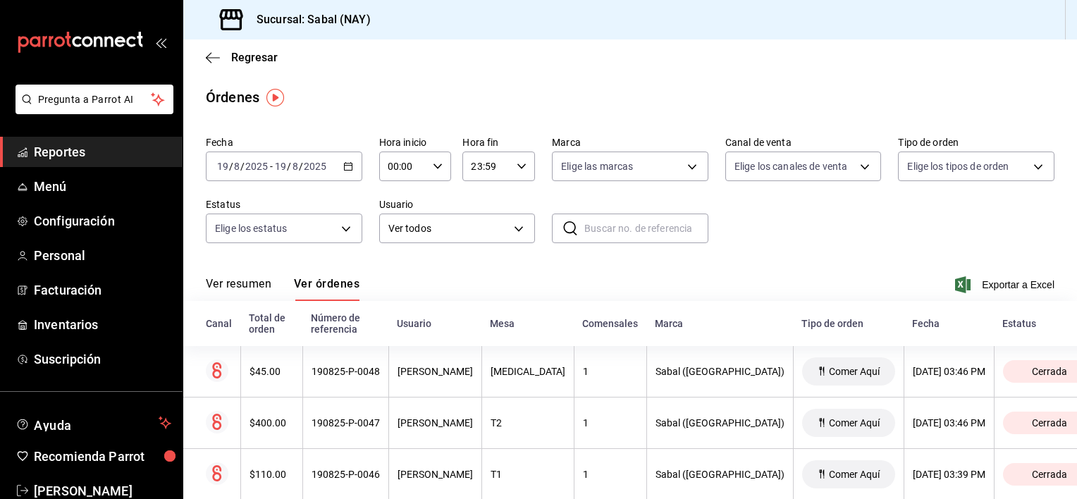
click at [347, 165] on \(Stroke\) "button" at bounding box center [348, 165] width 8 height 1
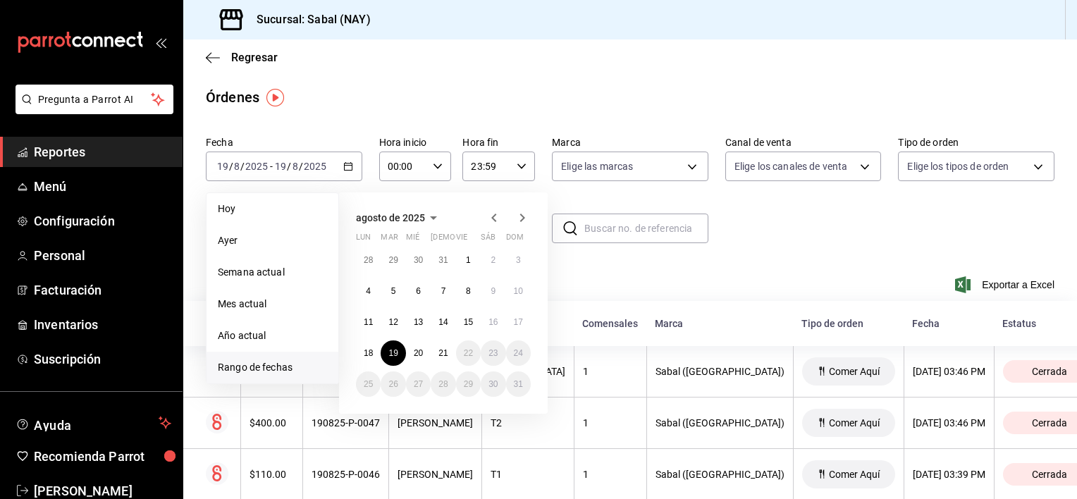
drag, startPoint x: 638, startPoint y: 290, endPoint x: 627, endPoint y: 285, distance: 12.0
click at [639, 290] on div "Ver resumen Ver órdenes Exportar a Excel" at bounding box center [630, 280] width 849 height 41
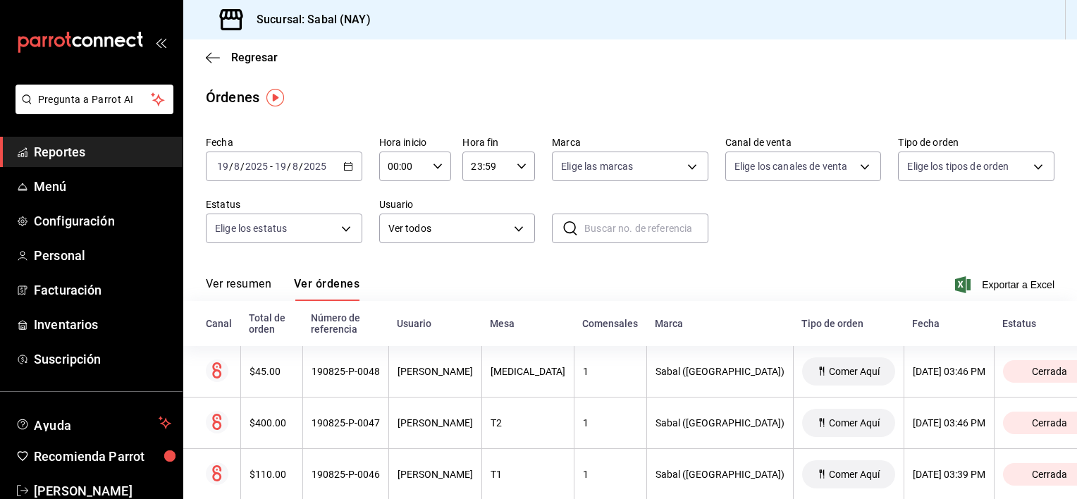
click at [346, 168] on icon "button" at bounding box center [348, 166] width 10 height 10
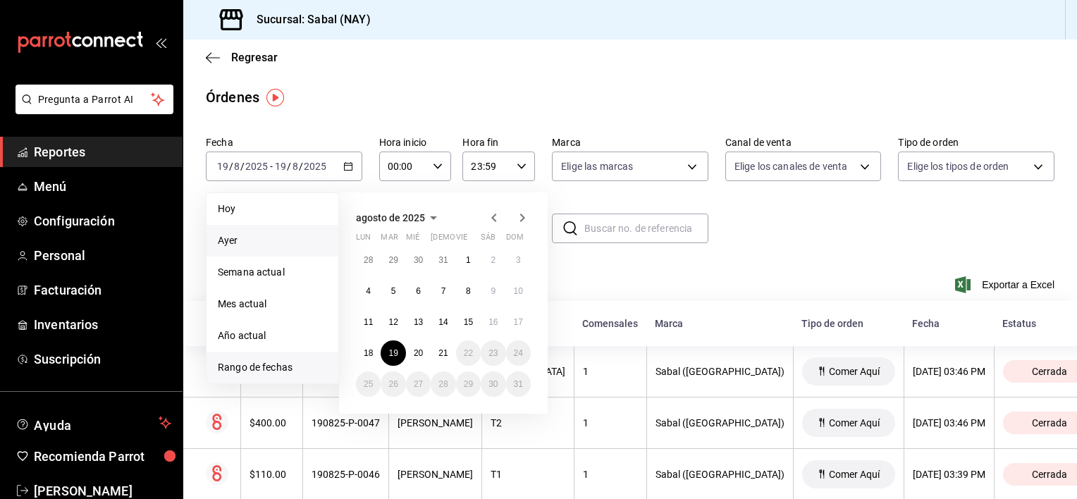
click at [252, 240] on span "Ayer" at bounding box center [272, 240] width 109 height 15
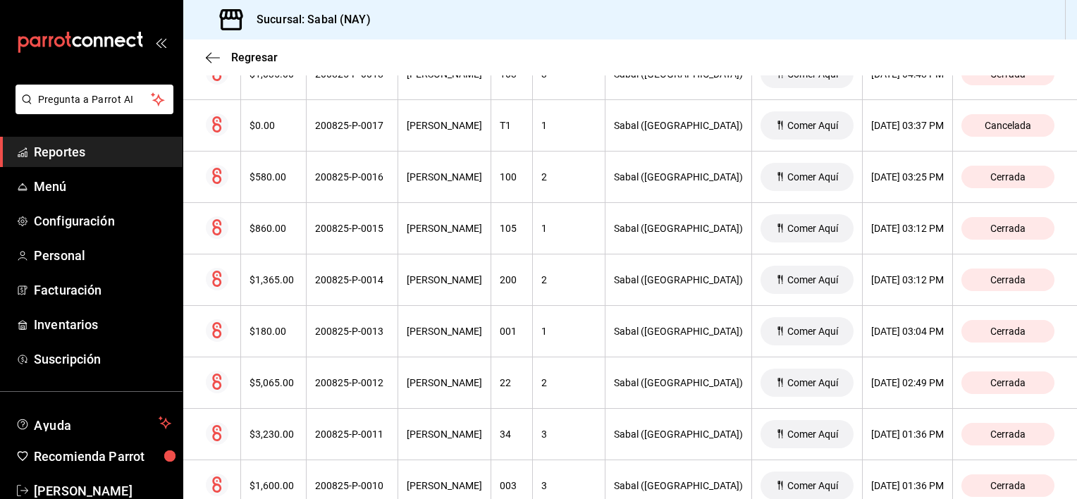
scroll to position [223, 0]
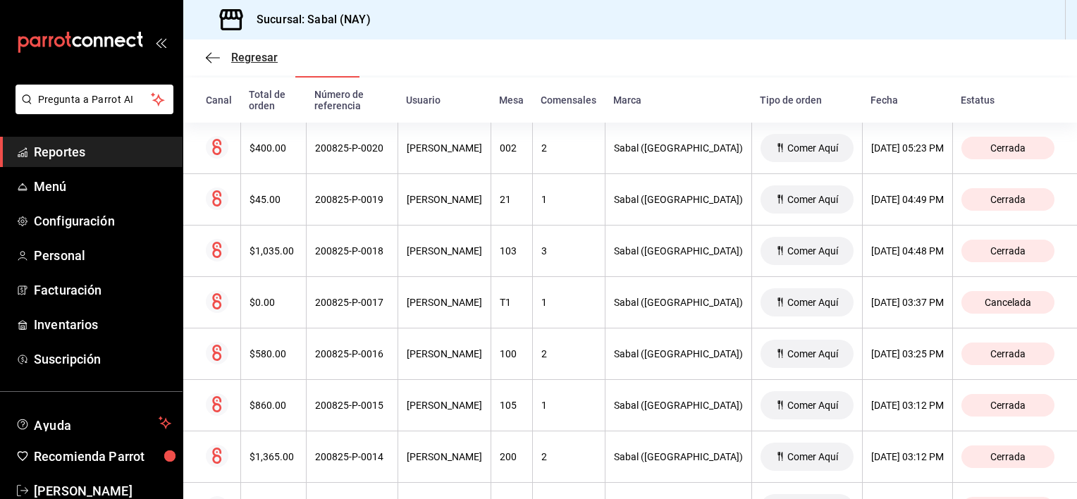
click at [209, 60] on icon "button" at bounding box center [213, 57] width 14 height 13
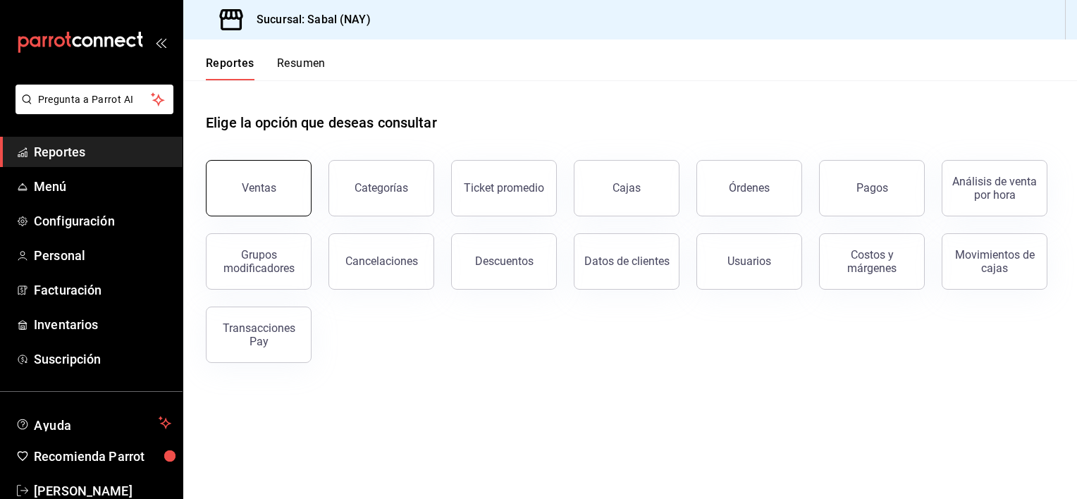
click at [262, 179] on button "Ventas" at bounding box center [259, 188] width 106 height 56
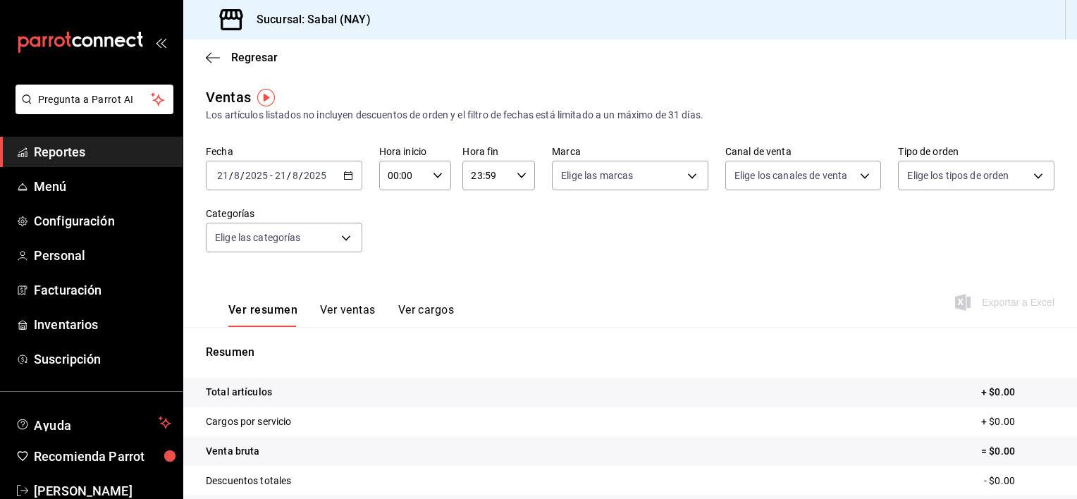
click at [347, 178] on icon "button" at bounding box center [348, 176] width 10 height 10
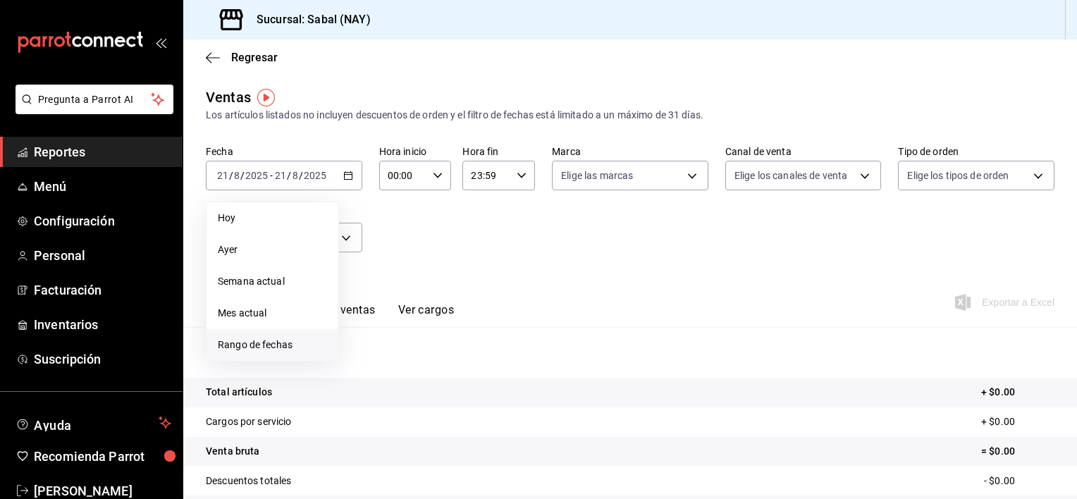
click at [261, 355] on li "Rango de fechas" at bounding box center [273, 345] width 132 height 32
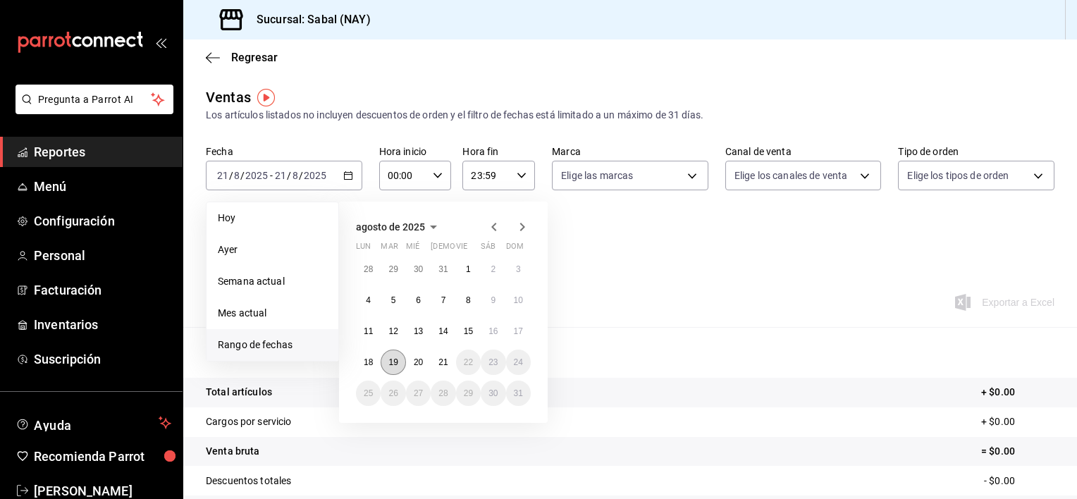
click at [392, 356] on button "19" at bounding box center [393, 362] width 25 height 25
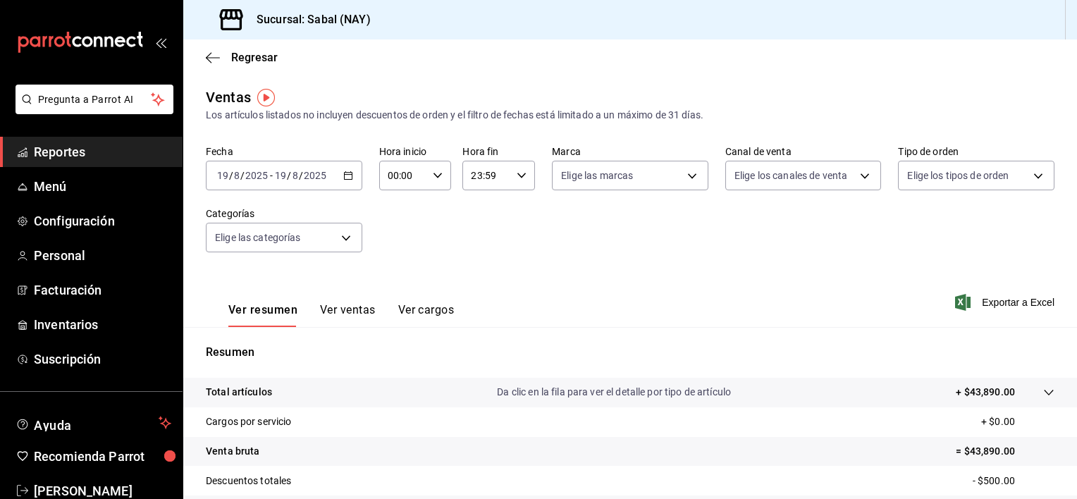
click at [329, 307] on button "Ver ventas" at bounding box center [348, 315] width 56 height 24
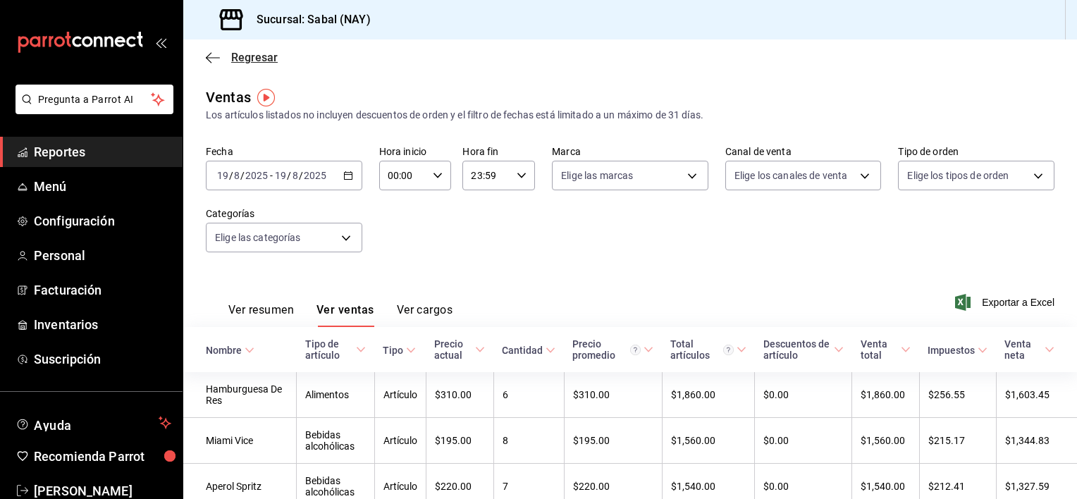
click at [214, 56] on icon "button" at bounding box center [213, 57] width 14 height 13
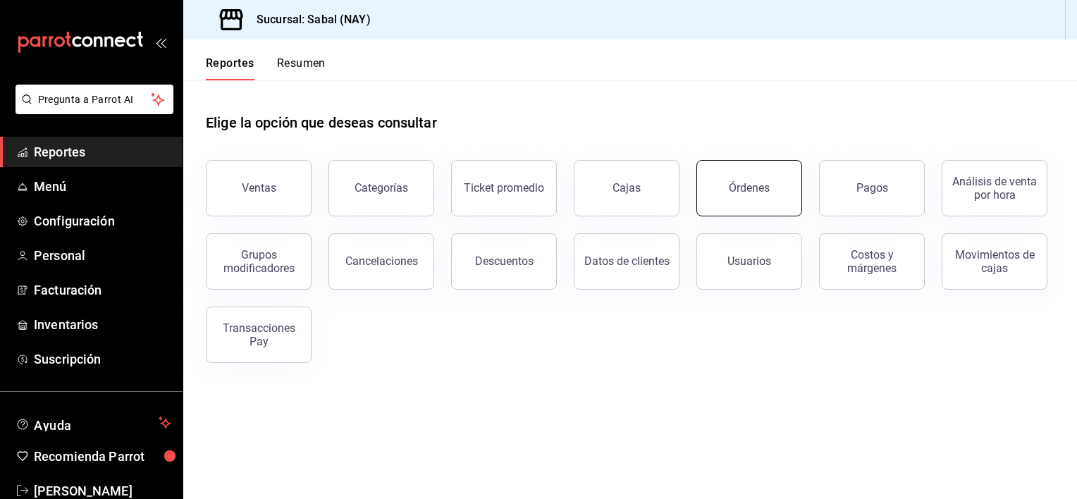
click at [721, 172] on button "Órdenes" at bounding box center [749, 188] width 106 height 56
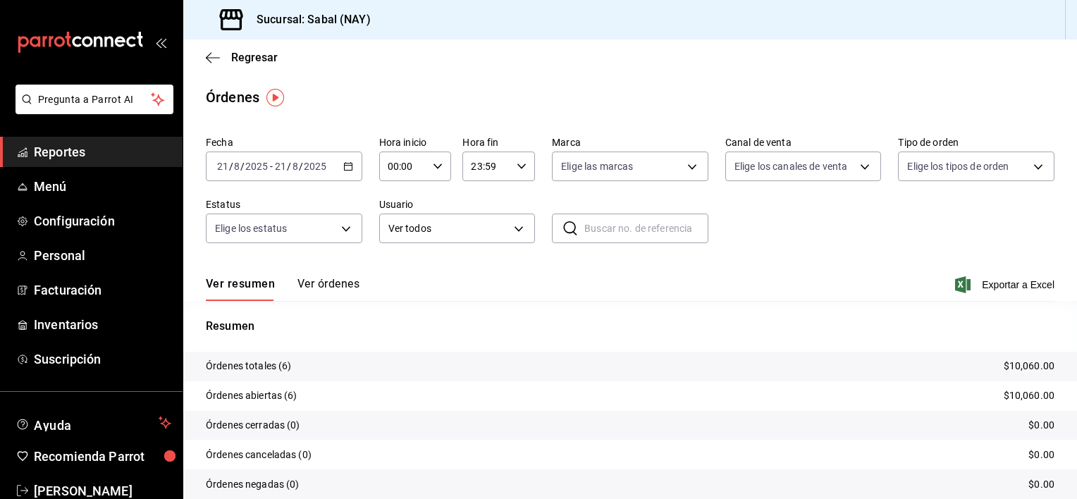
click at [346, 166] on icon "button" at bounding box center [348, 166] width 10 height 10
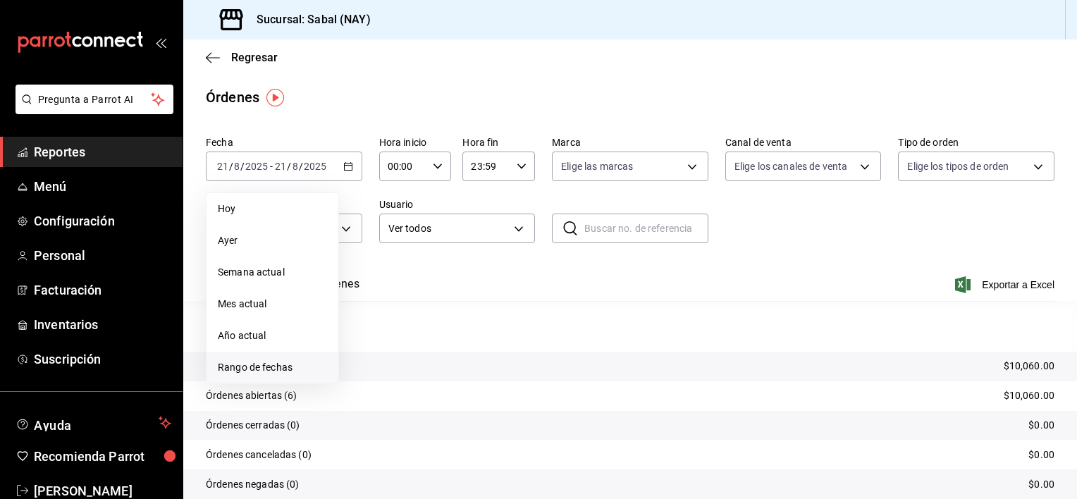
click at [280, 363] on span "Rango de fechas" at bounding box center [272, 367] width 109 height 15
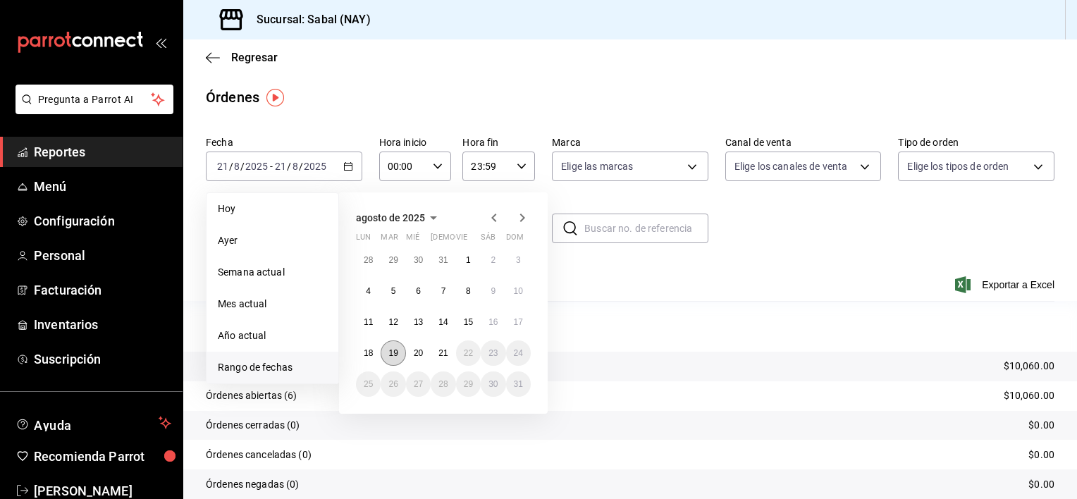
click at [390, 354] on abbr "19" at bounding box center [392, 353] width 9 height 10
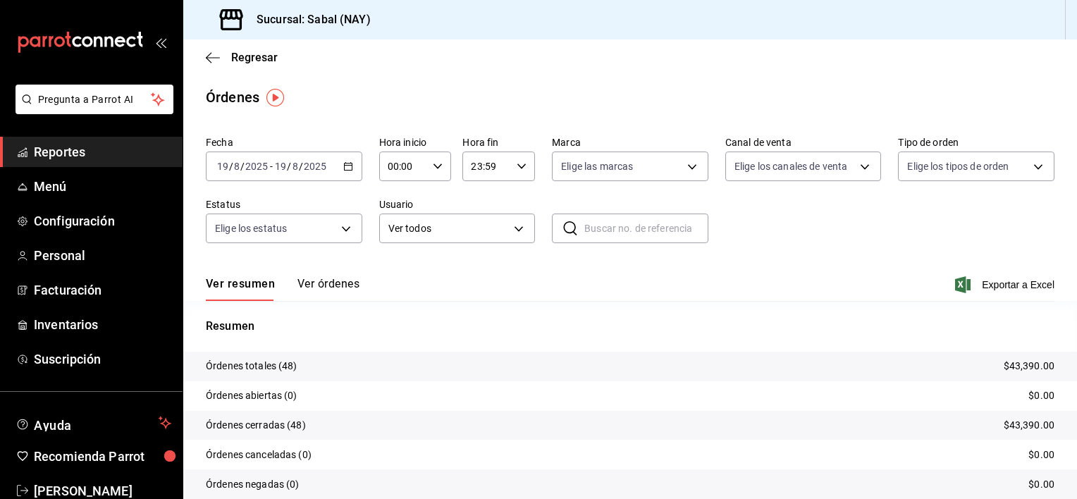
click at [321, 283] on button "Ver órdenes" at bounding box center [328, 289] width 62 height 24
